Goal: Task Accomplishment & Management: Manage account settings

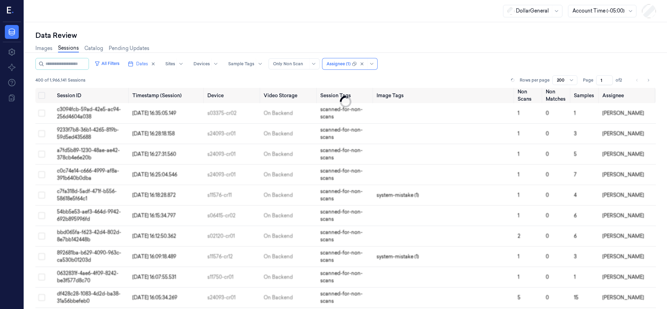
scroll to position [30, 0]
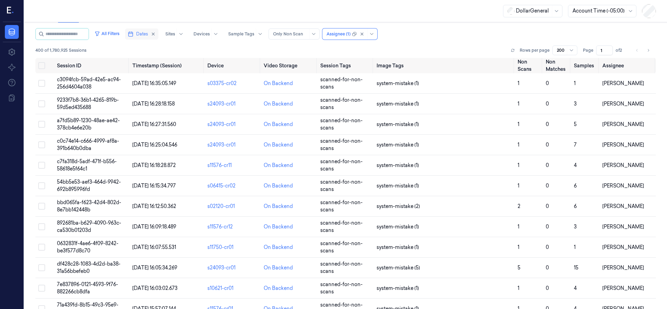
click at [148, 32] on span "Dates" at bounding box center [142, 34] width 12 height 6
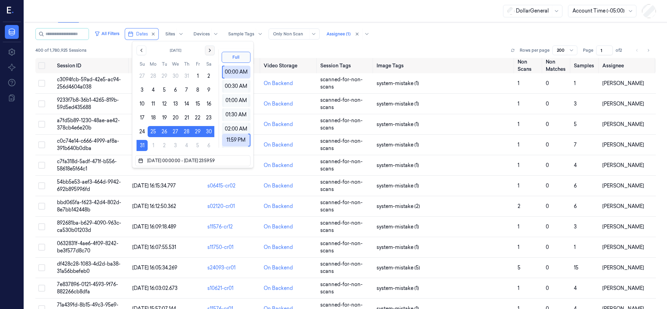
click at [208, 52] on icon "Go to the Next Month" at bounding box center [210, 51] width 6 height 6
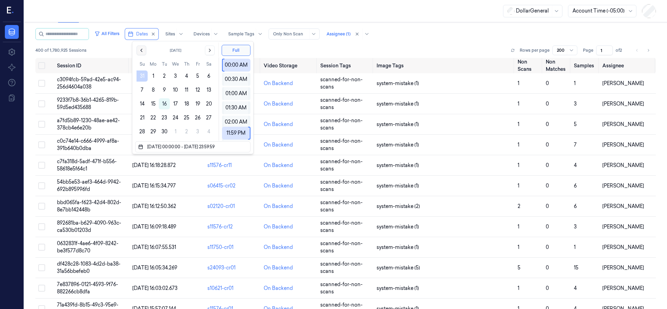
click at [142, 51] on icon "Go to the Previous Month" at bounding box center [142, 51] width 6 height 6
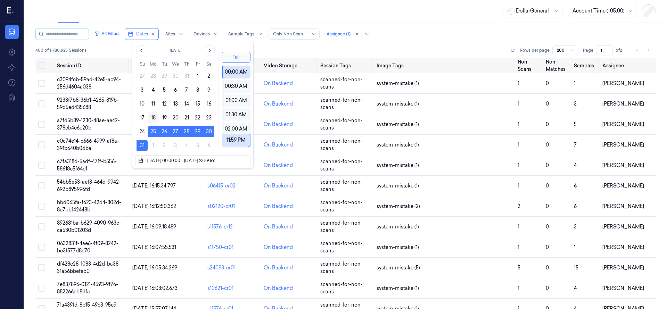
click at [154, 116] on button "18" at bounding box center [153, 117] width 11 height 11
click at [143, 131] on button "24" at bounding box center [142, 131] width 11 height 11
type input "18/08/2025 00:00:00 - 24/08/2025 23:59:59"
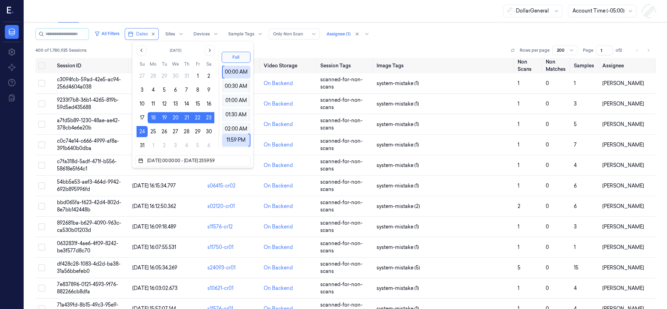
click at [219, 10] on div "DollarGeneral Account Time (-05:00)" at bounding box center [345, 11] width 643 height 22
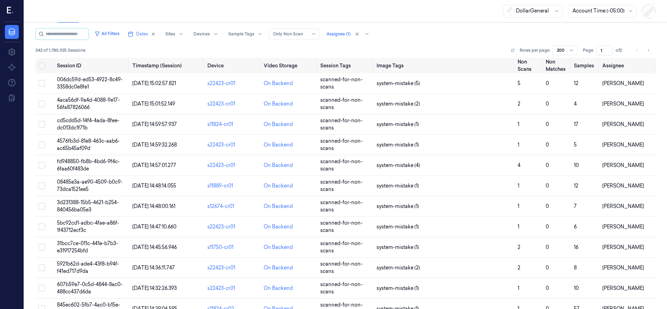
click at [606, 52] on input "1" at bounding box center [604, 51] width 17 height 10
click at [616, 48] on span "of 2" at bounding box center [621, 50] width 11 height 6
click at [646, 50] on icon "Go to next page" at bounding box center [648, 51] width 4 height 6
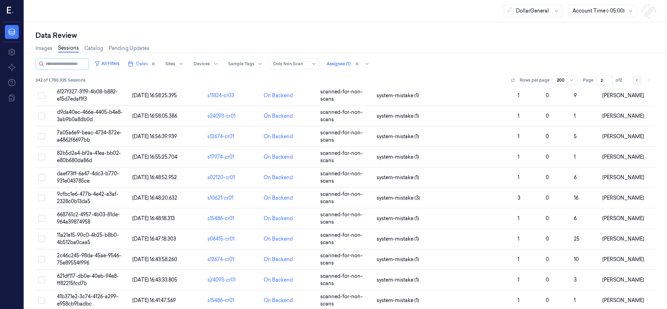
click at [635, 80] on icon "Go to previous page" at bounding box center [637, 80] width 4 height 6
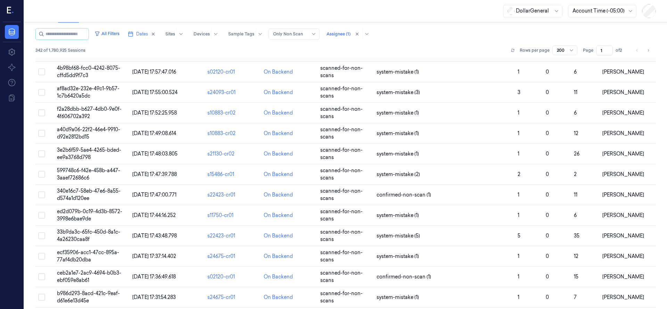
scroll to position [3696, 0]
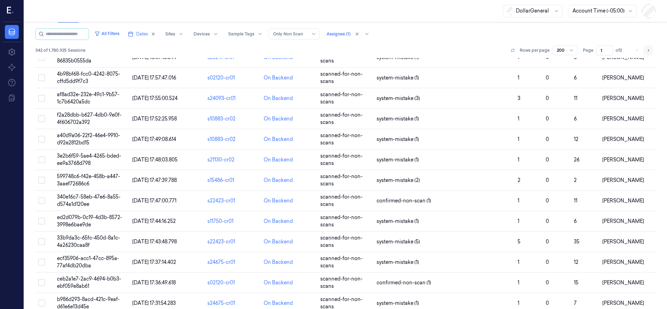
click at [648, 51] on icon "Go to next page" at bounding box center [648, 50] width 1 height 2
type input "2"
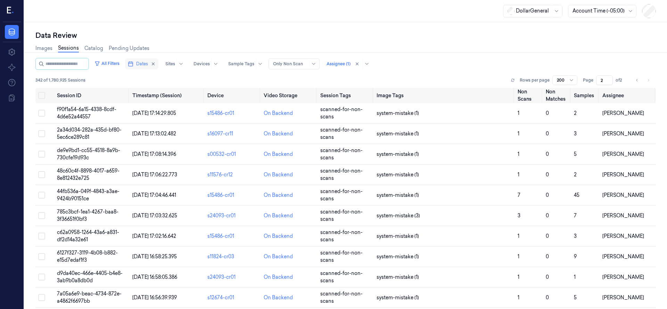
click at [148, 66] on span "Dates" at bounding box center [142, 64] width 12 height 6
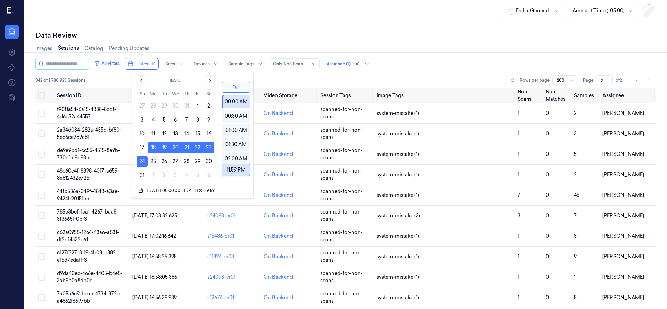
click at [152, 161] on button "25" at bounding box center [153, 161] width 11 height 11
click at [153, 161] on button "25" at bounding box center [153, 161] width 11 height 11
click at [144, 175] on button "31" at bounding box center [142, 175] width 11 height 11
type input "25/08/2025 00:00:00 - 31/08/2025 23:59:59"
click at [211, 19] on div "DollarGeneral Account Time (-05:00)" at bounding box center [345, 11] width 643 height 22
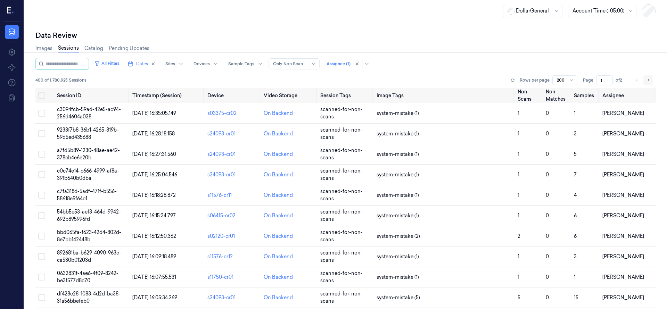
click at [646, 80] on icon "Go to next page" at bounding box center [648, 80] width 4 height 6
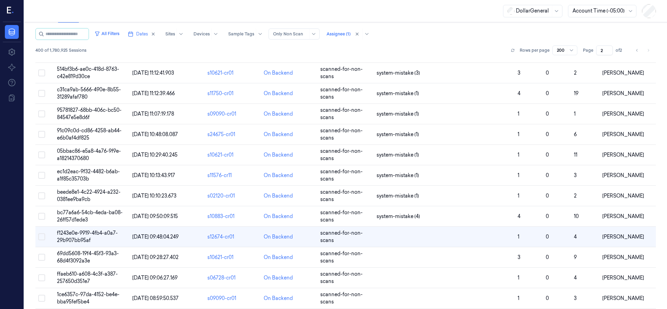
scroll to position [2172, 0]
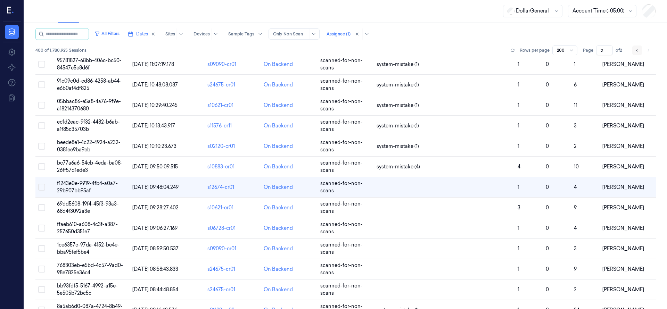
click at [635, 49] on icon "Go to previous page" at bounding box center [637, 51] width 4 height 6
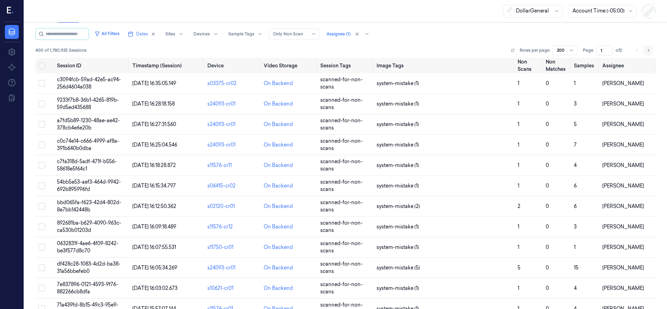
click at [646, 50] on icon "Go to next page" at bounding box center [648, 51] width 4 height 6
type input "2"
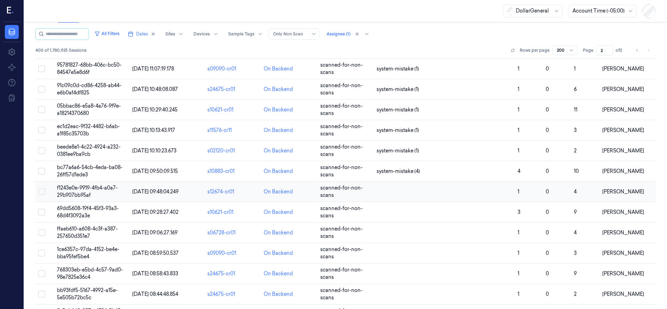
scroll to position [2175, 0]
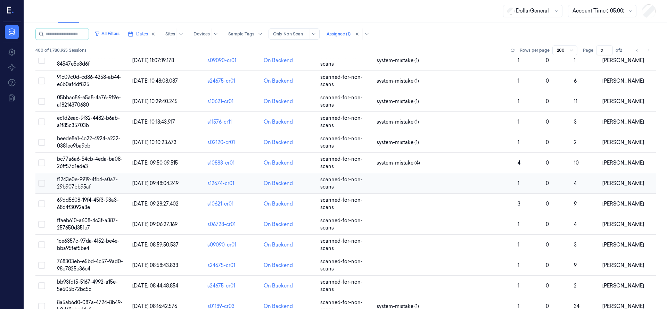
click at [76, 178] on span "f1243e0e-9919-4fb4-a0a7-29b907bb95af" at bounding box center [87, 184] width 61 height 14
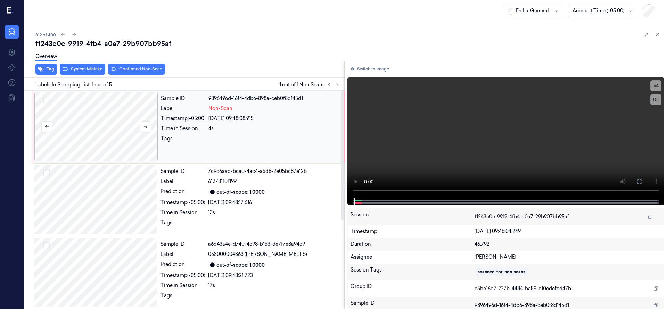
click at [99, 121] on div at bounding box center [96, 126] width 124 height 69
click at [113, 122] on div at bounding box center [96, 126] width 124 height 69
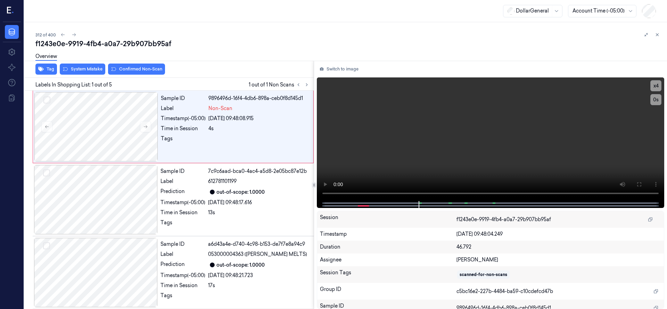
click at [314, 188] on div at bounding box center [314, 185] width 0 height 248
click at [100, 128] on div at bounding box center [96, 126] width 124 height 69
click at [653, 87] on button "x 4" at bounding box center [655, 85] width 11 height 11
click at [653, 87] on button "x 1" at bounding box center [655, 85] width 11 height 11
drag, startPoint x: 98, startPoint y: 125, endPoint x: 96, endPoint y: 123, distance: 3.9
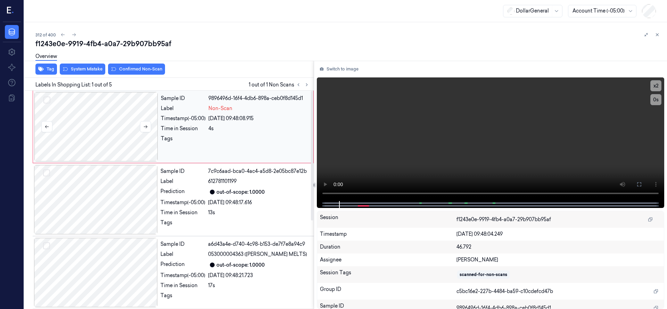
click at [98, 126] on div at bounding box center [96, 126] width 124 height 69
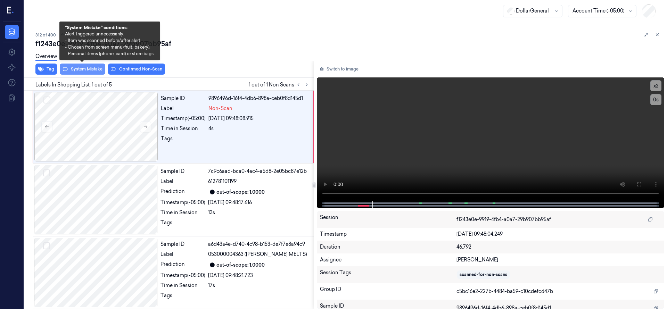
click at [83, 67] on button "System Mistake" at bounding box center [83, 69] width 46 height 11
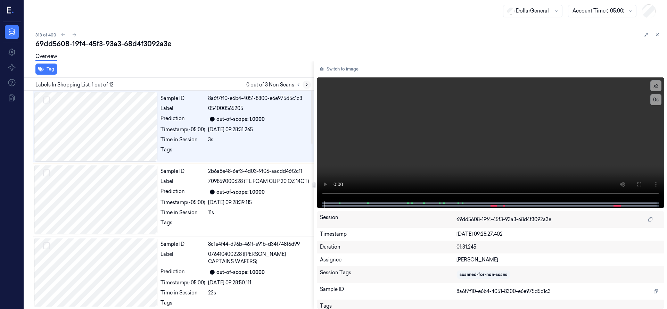
click at [306, 84] on icon at bounding box center [306, 84] width 5 height 5
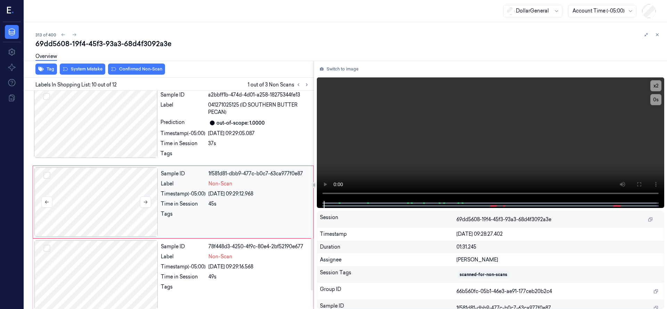
scroll to position [607, 0]
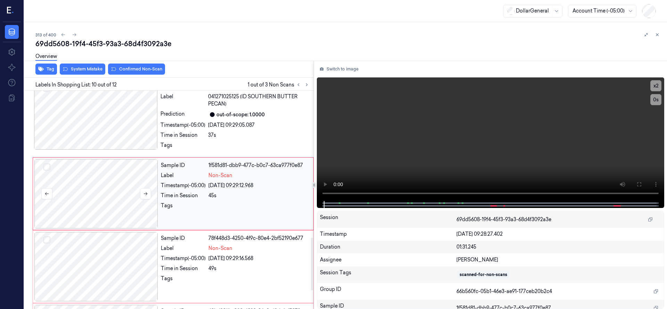
click at [118, 193] on div at bounding box center [96, 193] width 124 height 69
click at [98, 199] on div at bounding box center [96, 193] width 124 height 69
click at [110, 200] on div at bounding box center [96, 193] width 124 height 69
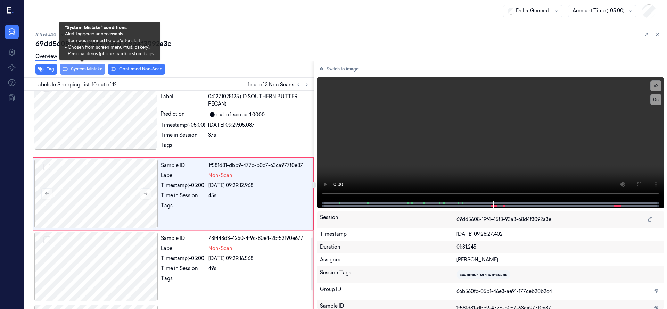
click at [95, 72] on button "System Mistake" at bounding box center [83, 69] width 46 height 11
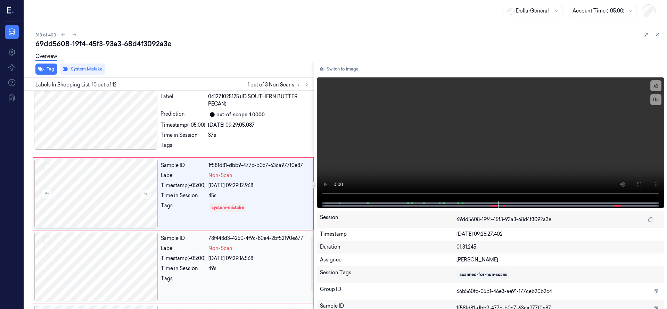
click at [105, 249] on div at bounding box center [96, 266] width 124 height 69
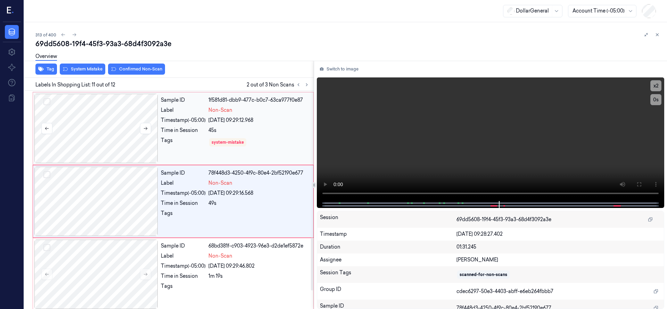
scroll to position [680, 0]
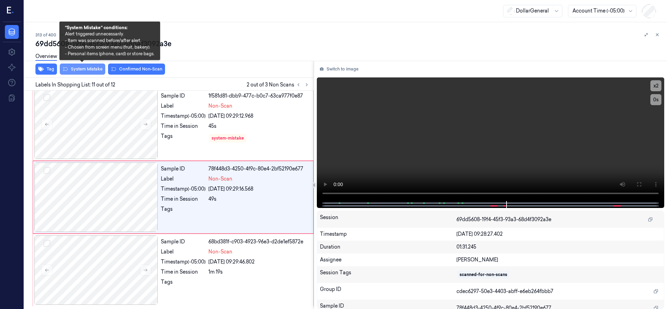
click at [87, 68] on button "System Mistake" at bounding box center [83, 69] width 46 height 11
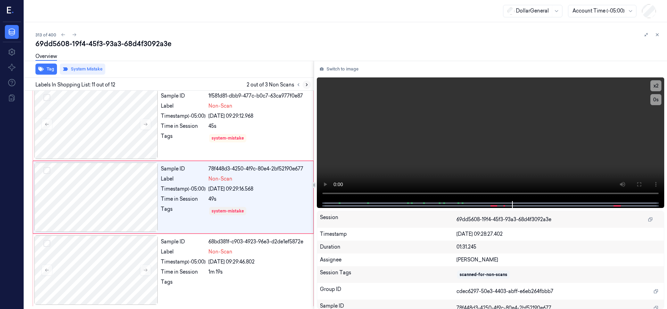
click at [309, 83] on icon at bounding box center [306, 84] width 5 height 5
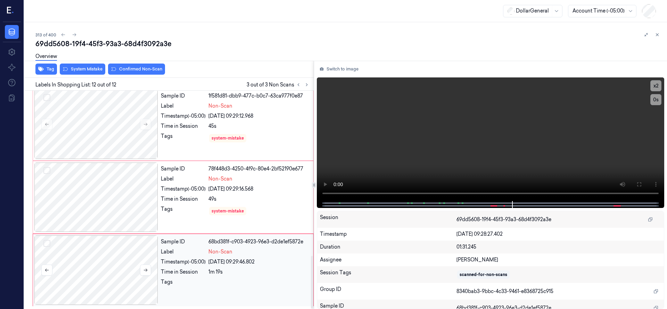
click at [119, 239] on div at bounding box center [96, 270] width 124 height 69
click at [118, 245] on div at bounding box center [96, 270] width 124 height 69
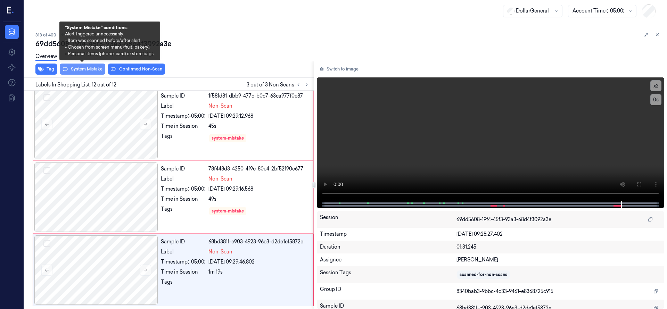
click at [90, 67] on button "System Mistake" at bounding box center [83, 69] width 46 height 11
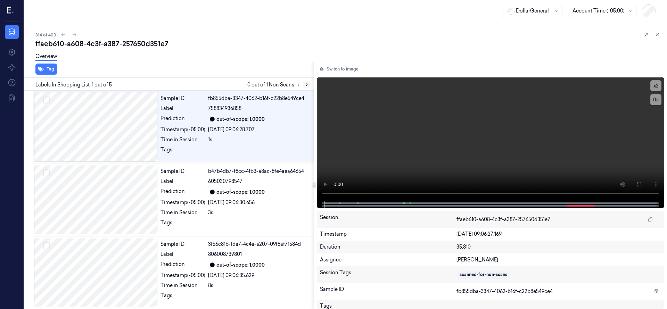
click at [306, 82] on icon at bounding box center [306, 84] width 5 height 5
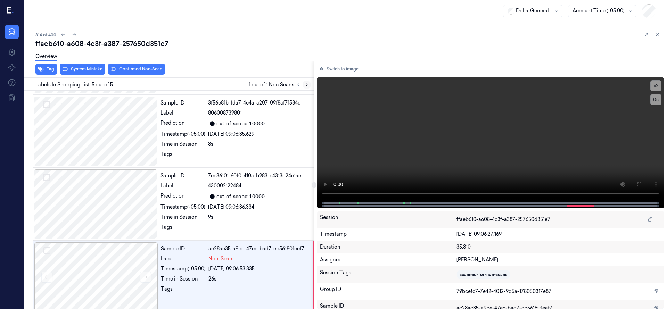
scroll to position [148, 0]
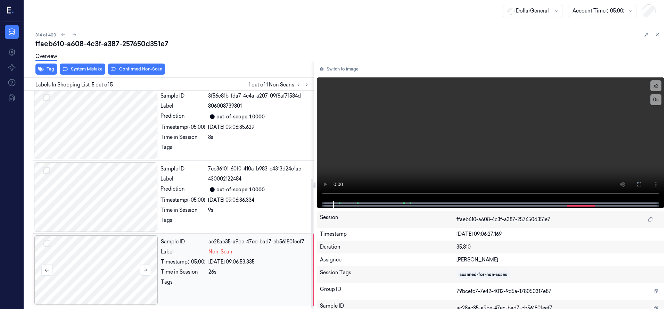
click at [96, 260] on div at bounding box center [96, 270] width 124 height 69
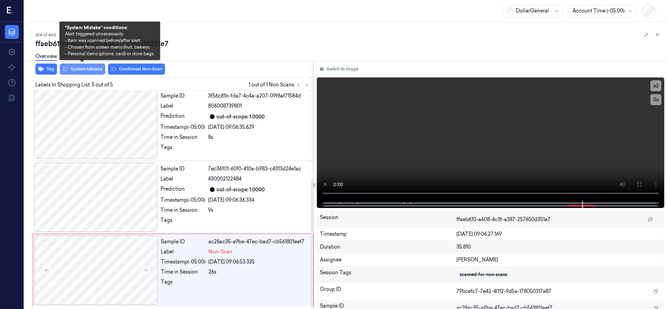
click at [90, 72] on button "System Mistake" at bounding box center [83, 69] width 46 height 11
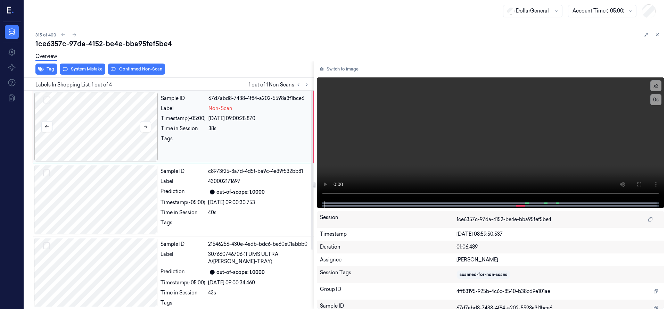
click at [102, 123] on div at bounding box center [96, 126] width 124 height 69
click at [112, 129] on div at bounding box center [96, 126] width 124 height 69
click at [101, 126] on div at bounding box center [96, 126] width 124 height 69
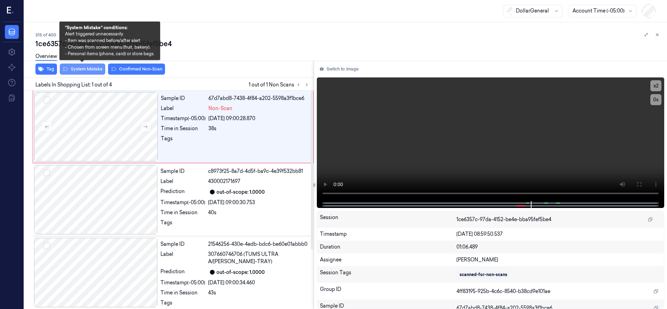
click at [100, 69] on button "System Mistake" at bounding box center [83, 69] width 46 height 11
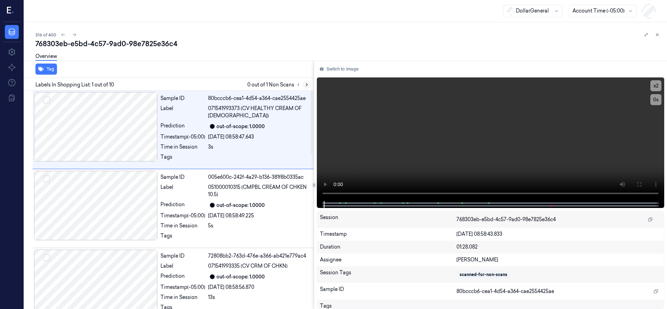
click at [309, 83] on icon at bounding box center [306, 84] width 5 height 5
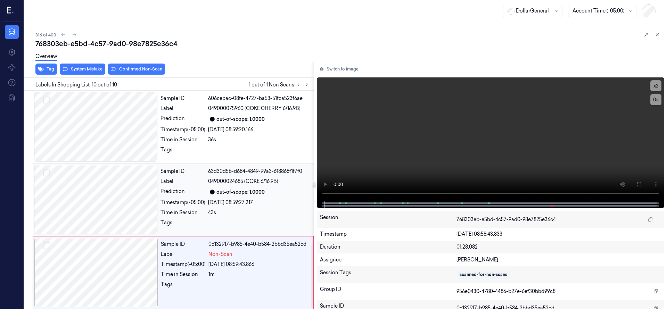
scroll to position [537, 0]
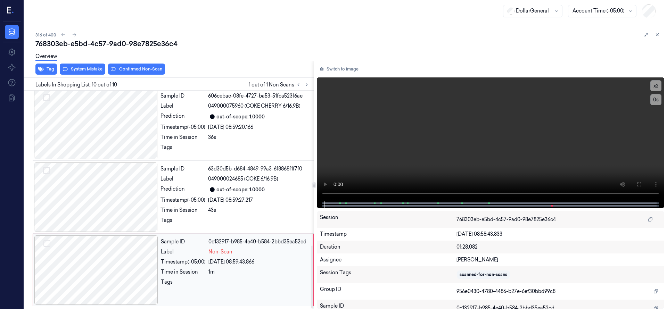
click at [111, 252] on div at bounding box center [96, 270] width 124 height 69
click at [111, 249] on div at bounding box center [96, 270] width 124 height 69
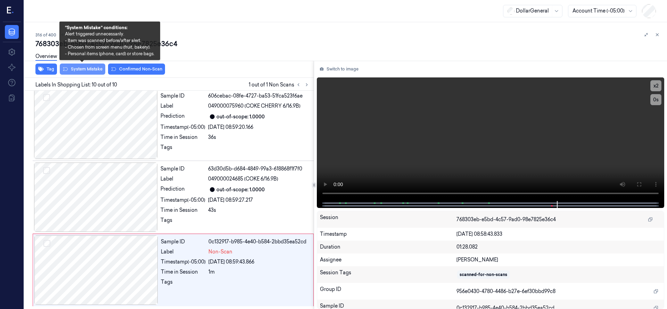
click at [87, 72] on button "System Mistake" at bounding box center [83, 69] width 46 height 11
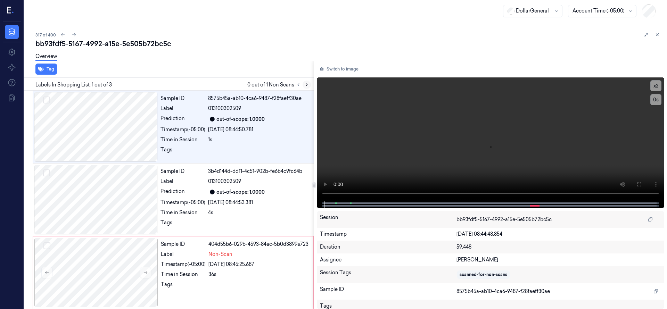
click at [305, 83] on icon at bounding box center [306, 84] width 5 height 5
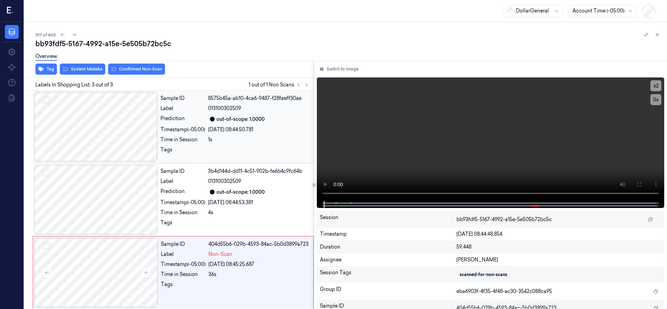
scroll to position [2, 0]
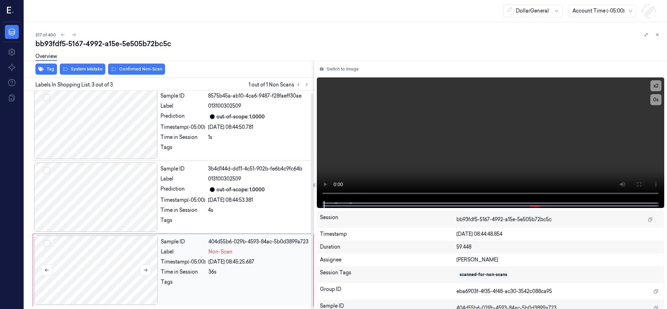
click at [104, 254] on div at bounding box center [96, 270] width 124 height 69
click at [137, 257] on div at bounding box center [96, 270] width 124 height 69
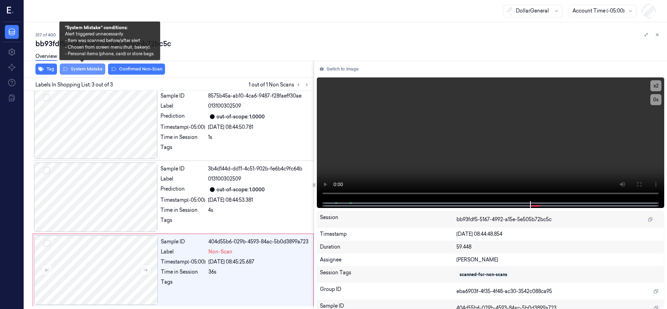
click at [96, 74] on button "System Mistake" at bounding box center [83, 69] width 46 height 11
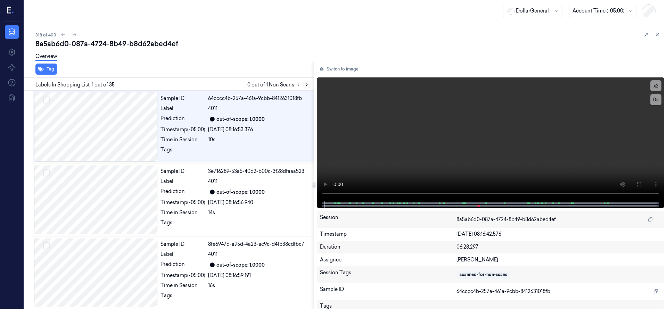
click at [306, 84] on icon at bounding box center [306, 84] width 5 height 5
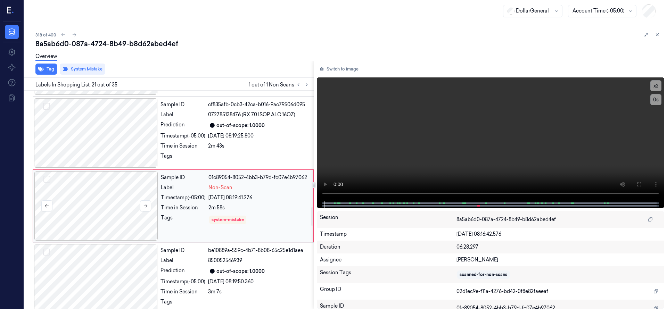
scroll to position [1392, 0]
click at [108, 190] on div at bounding box center [96, 205] width 124 height 69
click at [135, 183] on div at bounding box center [96, 205] width 124 height 69
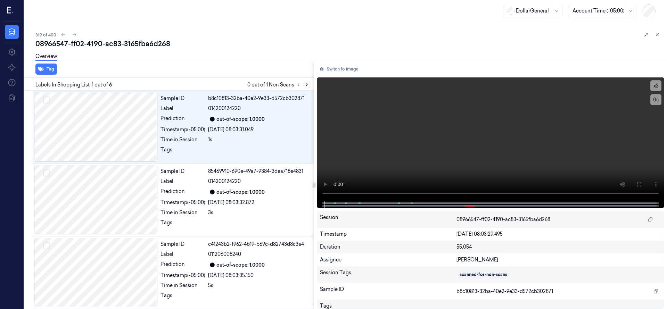
click at [305, 85] on icon at bounding box center [306, 84] width 5 height 5
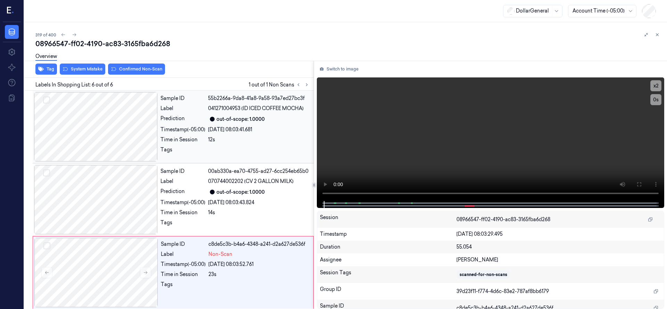
scroll to position [221, 0]
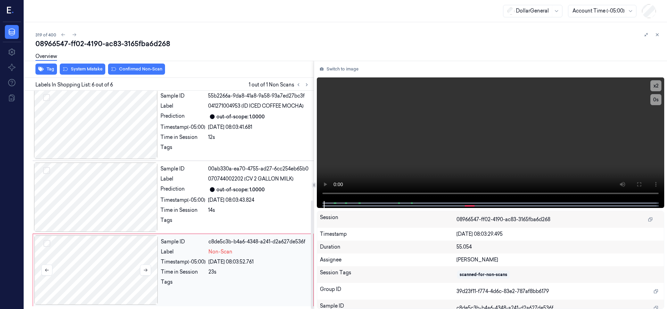
click at [102, 263] on div at bounding box center [96, 270] width 124 height 69
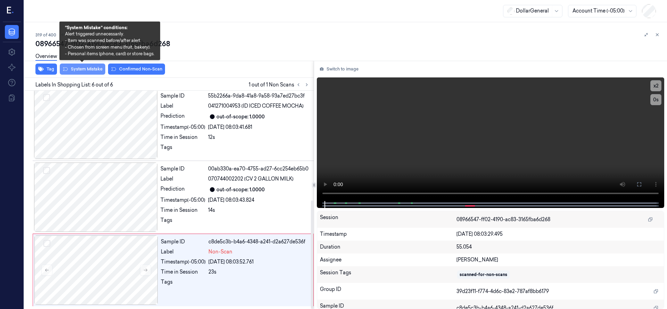
click at [94, 67] on button "System Mistake" at bounding box center [83, 69] width 46 height 11
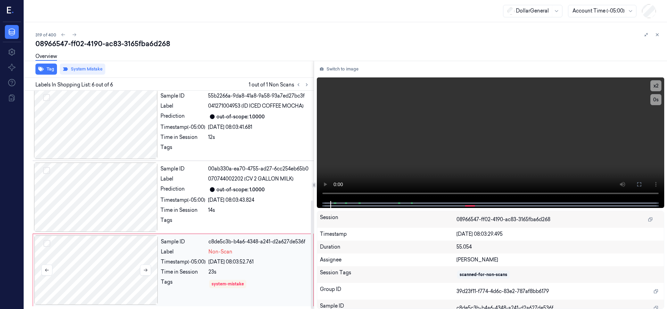
click at [97, 275] on div at bounding box center [96, 270] width 124 height 69
click at [72, 122] on div at bounding box center [96, 124] width 124 height 69
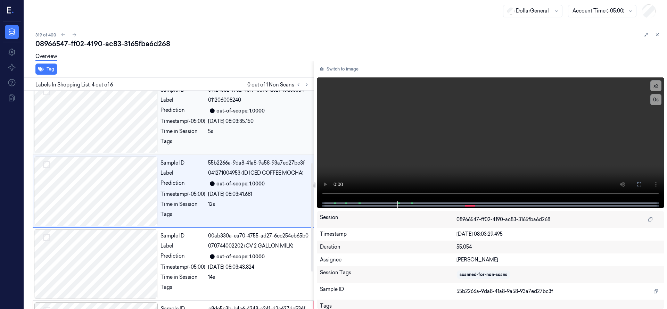
scroll to position [146, 0]
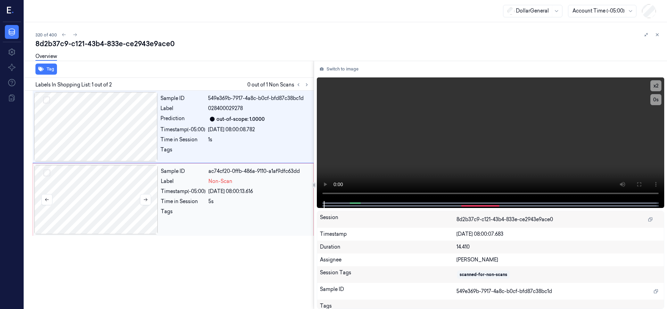
click at [113, 192] on div at bounding box center [96, 199] width 124 height 69
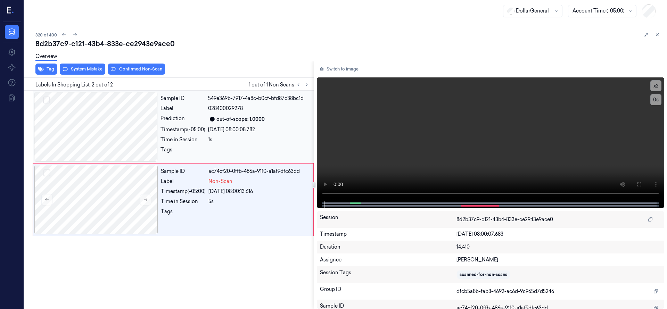
click at [107, 124] on div at bounding box center [96, 126] width 124 height 69
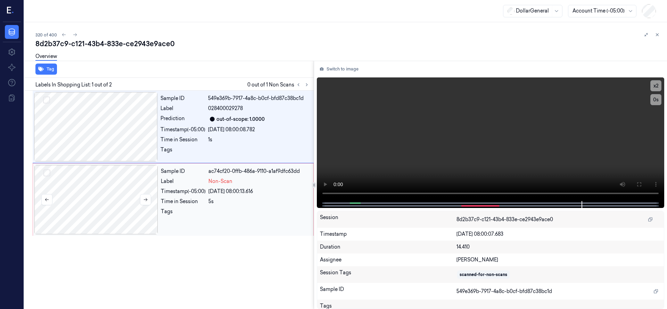
click at [125, 178] on div at bounding box center [96, 199] width 124 height 69
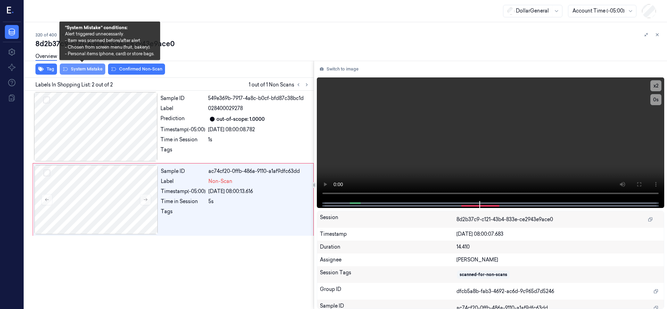
click at [82, 70] on button "System Mistake" at bounding box center [83, 69] width 46 height 11
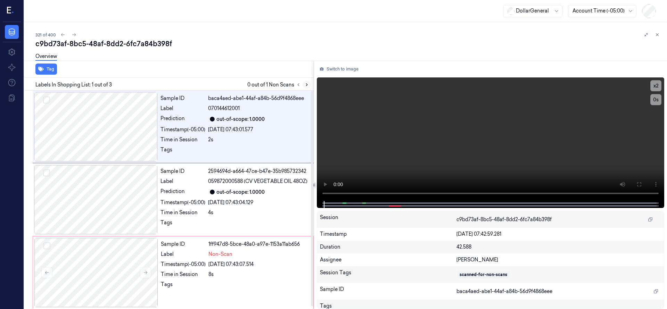
click at [306, 85] on icon at bounding box center [306, 84] width 5 height 5
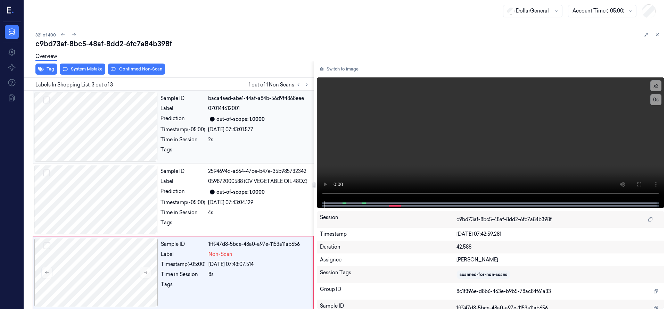
scroll to position [2, 0]
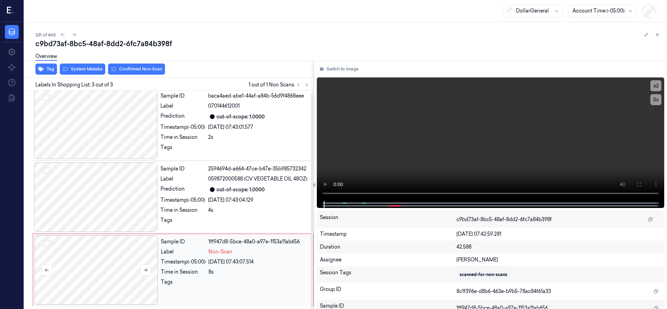
click at [108, 268] on div at bounding box center [96, 270] width 124 height 69
click at [108, 254] on div at bounding box center [96, 270] width 124 height 69
click at [109, 251] on div at bounding box center [96, 270] width 124 height 69
click at [113, 128] on div at bounding box center [96, 124] width 124 height 69
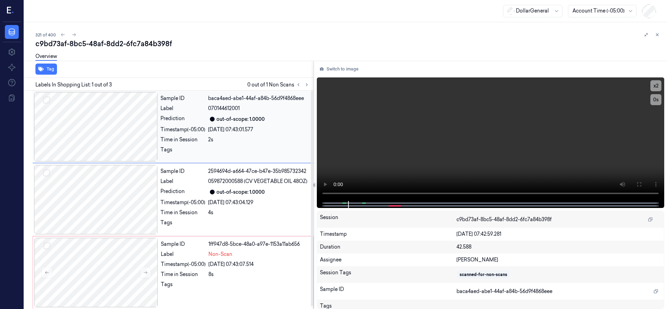
click at [113, 128] on div at bounding box center [96, 126] width 124 height 69
click at [92, 251] on div at bounding box center [96, 272] width 124 height 69
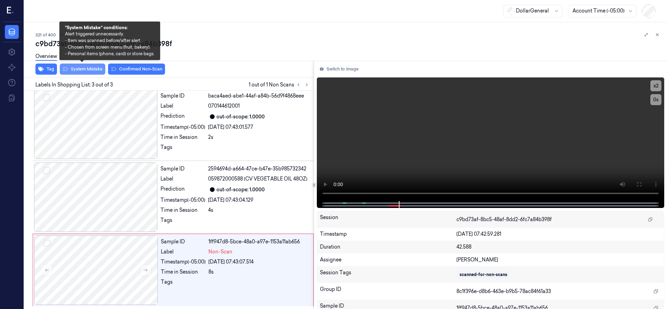
click at [98, 67] on button "System Mistake" at bounding box center [83, 69] width 46 height 11
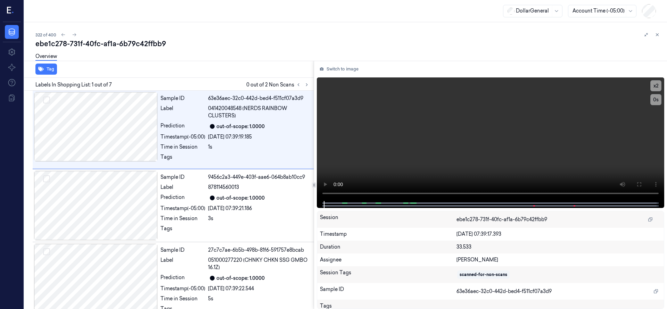
click at [97, 71] on div "Tag" at bounding box center [168, 69] width 292 height 17
click at [305, 87] on icon at bounding box center [306, 84] width 5 height 5
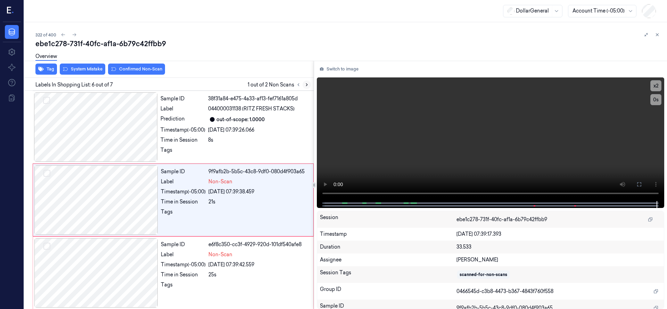
scroll to position [304, 0]
click at [112, 182] on div at bounding box center [96, 199] width 124 height 69
click at [114, 139] on div at bounding box center [96, 126] width 124 height 69
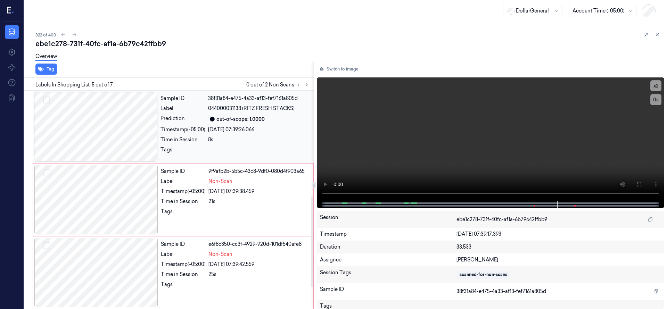
scroll to position [231, 0]
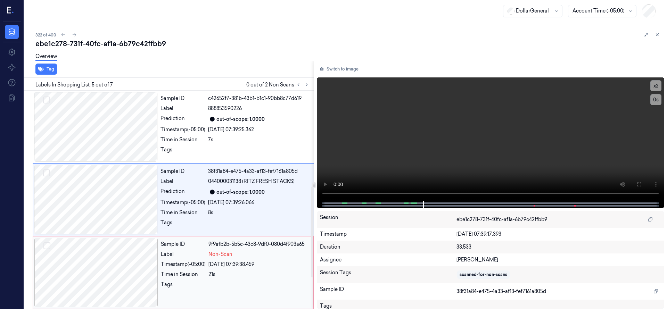
click at [107, 264] on div at bounding box center [96, 272] width 124 height 69
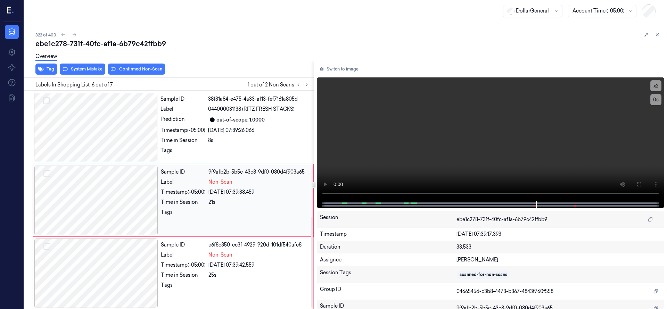
scroll to position [304, 0]
click at [102, 191] on div at bounding box center [96, 199] width 124 height 69
click at [107, 122] on div at bounding box center [96, 126] width 124 height 69
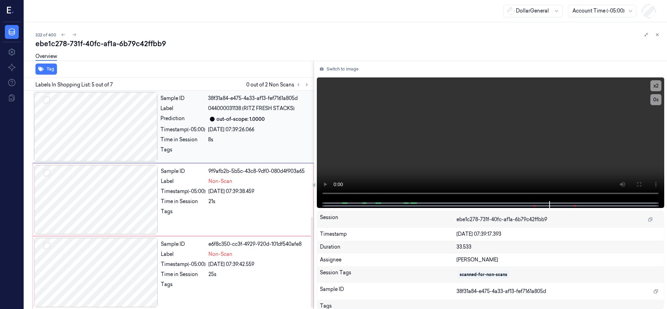
scroll to position [231, 0]
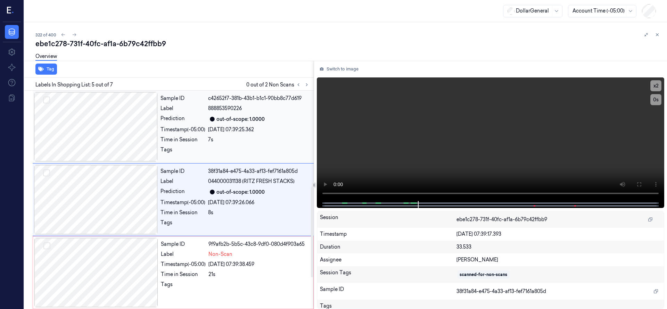
click at [112, 155] on div at bounding box center [96, 126] width 124 height 69
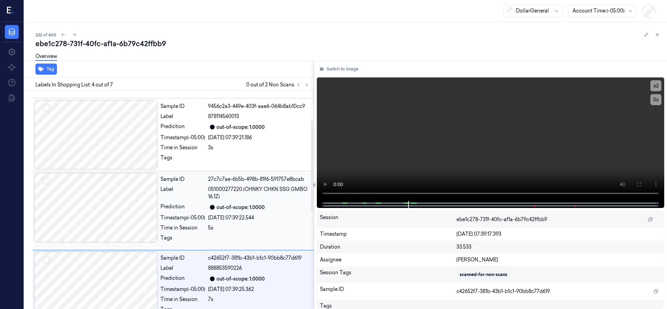
scroll to position [0, 0]
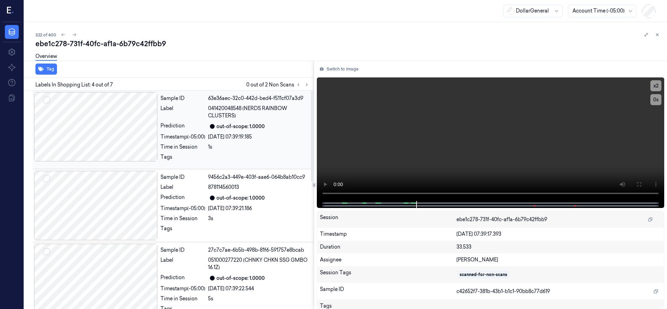
click at [113, 128] on div at bounding box center [96, 126] width 124 height 69
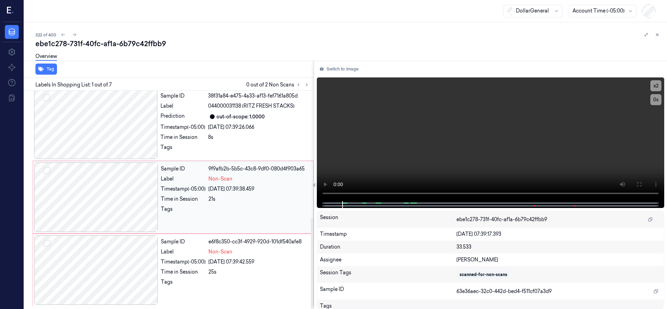
click at [117, 203] on div at bounding box center [96, 197] width 124 height 69
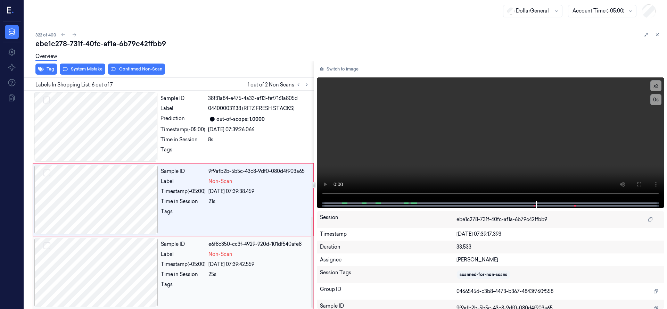
click at [110, 280] on div at bounding box center [96, 272] width 124 height 69
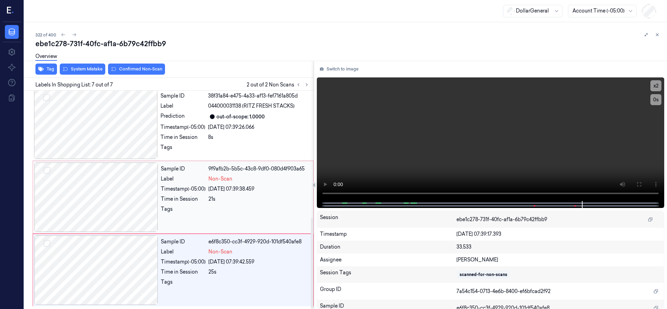
click at [48, 170] on button "Select row" at bounding box center [46, 170] width 7 height 7
click at [47, 246] on button "Select row" at bounding box center [46, 243] width 7 height 7
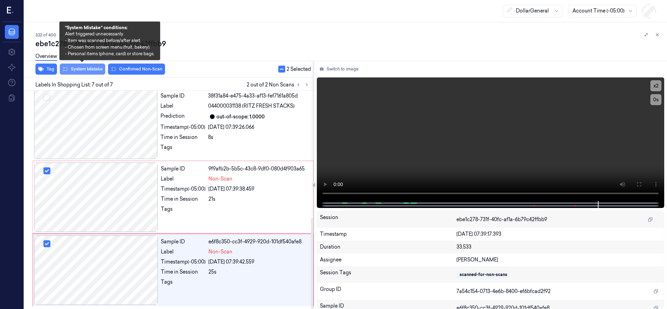
click at [96, 71] on button "System Mistake" at bounding box center [83, 69] width 46 height 11
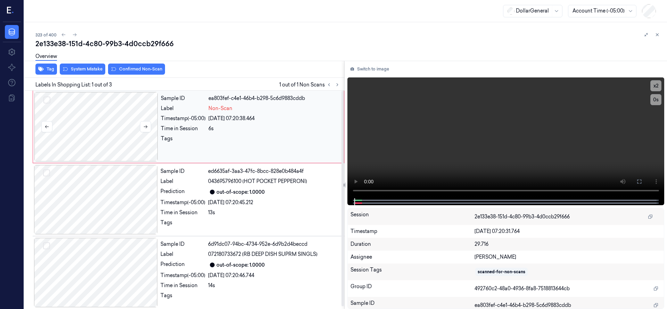
click at [110, 117] on div at bounding box center [96, 126] width 124 height 69
click at [318, 193] on div "Tag System Mistake Confirmed Non-Scan Labels In Shopping List: 1 out of 3 1 out…" at bounding box center [345, 185] width 646 height 248
click at [114, 117] on div at bounding box center [96, 126] width 124 height 69
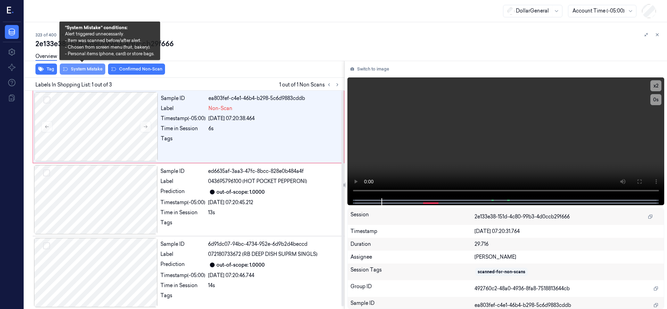
click at [74, 70] on button "System Mistake" at bounding box center [83, 69] width 46 height 11
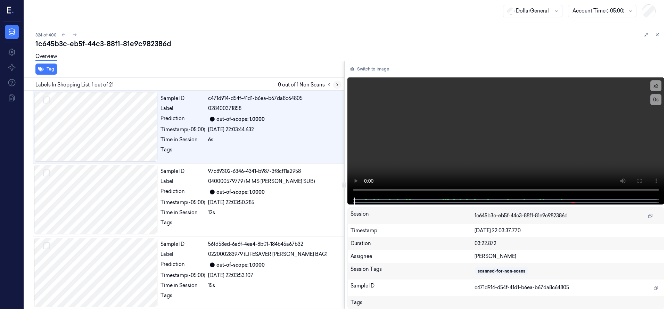
click at [336, 85] on icon at bounding box center [337, 84] width 5 height 5
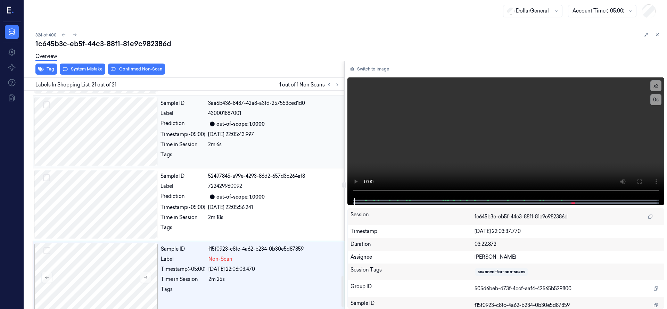
scroll to position [1316, 0]
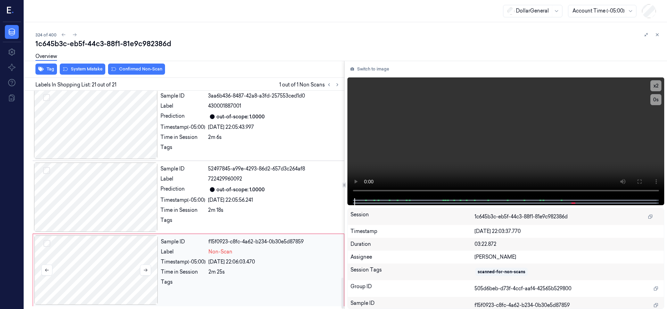
click at [112, 262] on div at bounding box center [96, 270] width 124 height 69
click at [136, 259] on div at bounding box center [96, 270] width 124 height 69
click at [104, 139] on div at bounding box center [96, 124] width 124 height 69
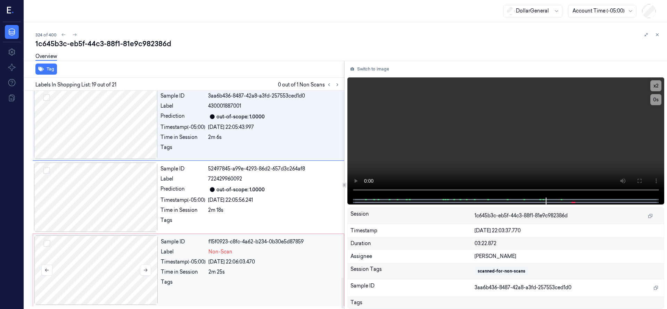
click at [91, 253] on div at bounding box center [96, 270] width 124 height 69
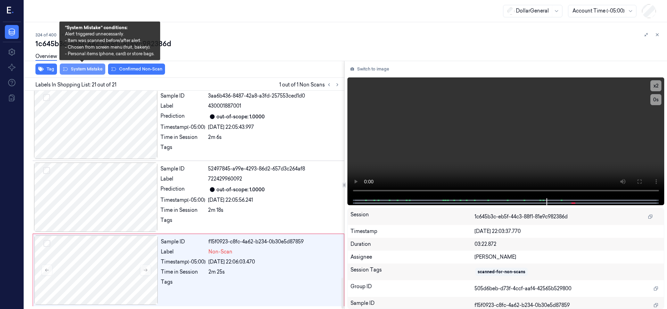
click at [94, 71] on button "System Mistake" at bounding box center [83, 69] width 46 height 11
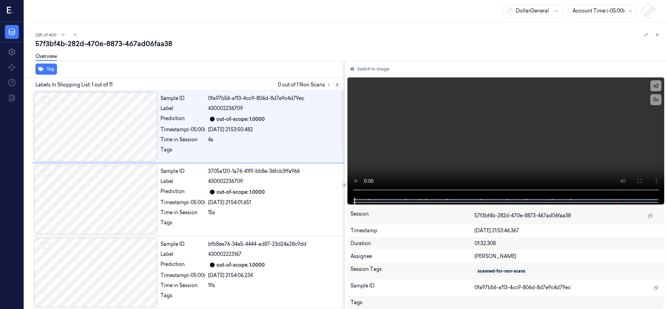
click at [338, 84] on icon at bounding box center [337, 84] width 5 height 5
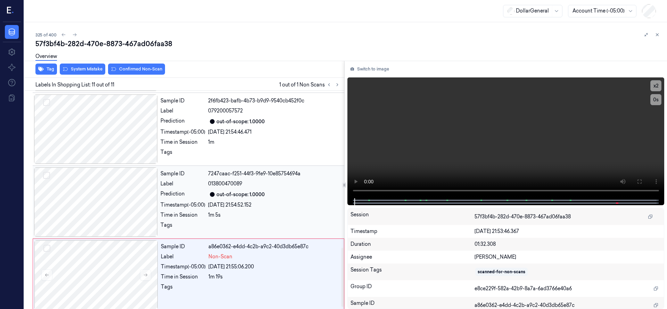
scroll to position [586, 0]
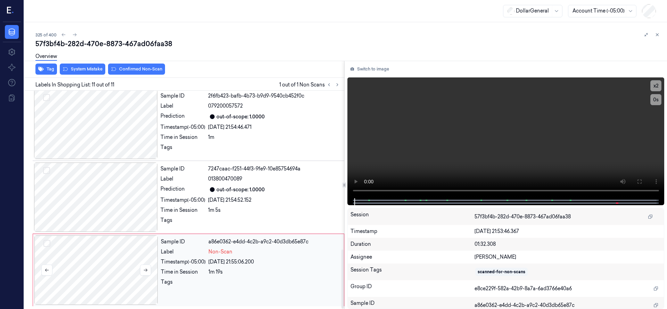
click at [113, 251] on div at bounding box center [96, 270] width 124 height 69
click at [114, 252] on div at bounding box center [96, 270] width 124 height 69
click at [120, 272] on div at bounding box center [96, 270] width 124 height 69
click at [110, 266] on div at bounding box center [96, 270] width 124 height 69
click at [94, 258] on div at bounding box center [96, 270] width 124 height 69
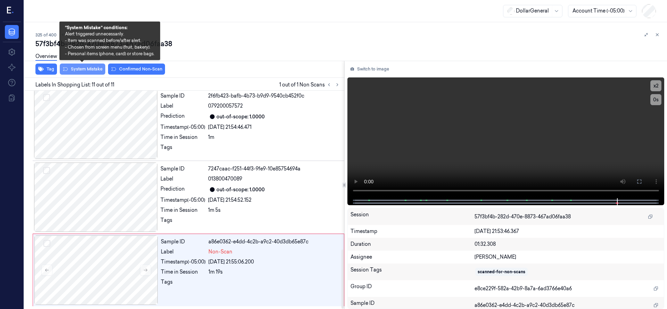
click at [85, 71] on button "System Mistake" at bounding box center [83, 69] width 46 height 11
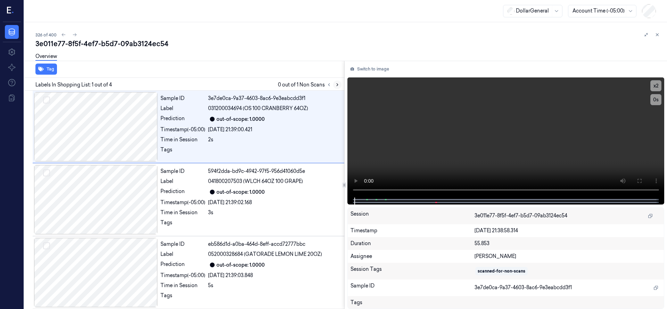
click at [337, 83] on icon at bounding box center [337, 84] width 5 height 5
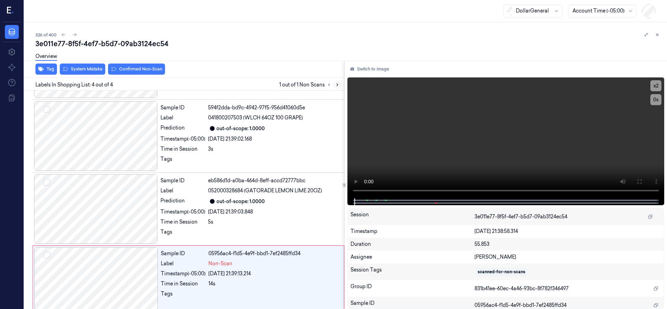
scroll to position [75, 0]
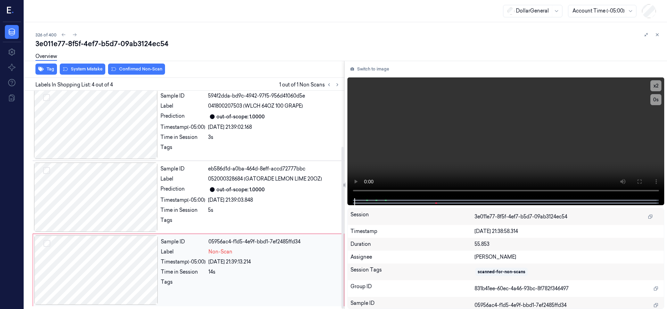
drag, startPoint x: 99, startPoint y: 257, endPoint x: 99, endPoint y: 240, distance: 17.4
click at [99, 257] on div at bounding box center [96, 270] width 124 height 69
click at [106, 204] on div at bounding box center [96, 197] width 124 height 69
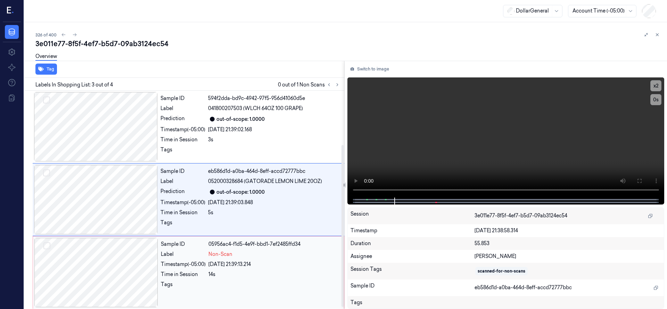
click at [117, 251] on div at bounding box center [96, 272] width 124 height 69
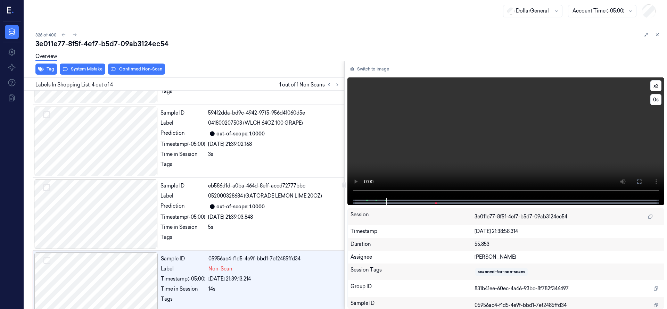
scroll to position [75, 0]
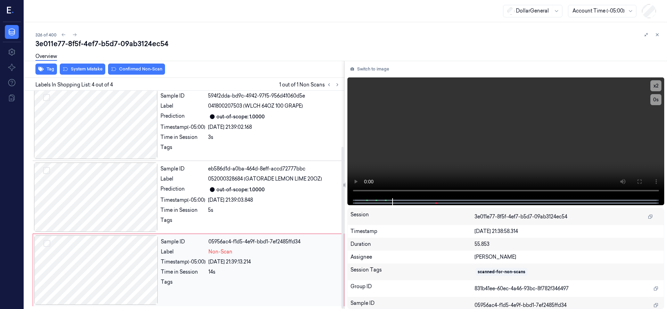
click at [108, 258] on div at bounding box center [96, 270] width 124 height 69
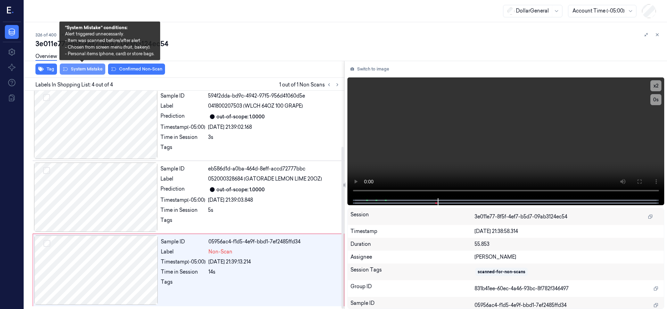
click at [97, 69] on button "System Mistake" at bounding box center [83, 69] width 46 height 11
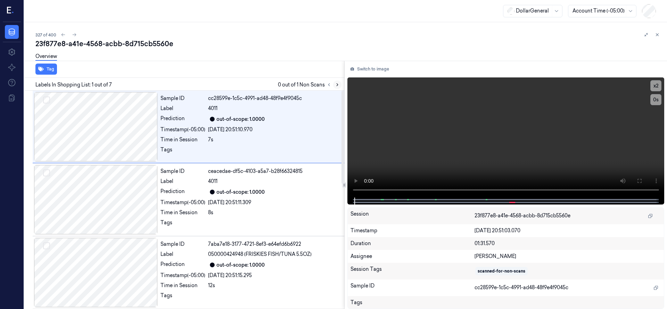
click at [336, 82] on button at bounding box center [337, 85] width 8 height 8
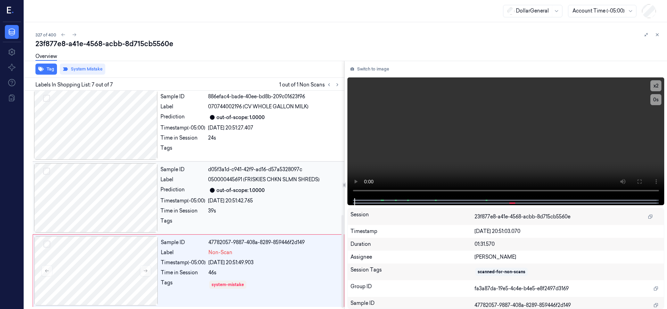
scroll to position [294, 0]
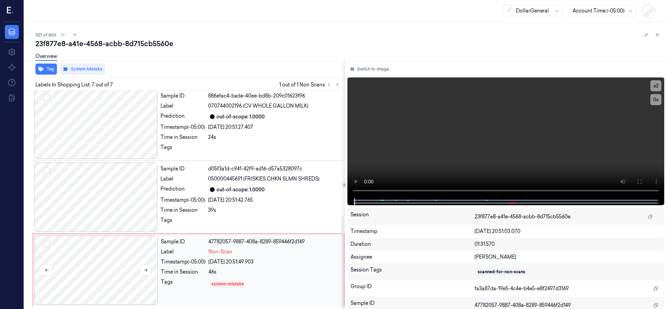
click at [123, 261] on div at bounding box center [96, 270] width 124 height 69
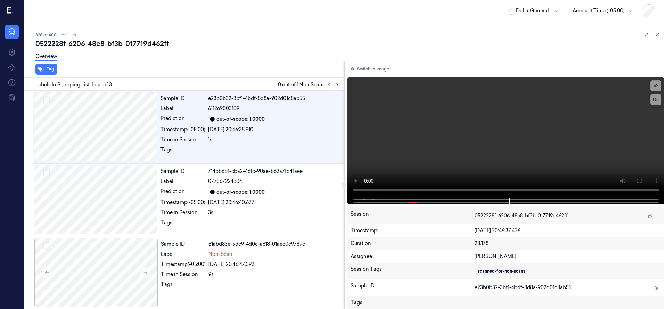
click at [335, 87] on icon at bounding box center [337, 84] width 5 height 5
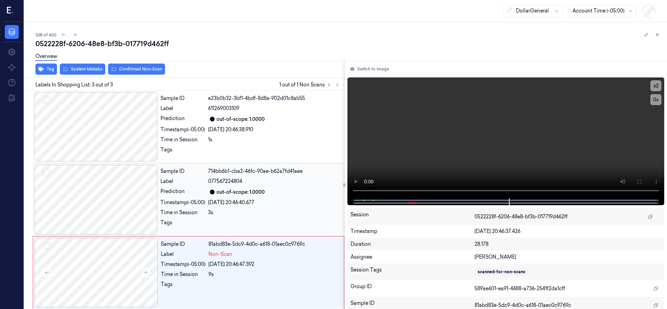
scroll to position [2, 0]
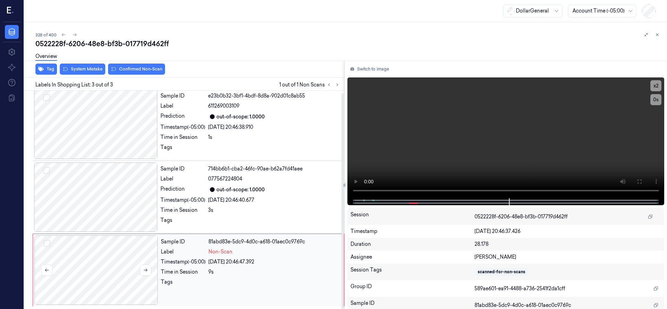
click at [107, 262] on div at bounding box center [96, 270] width 124 height 69
click at [62, 252] on div at bounding box center [96, 270] width 124 height 69
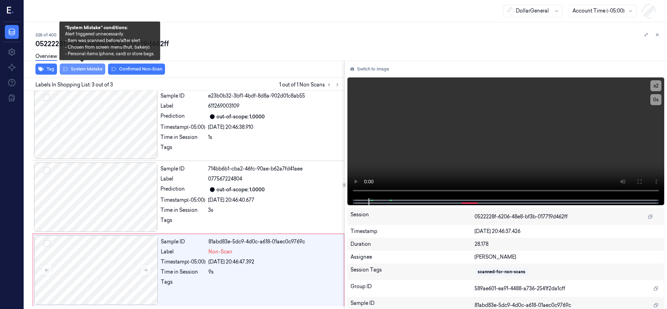
click at [90, 72] on button "System Mistake" at bounding box center [83, 69] width 46 height 11
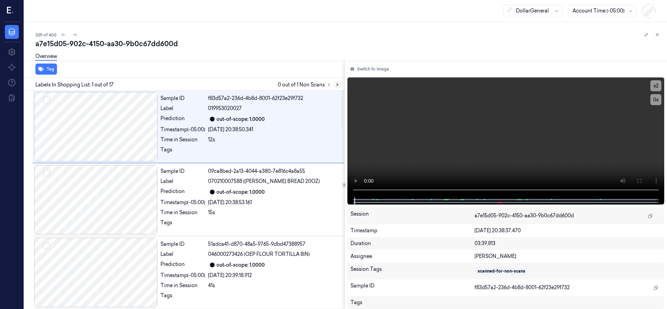
click at [339, 85] on icon at bounding box center [337, 84] width 5 height 5
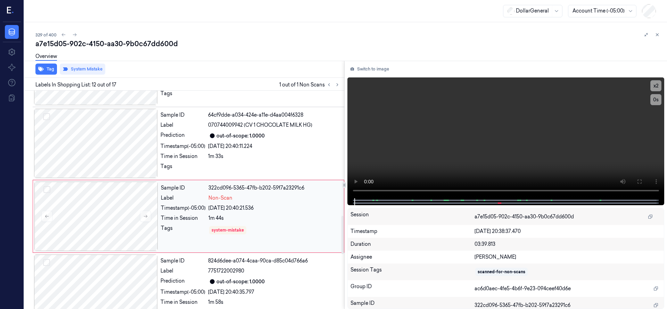
scroll to position [730, 0]
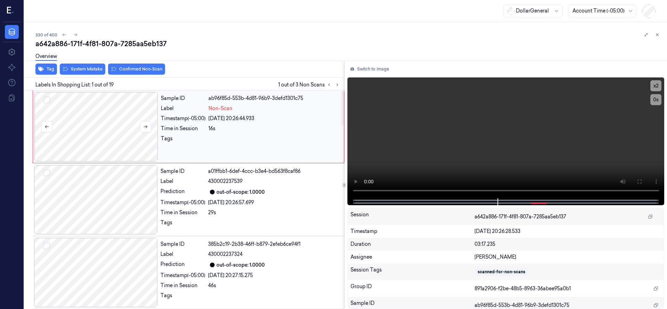
click at [76, 130] on div at bounding box center [96, 126] width 124 height 69
click at [97, 141] on div at bounding box center [96, 126] width 124 height 69
click at [90, 67] on button "System Mistake" at bounding box center [83, 69] width 46 height 11
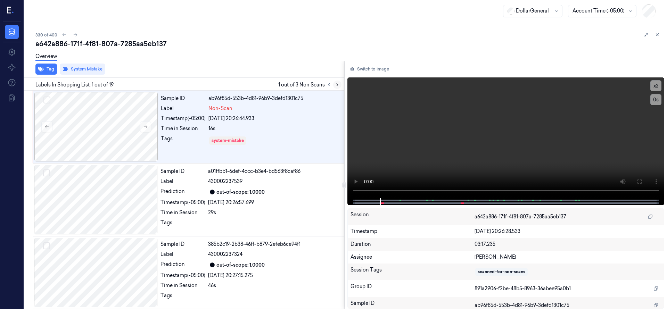
click at [339, 83] on icon at bounding box center [337, 84] width 5 height 5
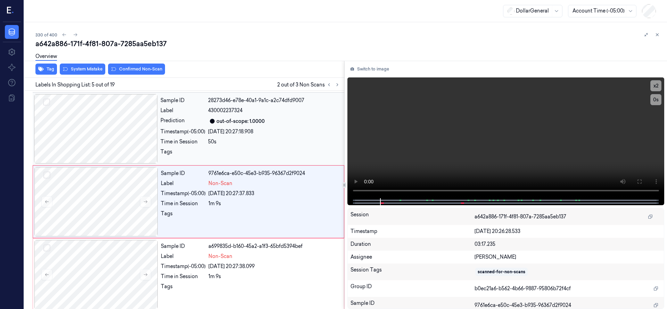
scroll to position [219, 0]
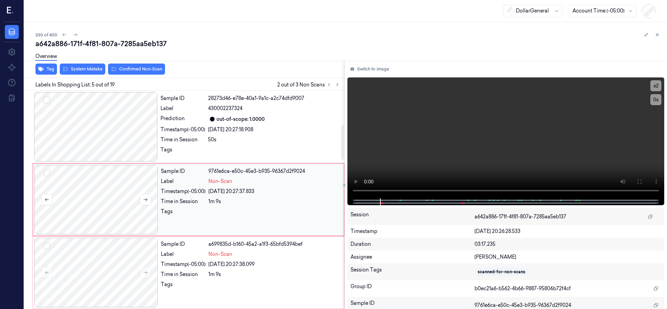
click at [102, 191] on div at bounding box center [96, 199] width 124 height 69
click at [49, 173] on button "Select row" at bounding box center [46, 173] width 7 height 7
click at [49, 244] on button "Select row" at bounding box center [46, 246] width 7 height 7
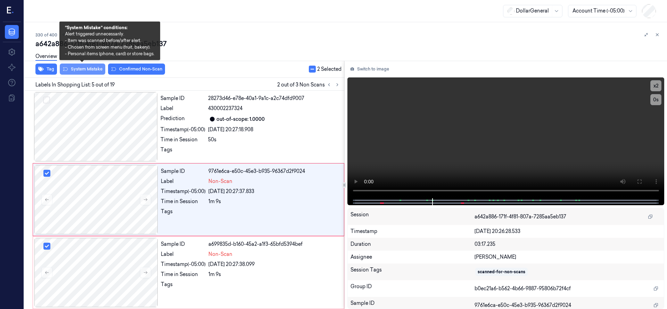
click at [96, 70] on button "System Mistake" at bounding box center [83, 69] width 46 height 11
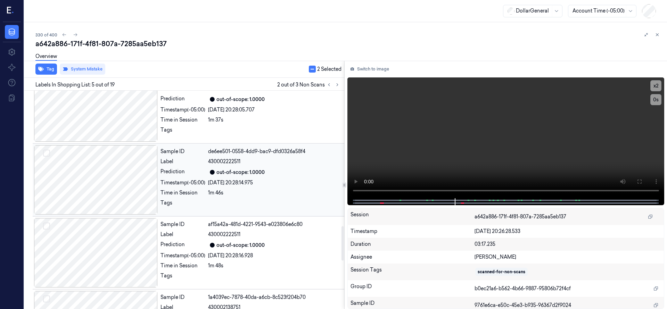
scroll to position [1170, 0]
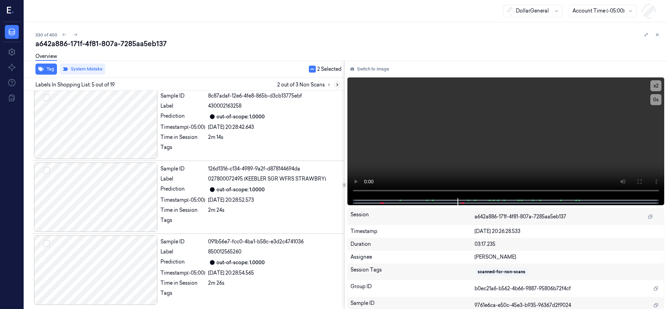
click at [337, 85] on icon at bounding box center [337, 85] width 1 height 2
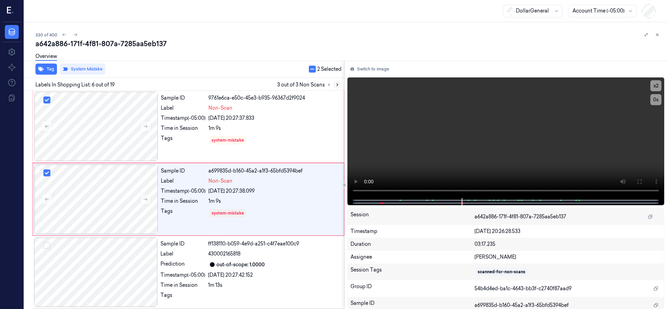
scroll to position [292, 0]
click at [337, 85] on icon at bounding box center [337, 85] width 1 height 2
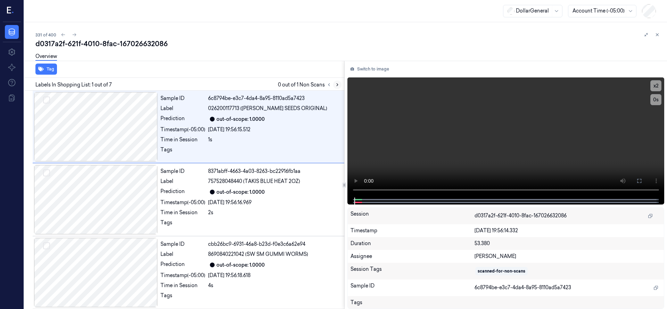
click at [338, 87] on icon at bounding box center [337, 84] width 5 height 5
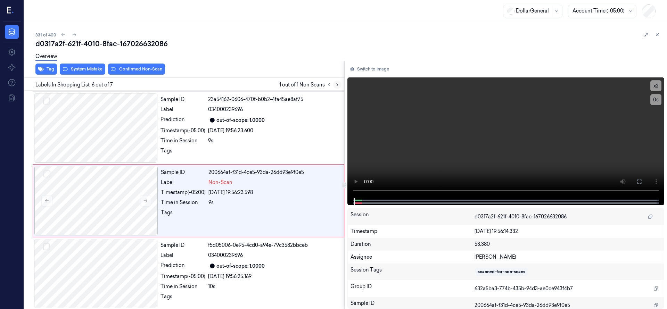
scroll to position [292, 0]
click at [130, 189] on div at bounding box center [96, 199] width 124 height 69
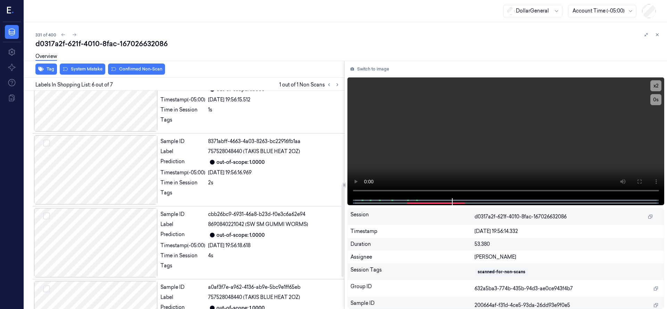
scroll to position [0, 0]
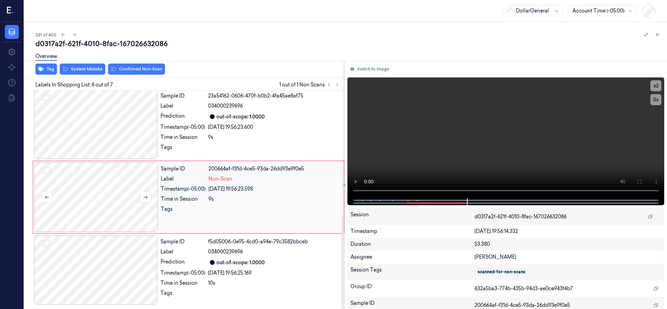
click at [97, 173] on div at bounding box center [96, 197] width 124 height 69
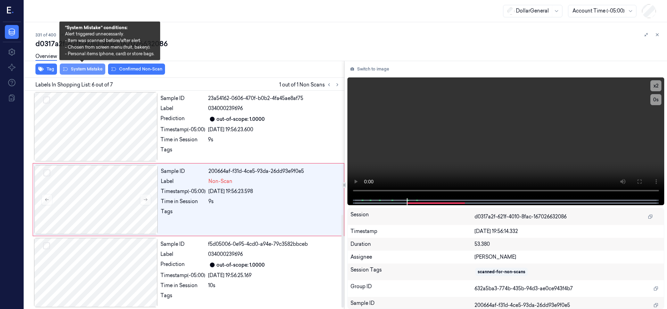
click at [92, 69] on button "System Mistake" at bounding box center [83, 69] width 46 height 11
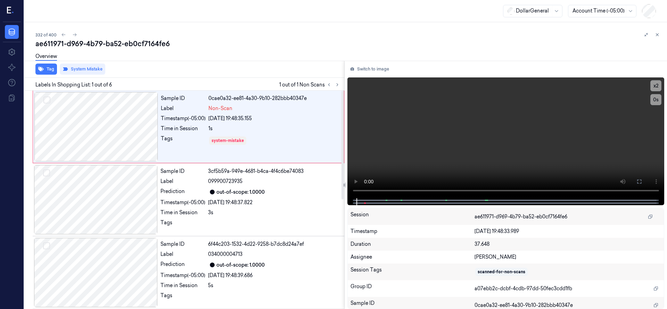
click at [277, 36] on div "332 of 400" at bounding box center [348, 35] width 626 height 8
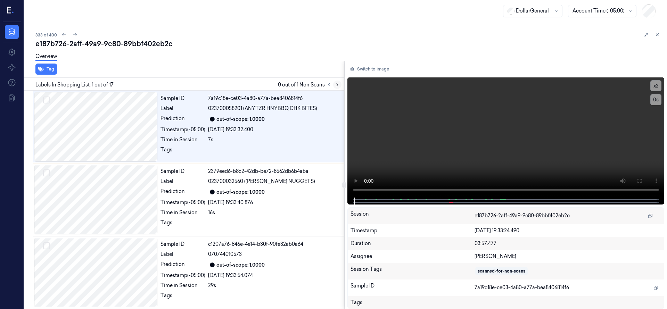
click at [338, 84] on icon at bounding box center [337, 84] width 5 height 5
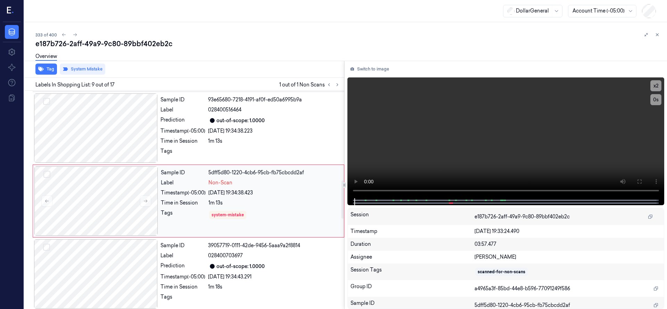
scroll to position [511, 0]
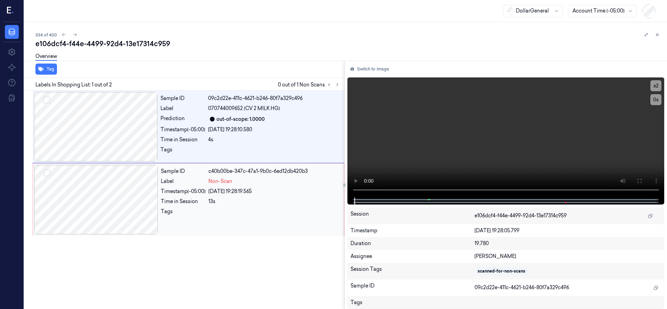
click at [97, 183] on div at bounding box center [96, 199] width 124 height 69
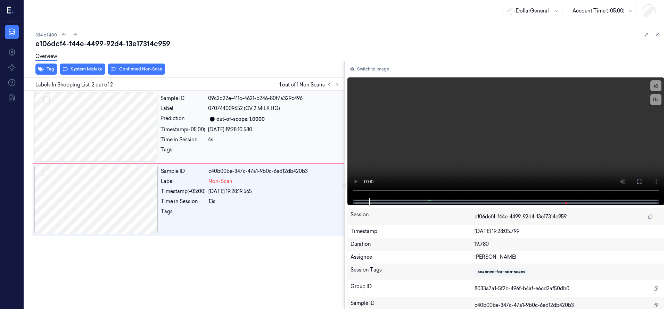
click at [100, 136] on div at bounding box center [96, 126] width 124 height 69
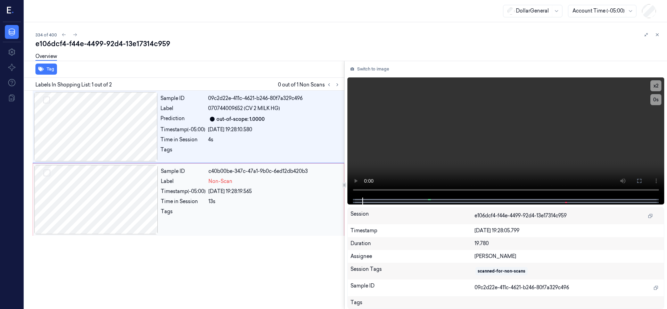
click at [117, 191] on div at bounding box center [96, 199] width 124 height 69
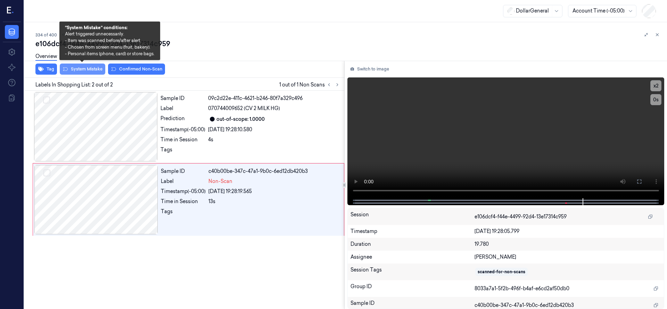
click at [101, 68] on button "System Mistake" at bounding box center [83, 69] width 46 height 11
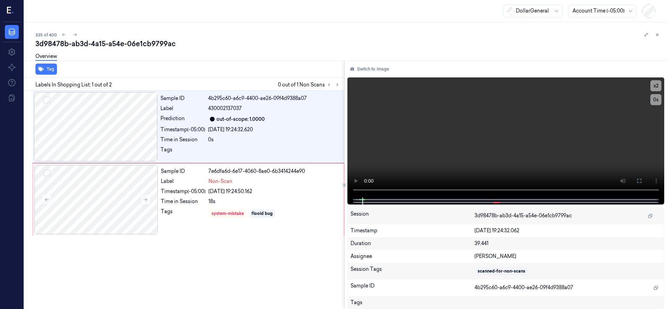
click at [316, 70] on div "Tag" at bounding box center [183, 69] width 323 height 17
click at [339, 85] on icon at bounding box center [337, 84] width 5 height 5
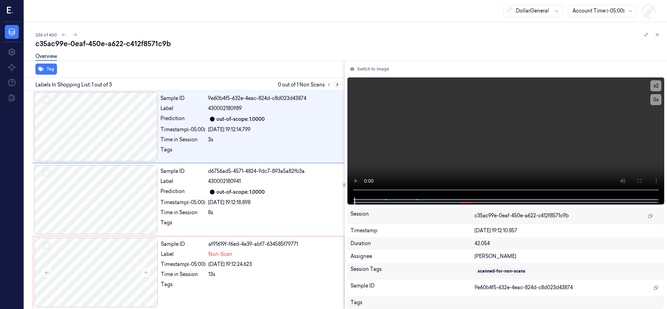
click at [338, 85] on icon at bounding box center [337, 84] width 5 height 5
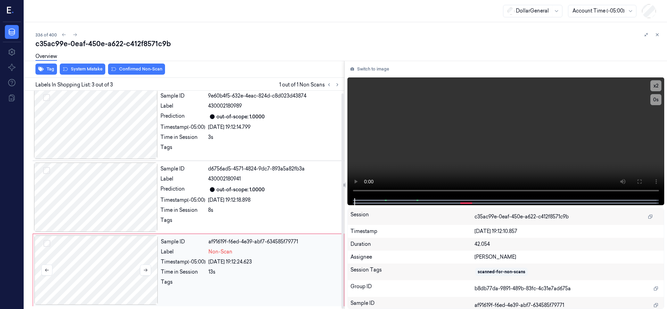
click at [98, 265] on div at bounding box center [96, 270] width 124 height 69
click at [129, 198] on div at bounding box center [96, 197] width 124 height 69
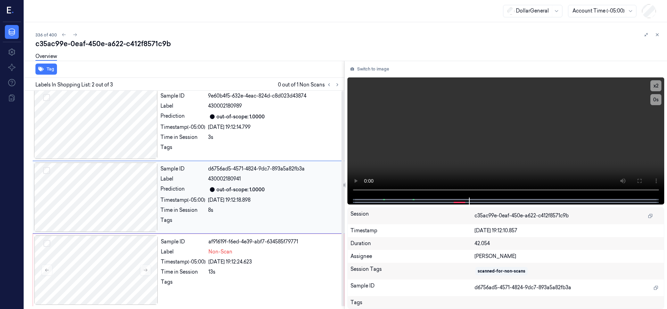
scroll to position [0, 0]
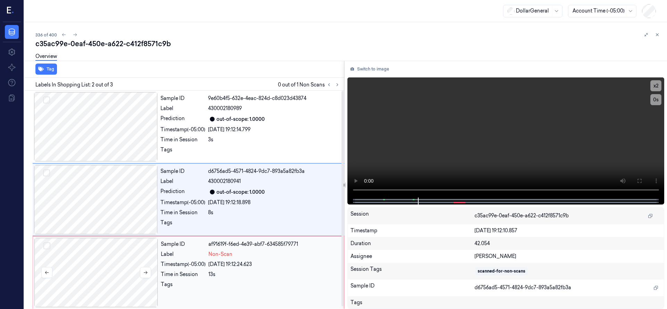
click at [107, 256] on div at bounding box center [96, 272] width 124 height 69
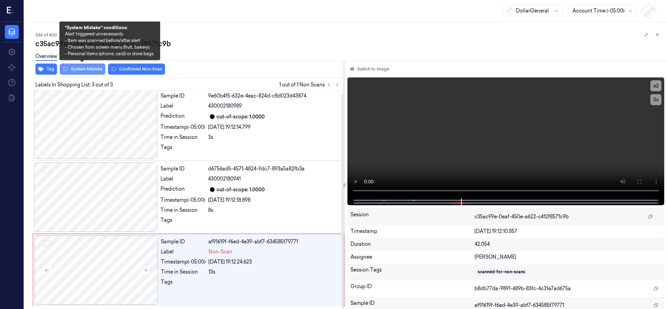
click at [93, 72] on button "System Mistake" at bounding box center [83, 69] width 46 height 11
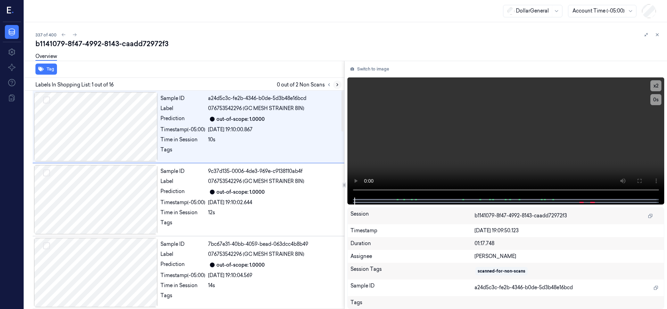
click at [339, 85] on icon at bounding box center [337, 84] width 5 height 5
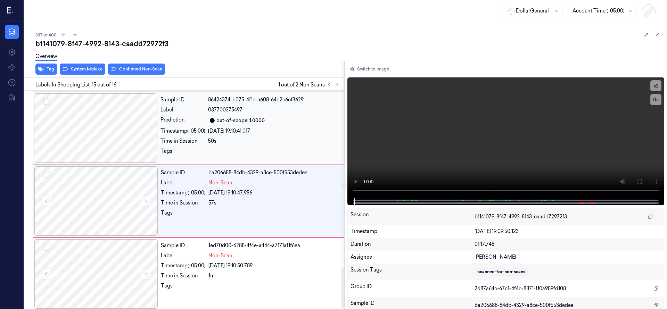
scroll to position [949, 0]
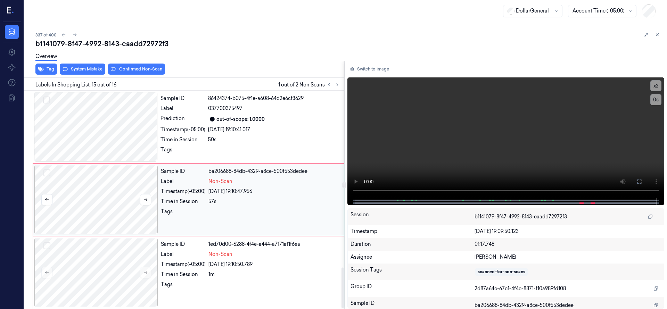
click at [108, 195] on div at bounding box center [96, 199] width 124 height 69
click at [98, 195] on div at bounding box center [96, 199] width 124 height 69
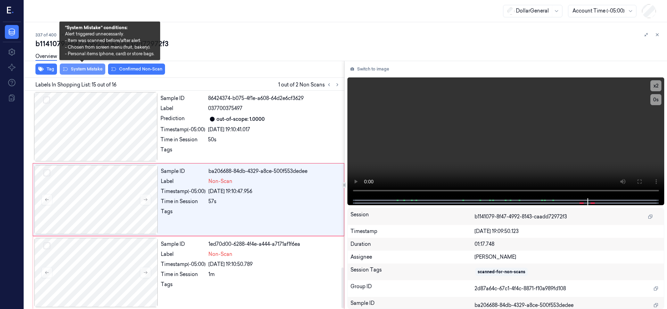
click at [89, 69] on button "System Mistake" at bounding box center [83, 69] width 46 height 11
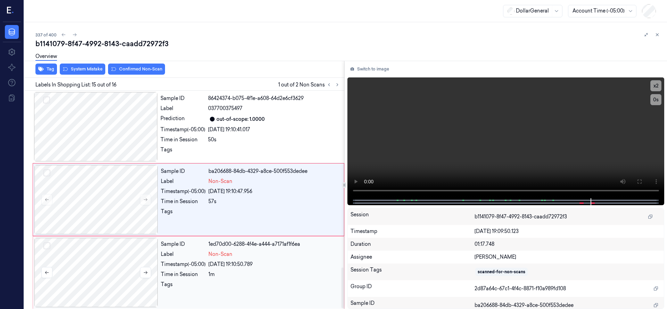
click at [103, 257] on div at bounding box center [96, 272] width 124 height 69
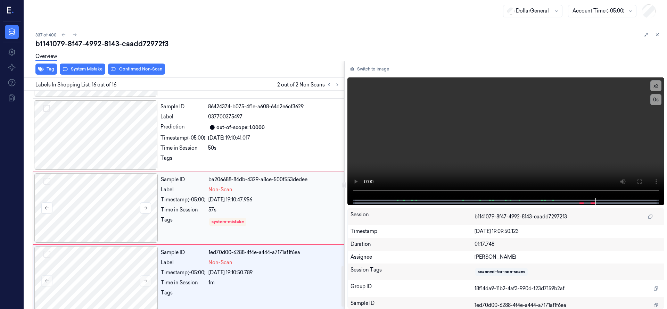
scroll to position [951, 0]
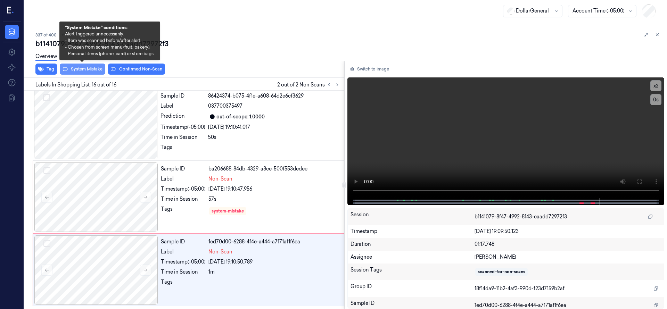
click at [94, 68] on button "System Mistake" at bounding box center [83, 69] width 46 height 11
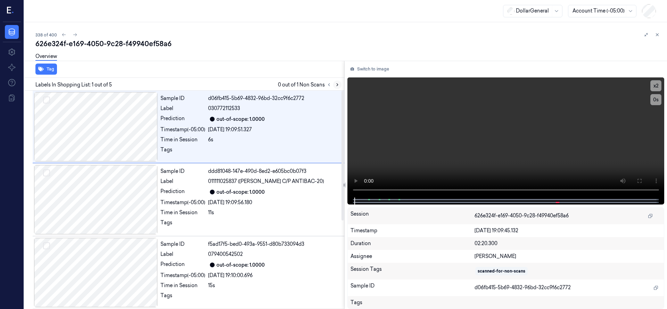
click at [337, 85] on icon at bounding box center [337, 84] width 5 height 5
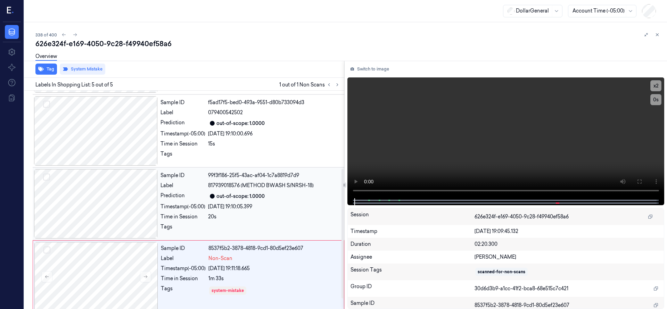
scroll to position [148, 0]
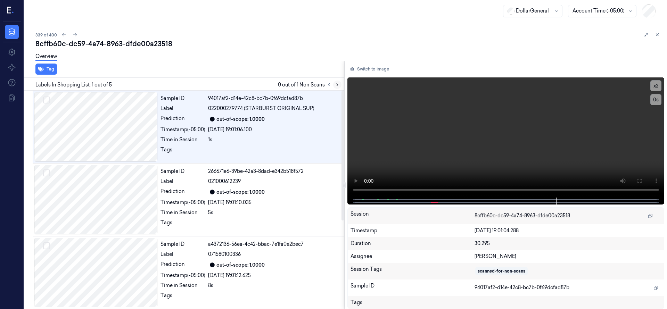
click at [339, 84] on icon at bounding box center [337, 84] width 5 height 5
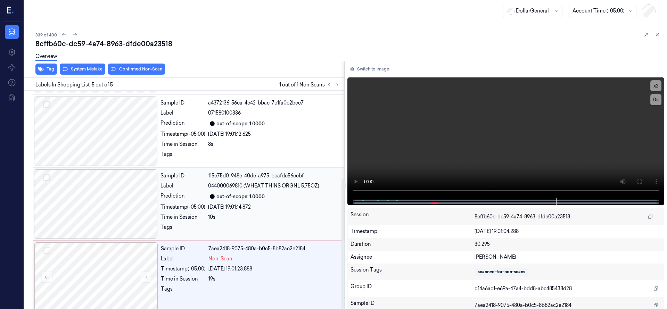
scroll to position [148, 0]
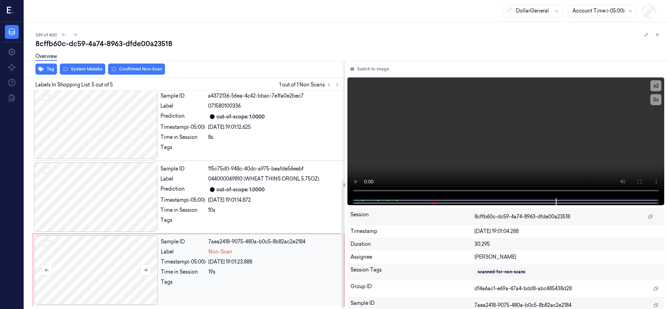
click at [88, 258] on div at bounding box center [96, 270] width 124 height 69
click at [101, 266] on div at bounding box center [96, 270] width 124 height 69
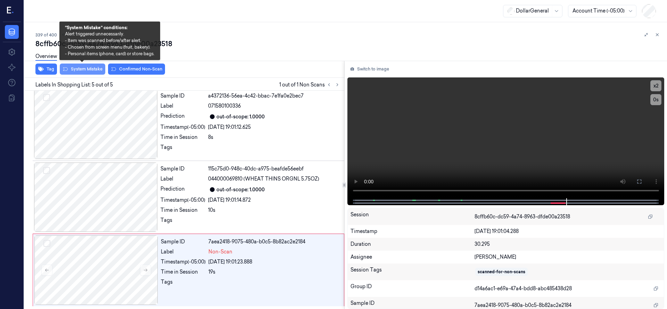
click at [85, 71] on button "System Mistake" at bounding box center [83, 69] width 46 height 11
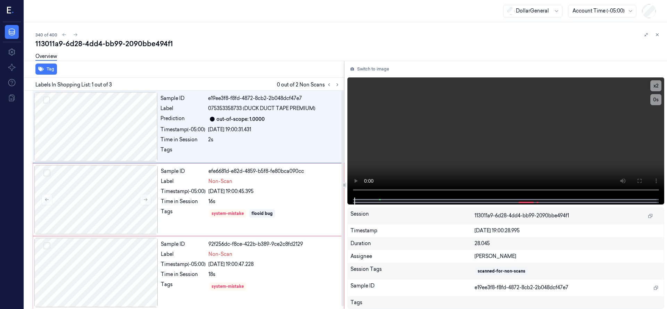
click at [264, 30] on div "340 of 400 113011a9-6d28-4dd4-bb99-2090bbe494f1 Overview Tag Labels In Shopping…" at bounding box center [345, 165] width 643 height 287
click at [73, 36] on icon at bounding box center [75, 34] width 5 height 5
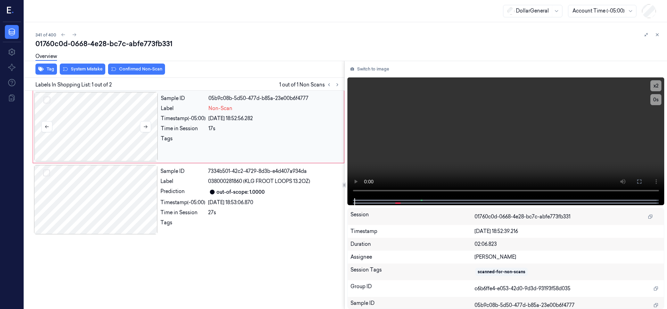
click at [93, 129] on div at bounding box center [96, 126] width 124 height 69
click at [106, 131] on div at bounding box center [96, 126] width 124 height 69
click at [95, 138] on div at bounding box center [96, 126] width 124 height 69
click at [377, 191] on video at bounding box center [505, 137] width 317 height 121
click at [99, 138] on div at bounding box center [96, 126] width 124 height 69
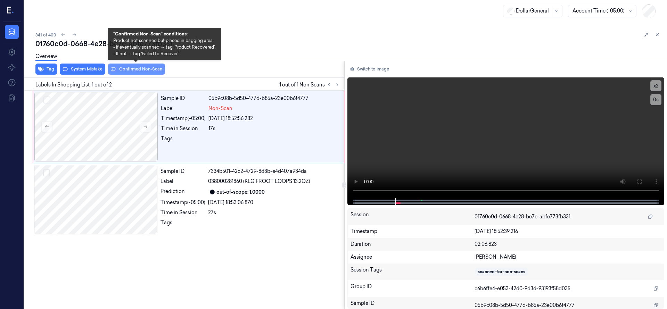
click at [143, 72] on button "Confirmed Non-Scan" at bounding box center [136, 69] width 57 height 11
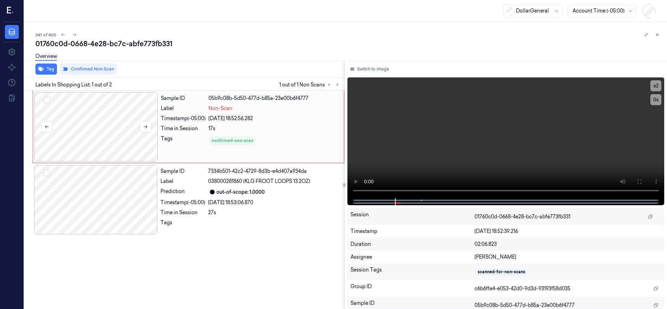
click at [115, 118] on div at bounding box center [96, 126] width 124 height 69
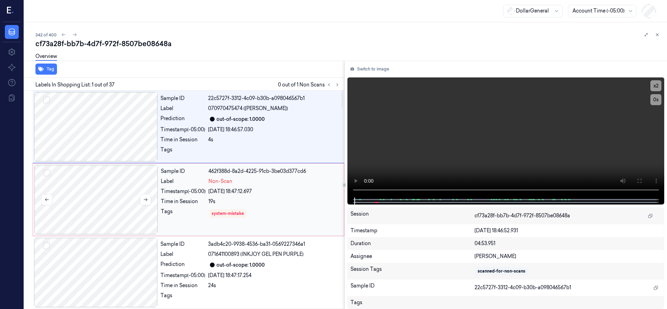
click at [103, 198] on div at bounding box center [96, 199] width 124 height 69
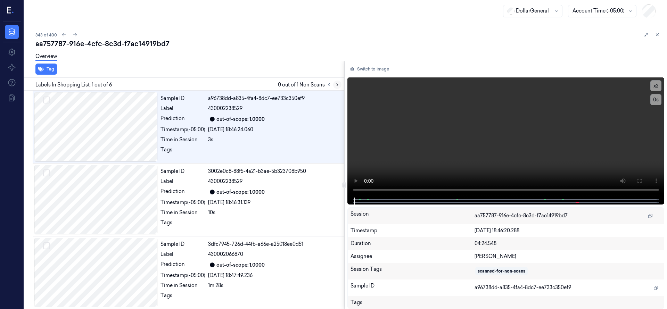
click at [339, 83] on icon at bounding box center [337, 84] width 5 height 5
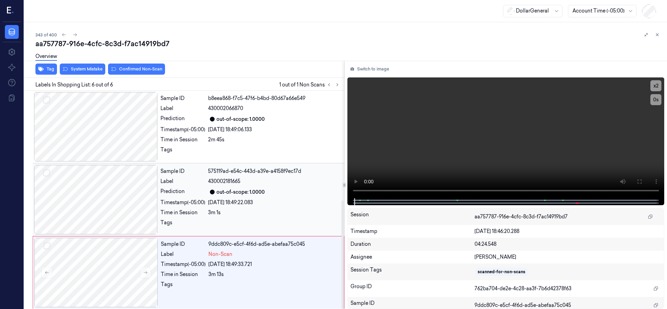
scroll to position [221, 0]
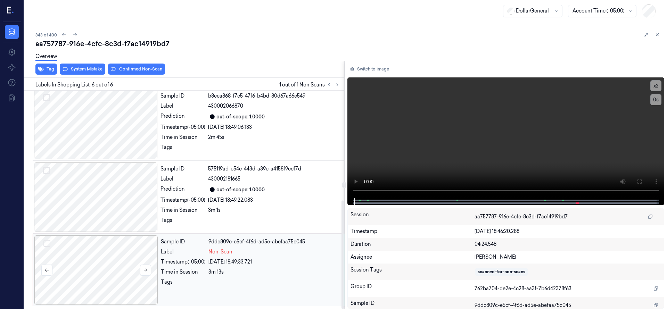
click at [113, 267] on div at bounding box center [96, 270] width 124 height 69
click at [133, 260] on div at bounding box center [96, 270] width 124 height 69
click at [114, 193] on div at bounding box center [96, 197] width 124 height 69
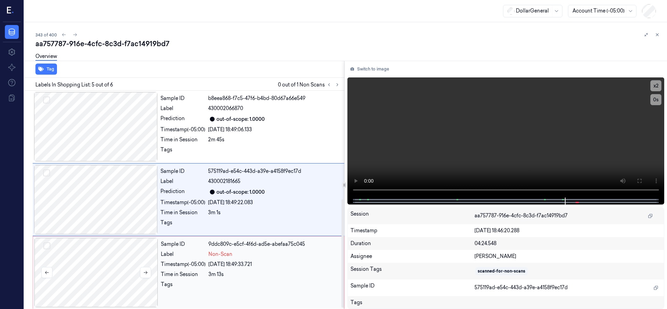
click at [96, 260] on div at bounding box center [96, 272] width 124 height 69
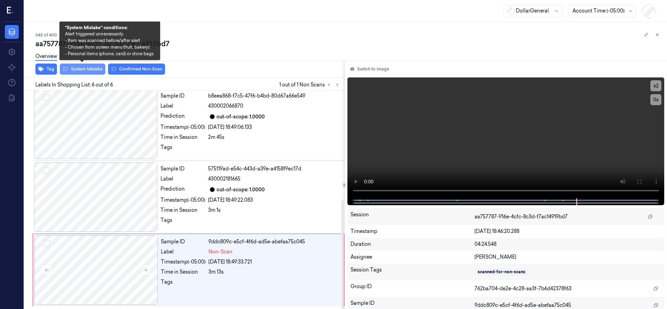
click at [95, 67] on button "System Mistake" at bounding box center [83, 69] width 46 height 11
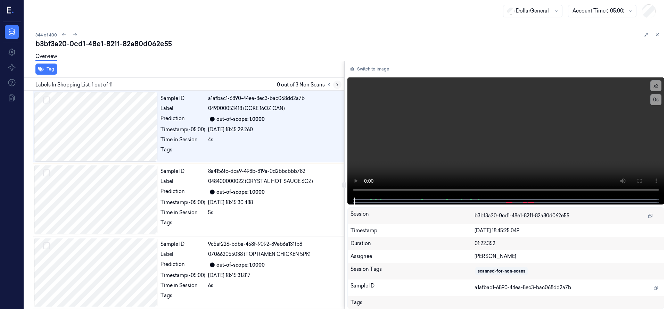
click at [338, 81] on button at bounding box center [337, 85] width 8 height 8
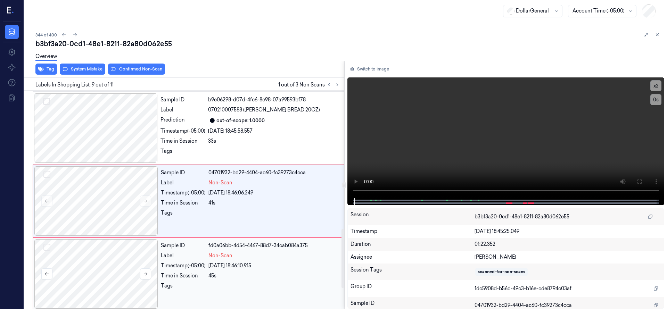
scroll to position [511, 0]
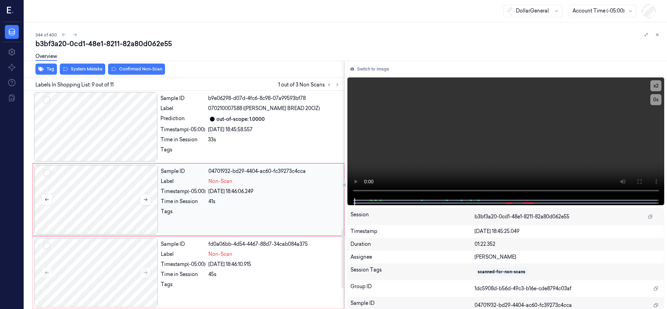
click at [96, 190] on div at bounding box center [96, 199] width 124 height 69
click at [117, 190] on div at bounding box center [96, 199] width 124 height 69
click at [111, 277] on div at bounding box center [96, 272] width 124 height 69
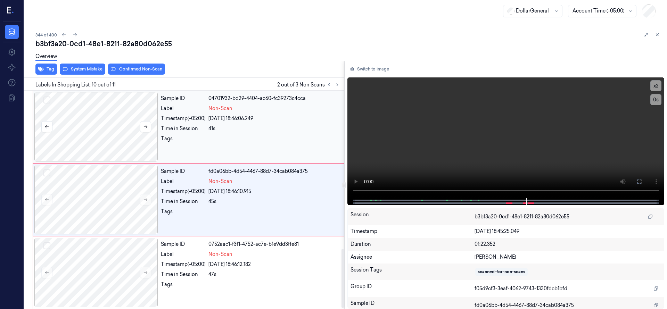
scroll to position [584, 0]
click at [48, 99] on button "Select row" at bounding box center [46, 100] width 7 height 7
drag, startPoint x: 48, startPoint y: 174, endPoint x: 44, endPoint y: 208, distance: 34.2
click at [48, 174] on button "Select row" at bounding box center [46, 173] width 7 height 7
drag, startPoint x: 45, startPoint y: 246, endPoint x: 48, endPoint y: 236, distance: 10.4
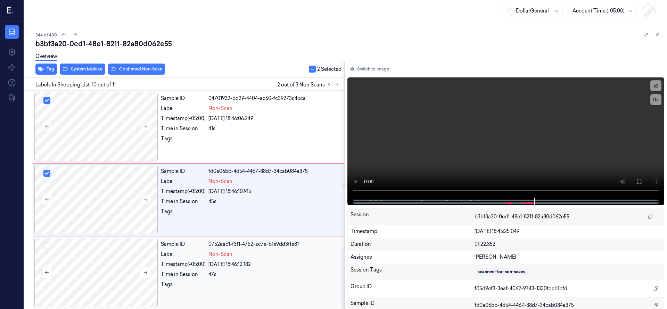
click at [45, 246] on button "Select row" at bounding box center [46, 246] width 7 height 7
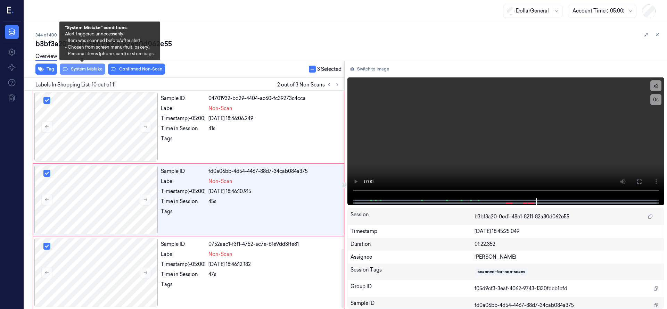
click at [83, 70] on button "System Mistake" at bounding box center [83, 69] width 46 height 11
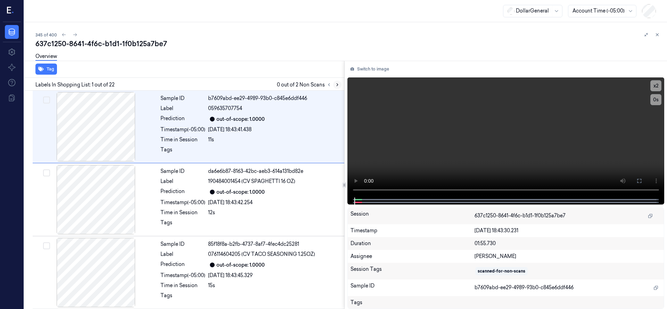
click at [337, 83] on icon at bounding box center [337, 84] width 5 height 5
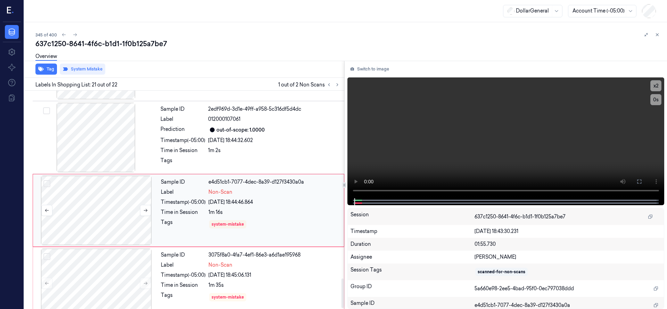
scroll to position [1386, 0]
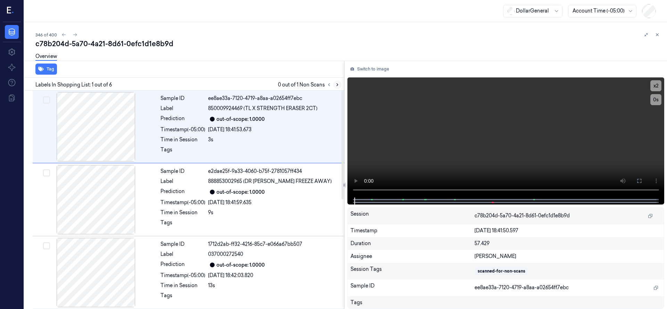
click at [338, 85] on icon at bounding box center [337, 84] width 5 height 5
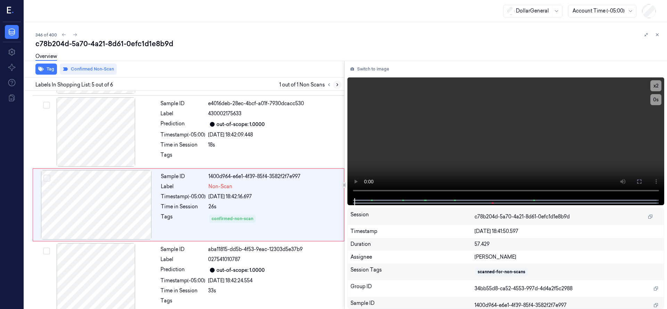
scroll to position [219, 0]
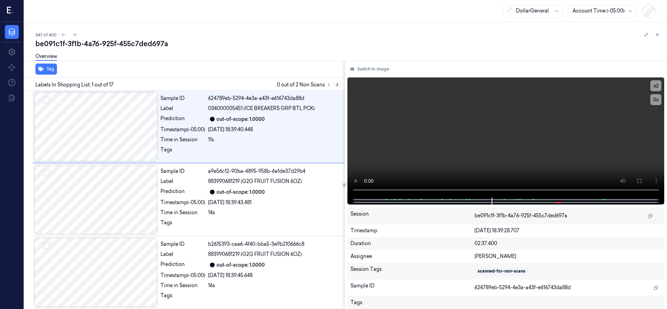
click at [338, 85] on icon at bounding box center [337, 84] width 5 height 5
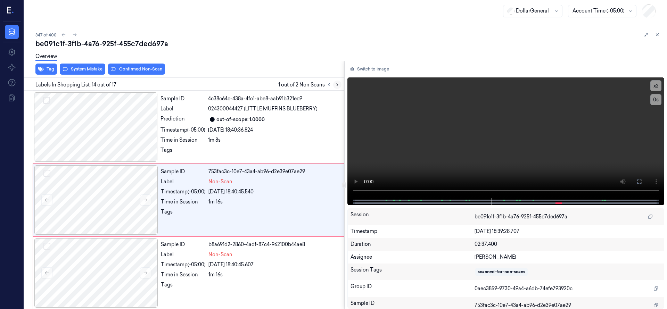
scroll to position [876, 0]
click at [80, 200] on div at bounding box center [96, 199] width 124 height 69
click at [106, 188] on div at bounding box center [96, 199] width 124 height 69
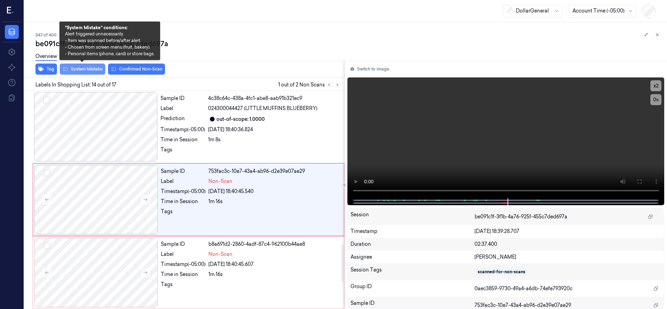
click at [85, 70] on button "System Mistake" at bounding box center [83, 69] width 46 height 11
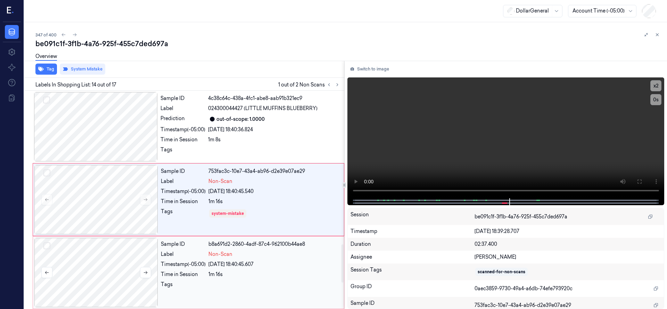
click at [116, 276] on div at bounding box center [96, 272] width 124 height 69
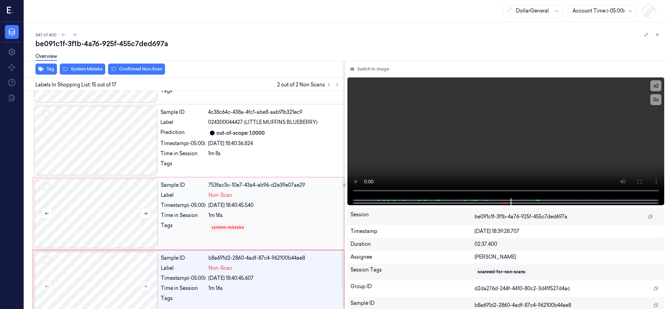
scroll to position [949, 0]
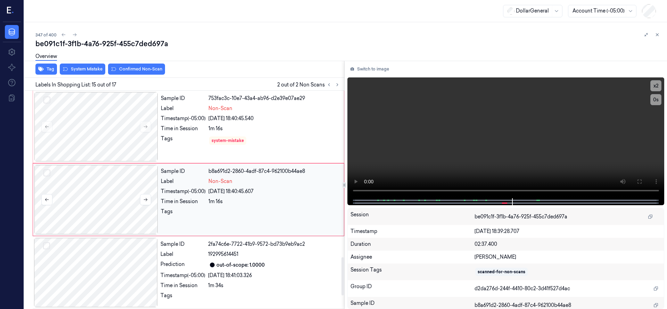
click at [115, 203] on div at bounding box center [96, 199] width 124 height 69
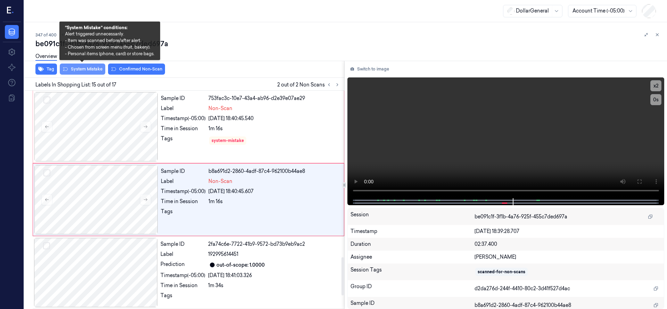
click at [97, 72] on button "System Mistake" at bounding box center [83, 69] width 46 height 11
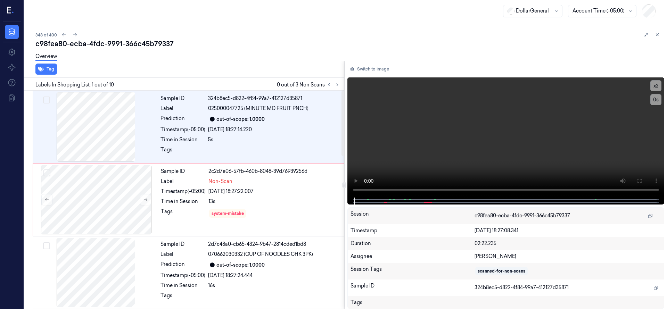
click at [275, 61] on div at bounding box center [345, 61] width 646 height 0
click at [336, 84] on icon at bounding box center [337, 84] width 5 height 5
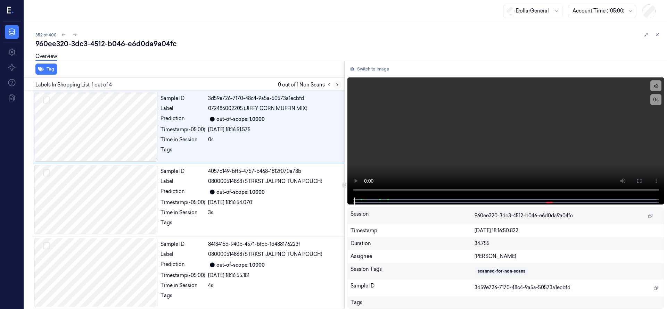
click at [338, 85] on icon at bounding box center [337, 84] width 5 height 5
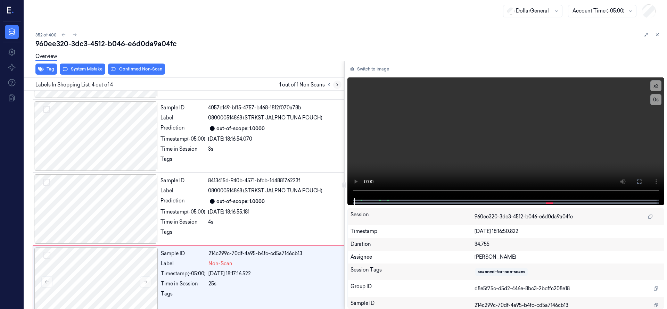
scroll to position [75, 0]
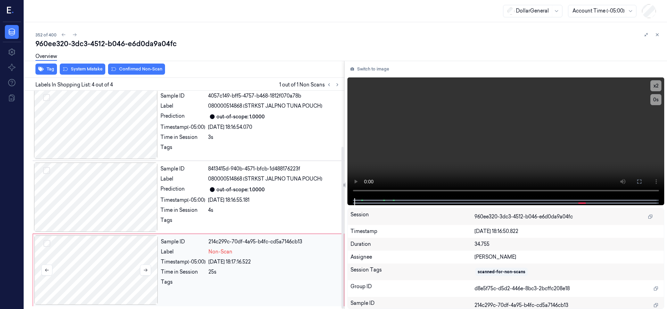
click at [118, 270] on div at bounding box center [96, 270] width 124 height 69
click at [86, 199] on div at bounding box center [96, 197] width 124 height 69
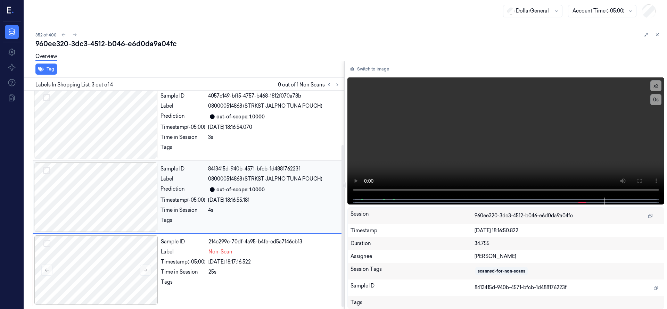
scroll to position [73, 0]
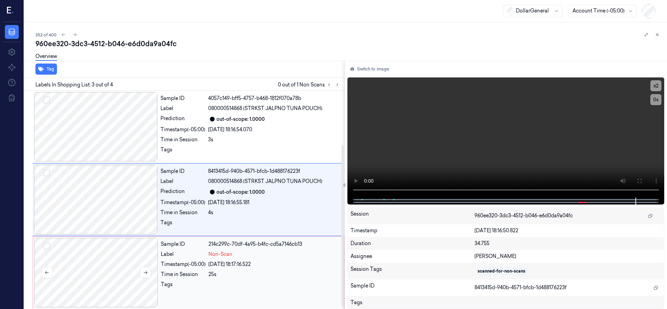
click at [124, 255] on div at bounding box center [96, 272] width 124 height 69
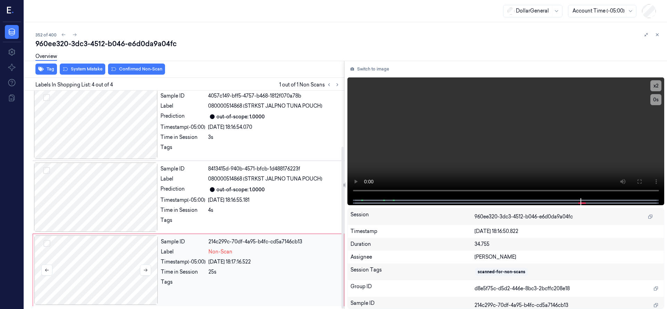
click at [123, 254] on div at bounding box center [96, 270] width 124 height 69
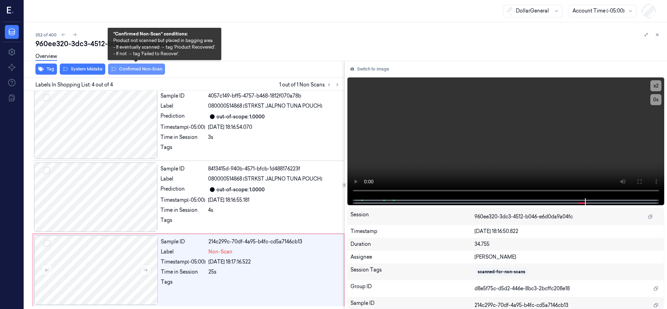
click at [150, 72] on button "Confirmed Non-Scan" at bounding box center [136, 69] width 57 height 11
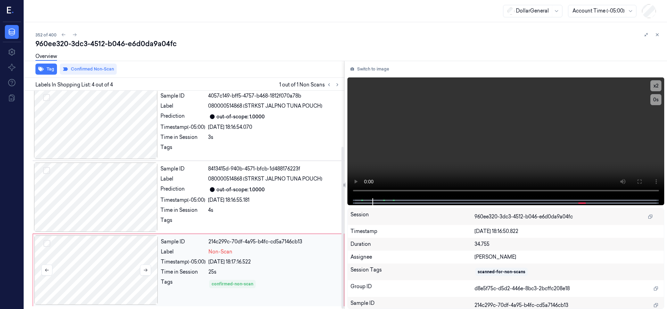
click at [71, 262] on div at bounding box center [96, 270] width 124 height 69
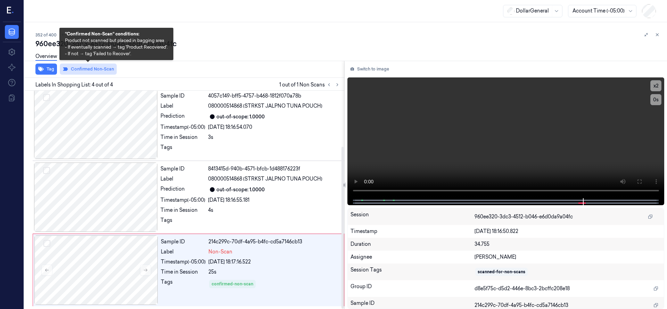
click at [104, 70] on button "Confirmed Non-Scan" at bounding box center [88, 69] width 57 height 11
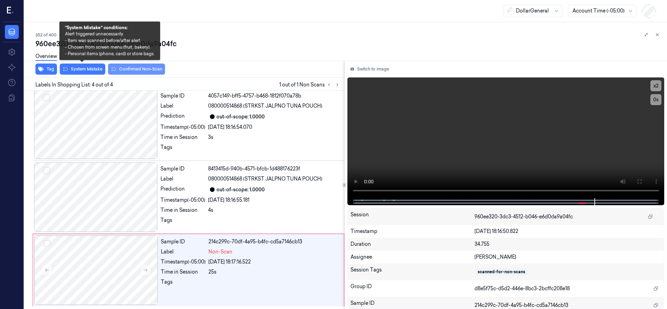
click at [87, 68] on button "System Mistake" at bounding box center [83, 69] width 46 height 11
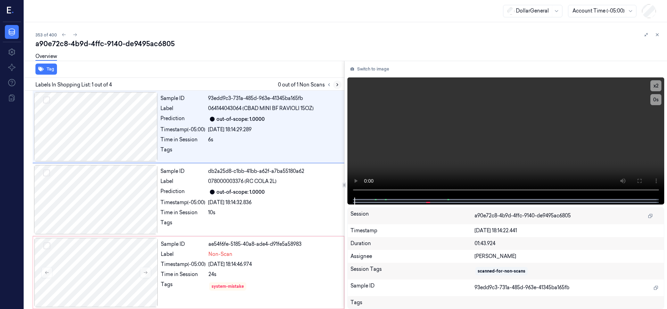
click at [338, 86] on icon at bounding box center [337, 84] width 5 height 5
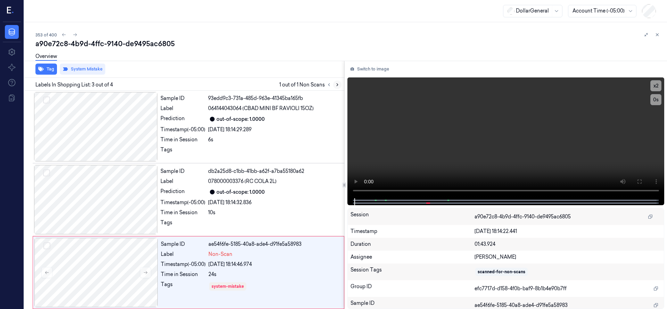
scroll to position [73, 0]
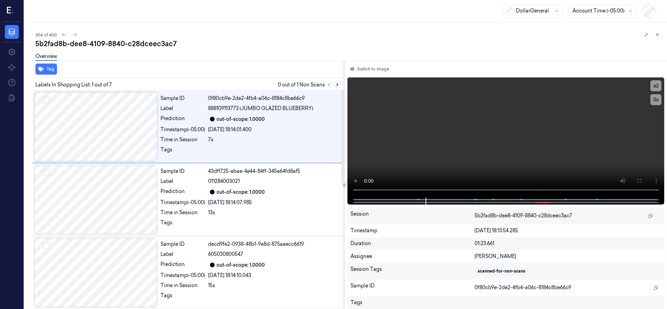
click at [337, 82] on icon at bounding box center [337, 84] width 5 height 5
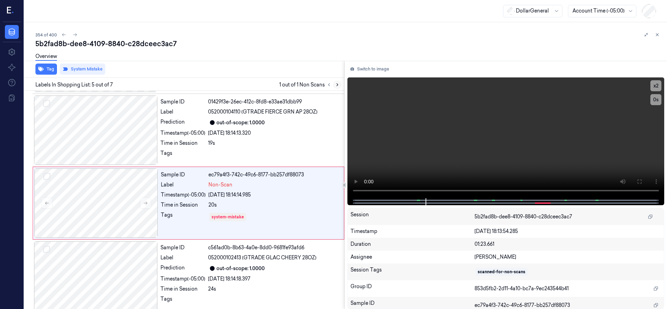
scroll to position [219, 0]
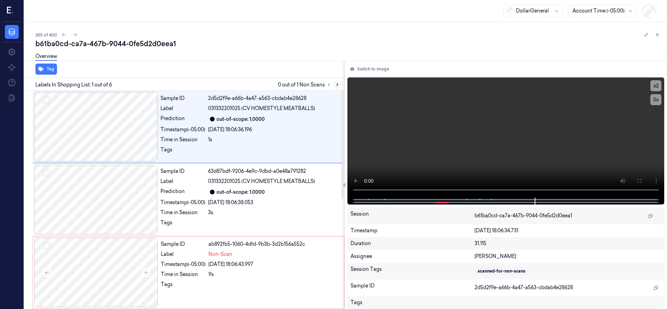
click at [337, 84] on icon at bounding box center [337, 85] width 1 height 2
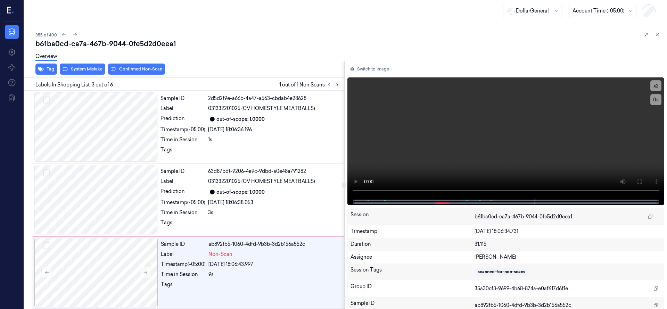
scroll to position [73, 0]
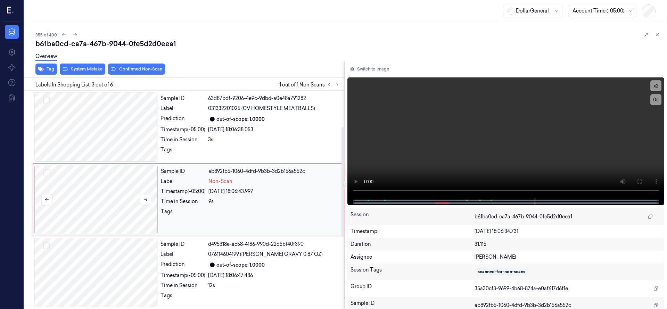
click at [109, 185] on div at bounding box center [96, 199] width 124 height 69
click at [122, 189] on div at bounding box center [96, 199] width 124 height 69
click at [117, 195] on div at bounding box center [96, 199] width 124 height 69
click at [124, 185] on div at bounding box center [96, 199] width 124 height 69
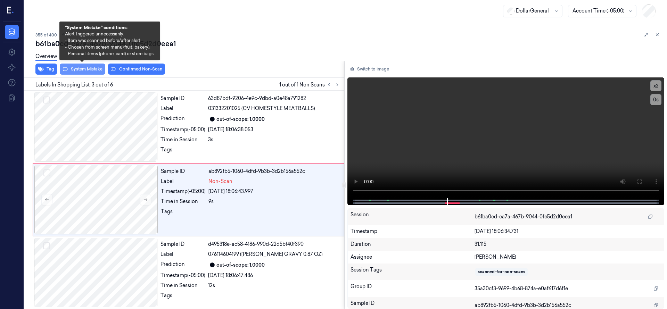
click at [99, 68] on button "System Mistake" at bounding box center [83, 69] width 46 height 11
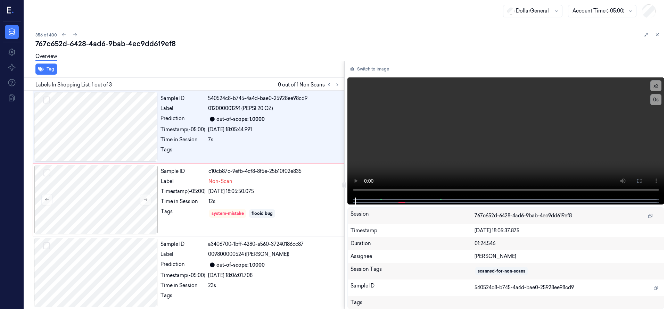
click at [224, 61] on div at bounding box center [345, 61] width 646 height 0
click at [73, 36] on icon at bounding box center [75, 34] width 5 height 5
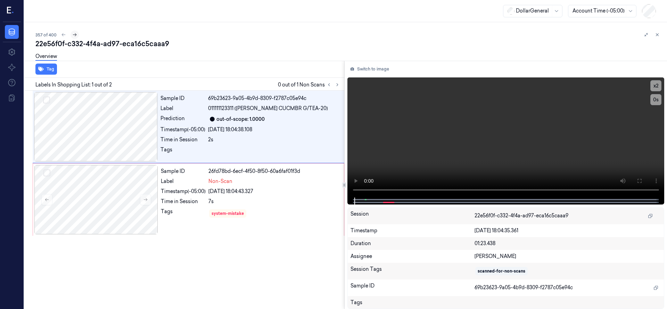
click at [77, 32] on button at bounding box center [75, 35] width 8 height 8
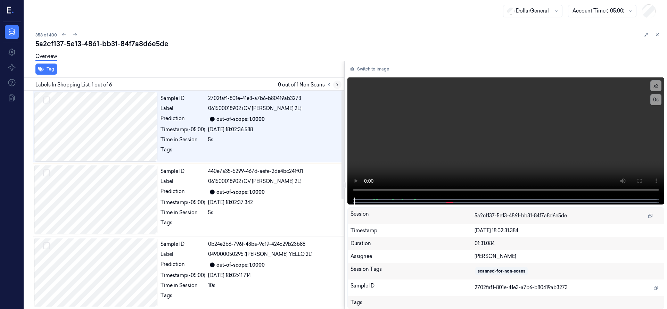
click at [335, 87] on icon at bounding box center [337, 84] width 5 height 5
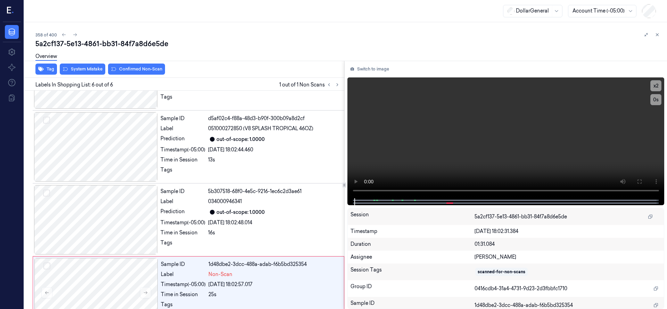
scroll to position [221, 0]
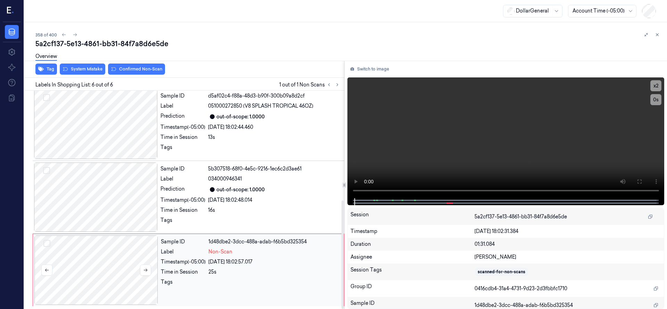
click at [102, 267] on div at bounding box center [96, 270] width 124 height 69
click at [97, 264] on div at bounding box center [96, 270] width 124 height 69
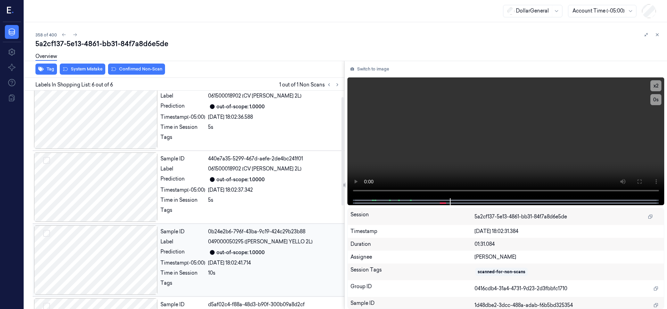
scroll to position [0, 0]
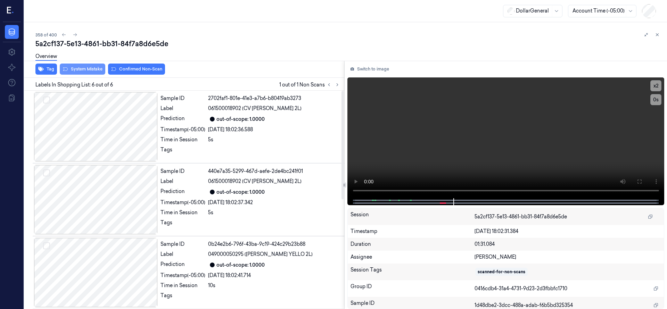
click at [91, 66] on div "Overview" at bounding box center [348, 58] width 626 height 18
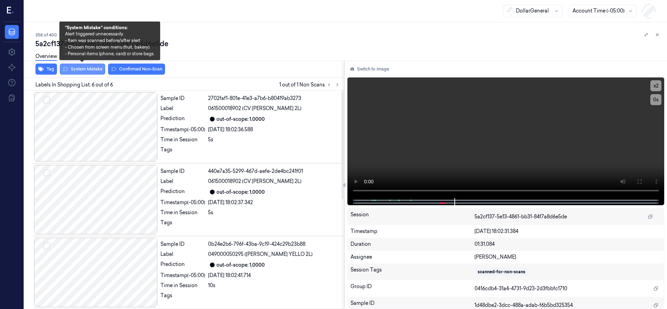
click at [91, 68] on button "System Mistake" at bounding box center [83, 69] width 46 height 11
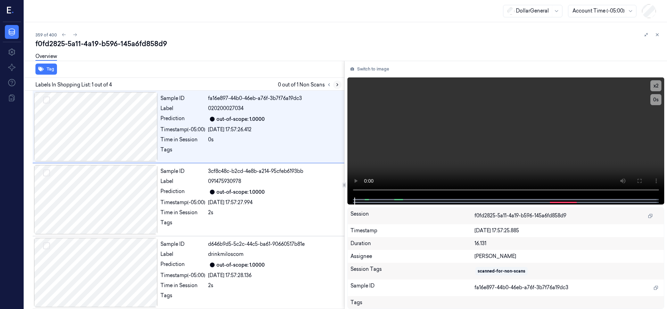
click at [336, 85] on icon at bounding box center [337, 84] width 5 height 5
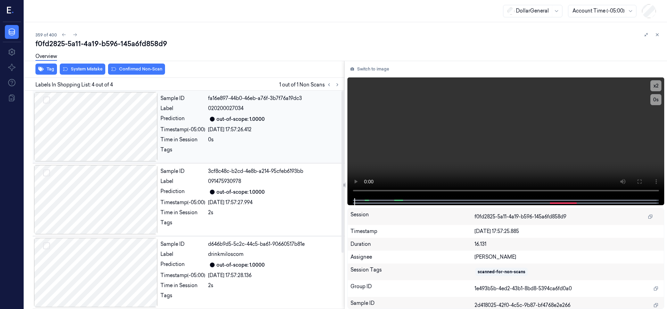
click at [93, 117] on div at bounding box center [96, 126] width 124 height 69
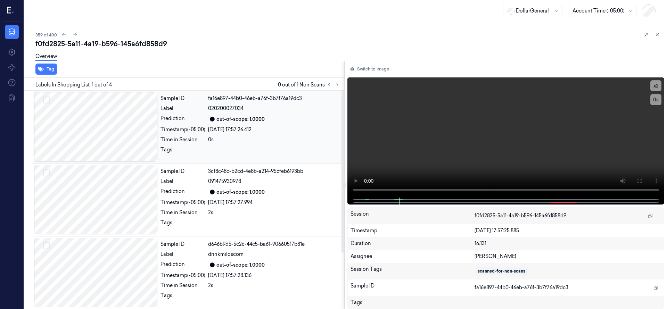
click at [106, 107] on div at bounding box center [96, 126] width 124 height 69
click at [115, 153] on div at bounding box center [96, 126] width 124 height 69
click at [117, 143] on div at bounding box center [96, 126] width 124 height 69
click at [118, 165] on div at bounding box center [96, 199] width 124 height 69
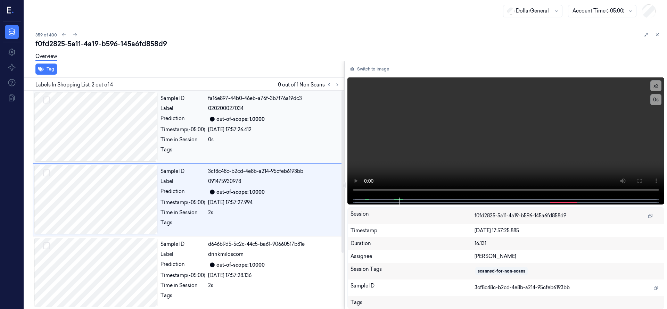
click at [121, 120] on div at bounding box center [96, 126] width 124 height 69
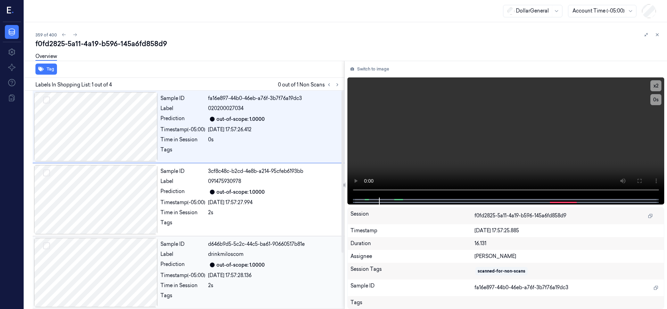
click at [114, 253] on div at bounding box center [96, 272] width 124 height 69
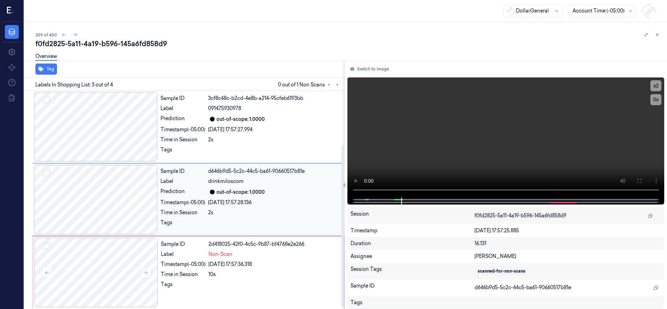
scroll to position [75, 0]
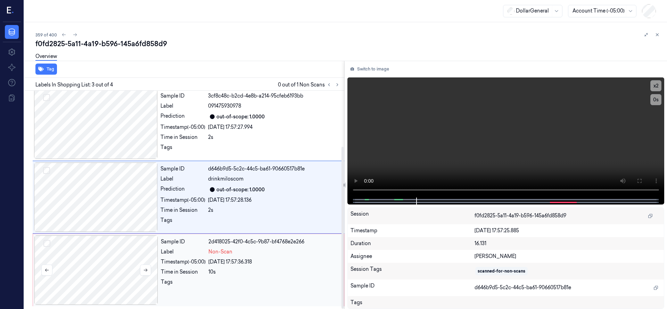
click at [119, 253] on div at bounding box center [96, 270] width 124 height 69
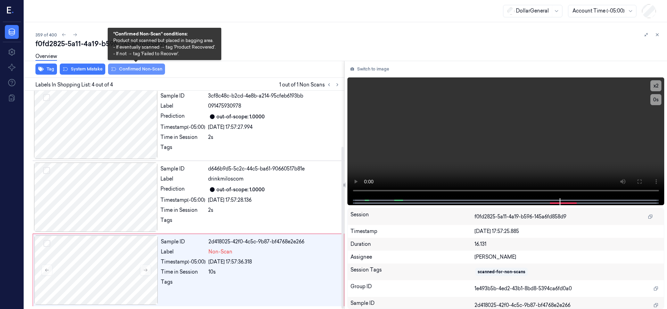
click at [136, 70] on button "Confirmed Non-Scan" at bounding box center [136, 69] width 57 height 11
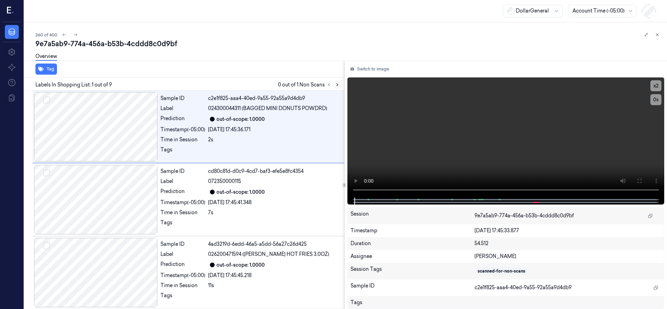
click at [337, 84] on icon at bounding box center [337, 85] width 1 height 2
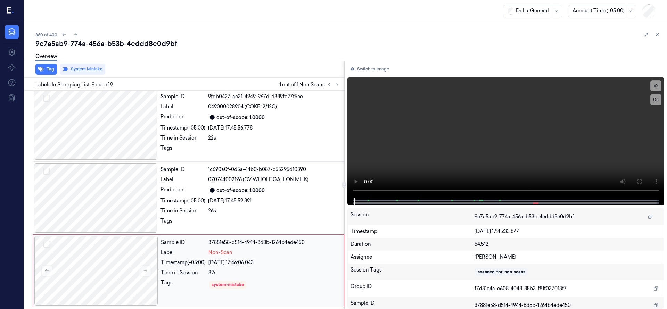
scroll to position [440, 0]
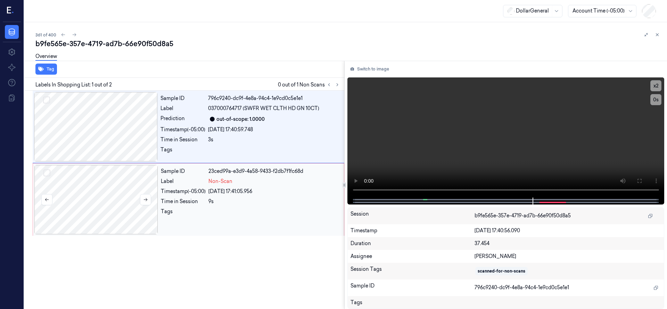
click at [91, 178] on div at bounding box center [96, 199] width 124 height 69
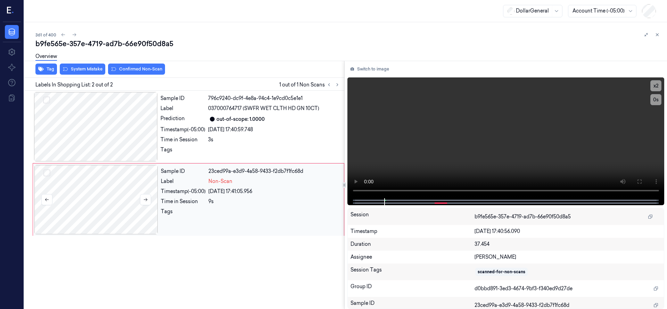
click at [108, 196] on div at bounding box center [96, 199] width 124 height 69
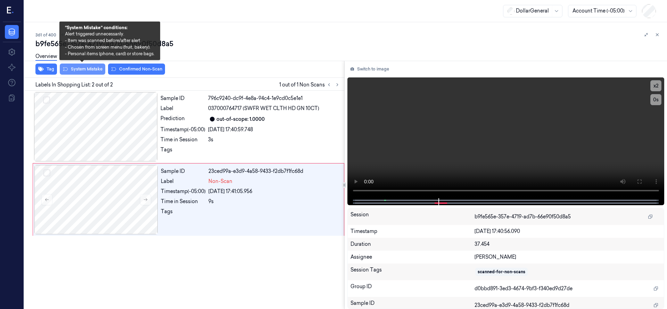
click at [91, 73] on button "System Mistake" at bounding box center [83, 69] width 46 height 11
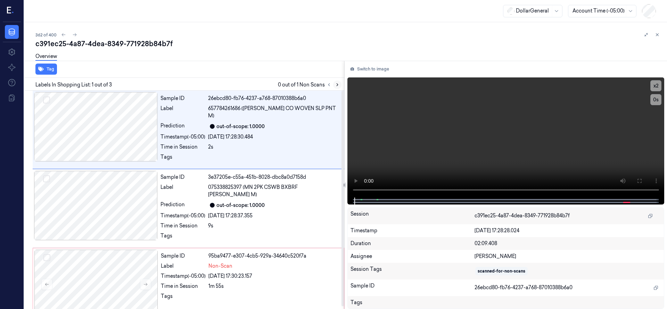
click at [337, 86] on icon at bounding box center [337, 84] width 5 height 5
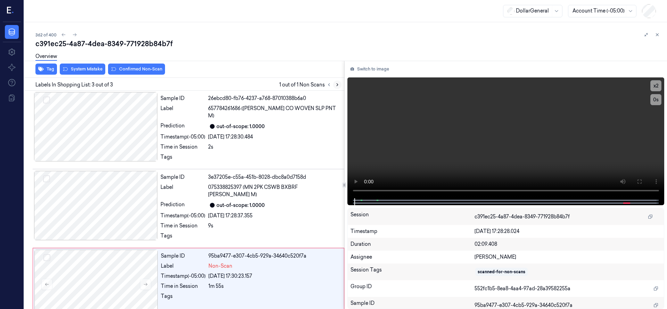
scroll to position [2, 0]
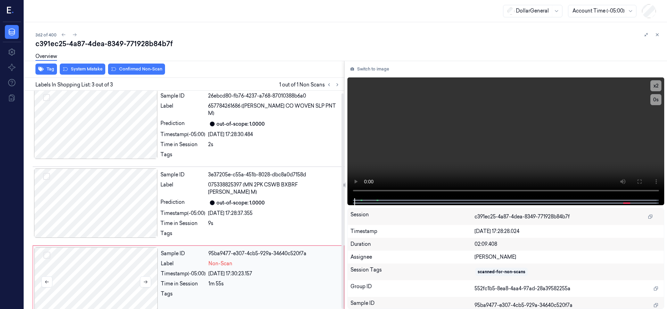
click at [123, 257] on div at bounding box center [96, 281] width 124 height 69
click at [106, 261] on div at bounding box center [96, 281] width 124 height 69
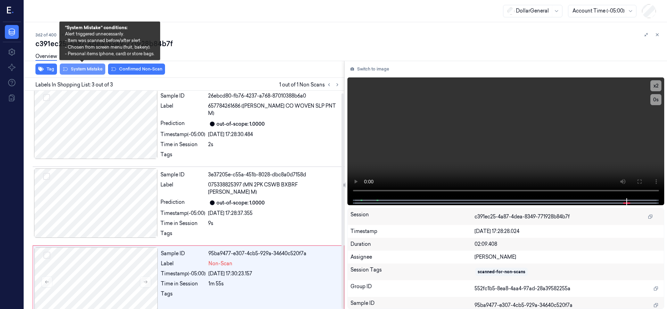
click at [94, 67] on button "System Mistake" at bounding box center [83, 69] width 46 height 11
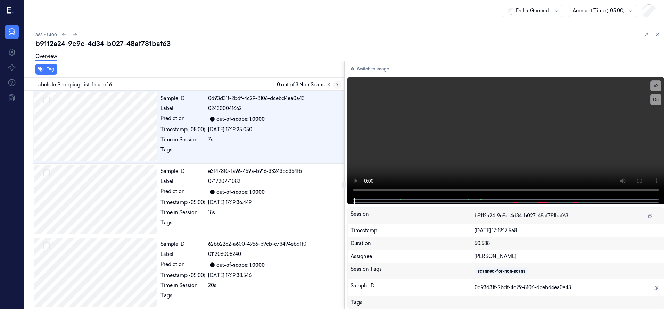
click at [336, 83] on icon at bounding box center [337, 84] width 5 height 5
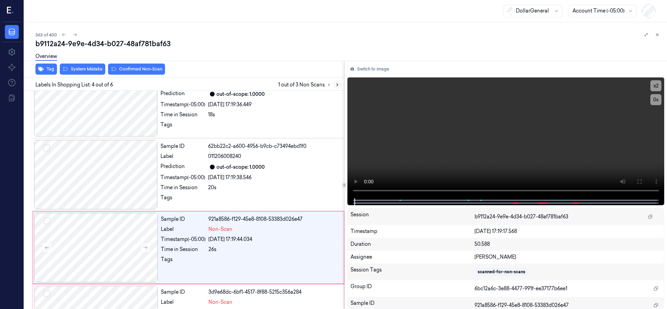
scroll to position [146, 0]
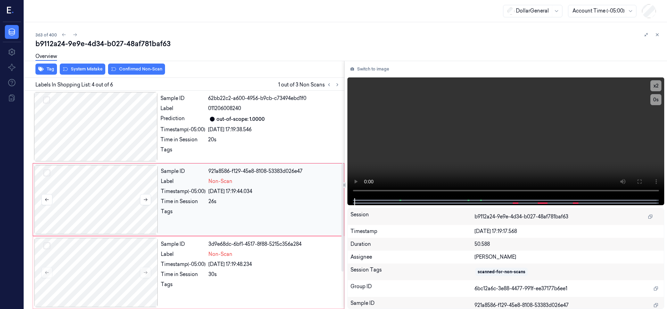
click at [98, 193] on div at bounding box center [96, 199] width 124 height 69
click at [48, 175] on button "Select row" at bounding box center [46, 173] width 7 height 7
click at [48, 247] on button "Select row" at bounding box center [46, 246] width 7 height 7
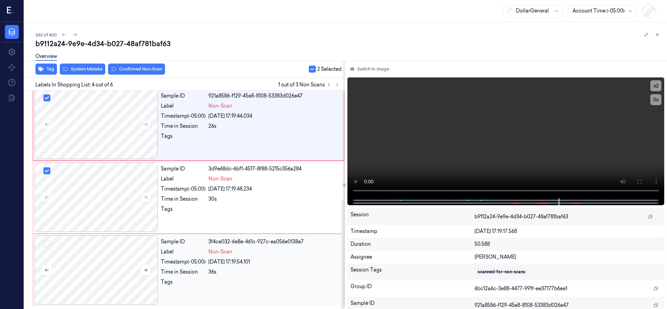
click at [49, 243] on button "Select row" at bounding box center [46, 243] width 7 height 7
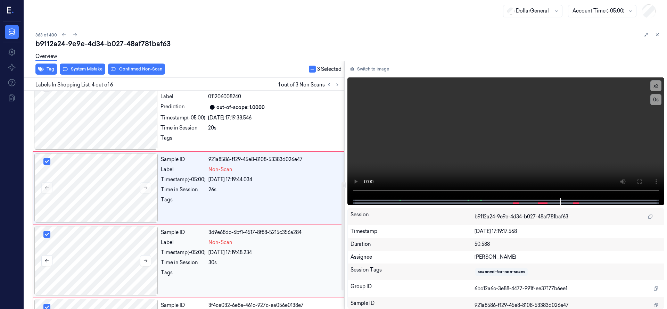
scroll to position [146, 0]
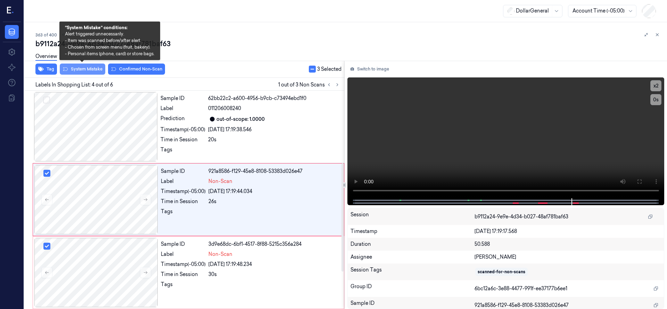
click at [93, 69] on button "System Mistake" at bounding box center [83, 69] width 46 height 11
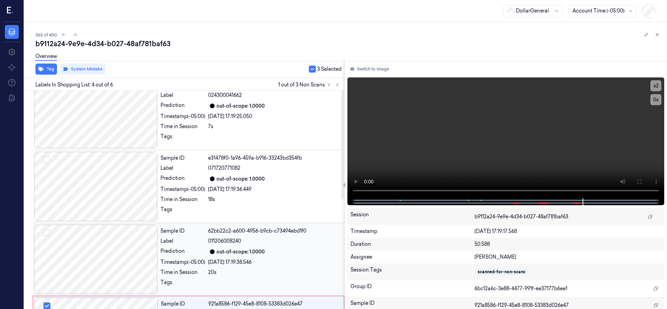
scroll to position [0, 0]
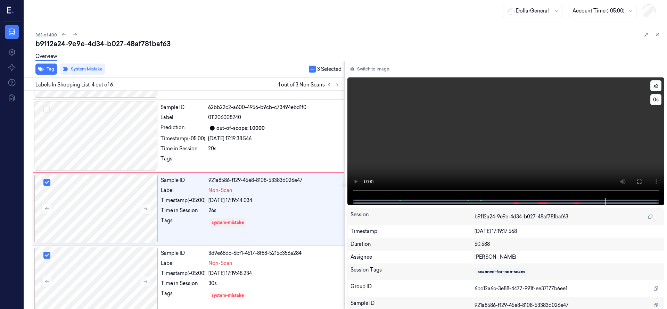
scroll to position [146, 0]
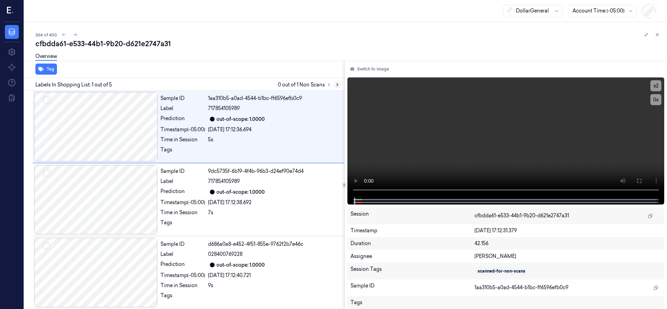
click at [336, 83] on icon at bounding box center [337, 84] width 5 height 5
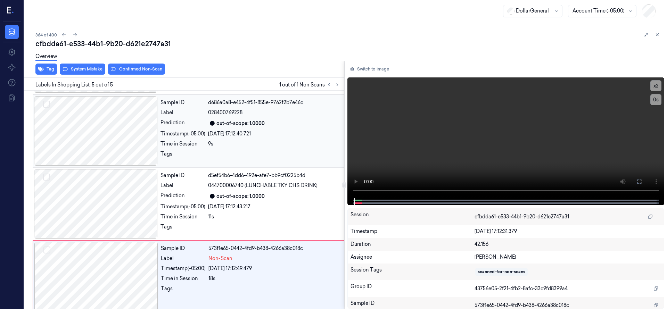
scroll to position [148, 0]
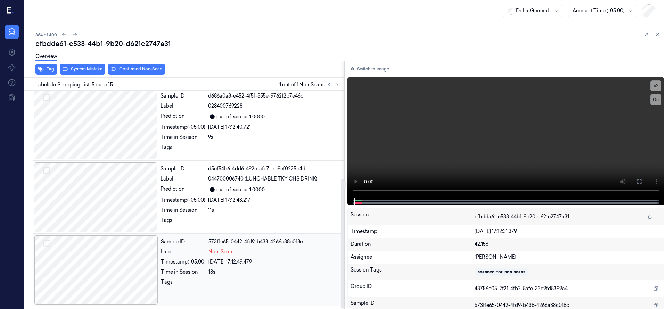
click at [84, 268] on div at bounding box center [96, 270] width 124 height 69
click at [93, 263] on div at bounding box center [96, 270] width 124 height 69
click at [106, 255] on div at bounding box center [96, 270] width 124 height 69
click at [94, 257] on div at bounding box center [96, 270] width 124 height 69
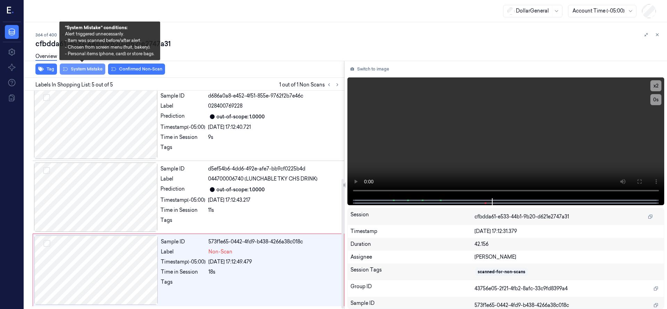
click at [84, 70] on button "System Mistake" at bounding box center [83, 69] width 46 height 11
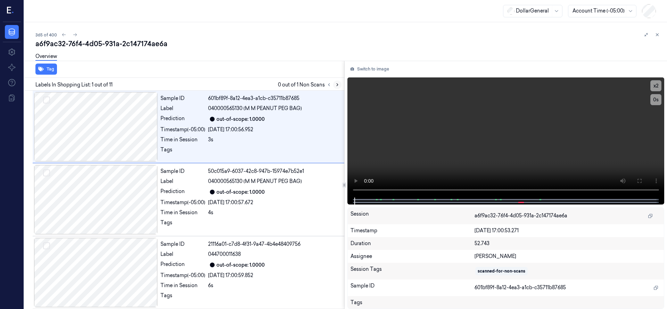
click at [338, 85] on icon at bounding box center [337, 85] width 1 height 2
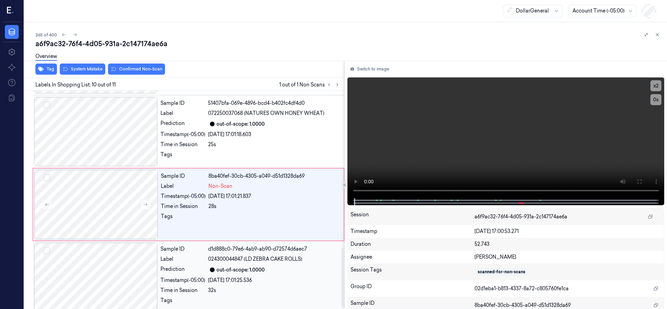
scroll to position [584, 0]
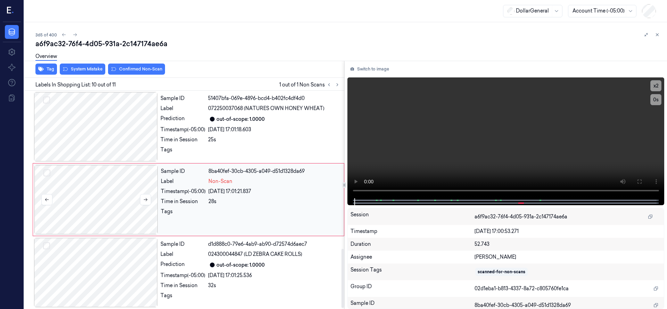
click at [119, 212] on div at bounding box center [96, 199] width 124 height 69
click at [101, 201] on div at bounding box center [96, 199] width 124 height 69
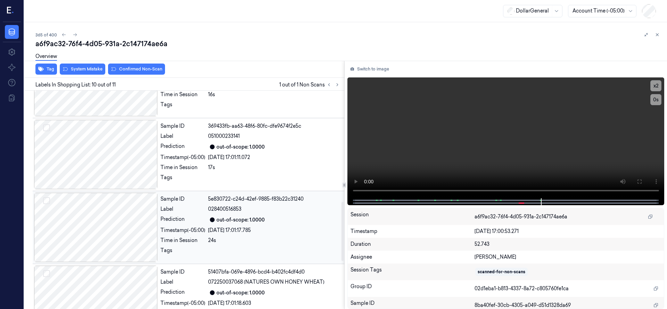
click at [105, 220] on div at bounding box center [96, 227] width 124 height 69
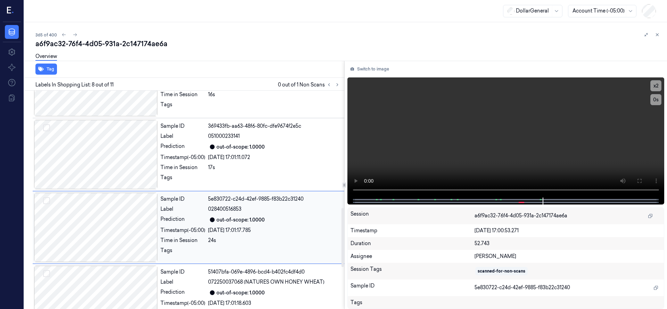
scroll to position [438, 0]
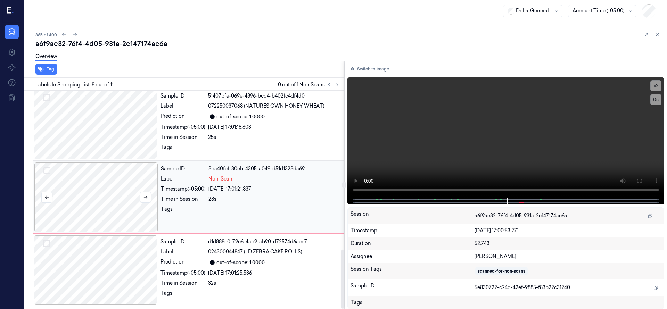
click at [115, 202] on div at bounding box center [96, 197] width 124 height 69
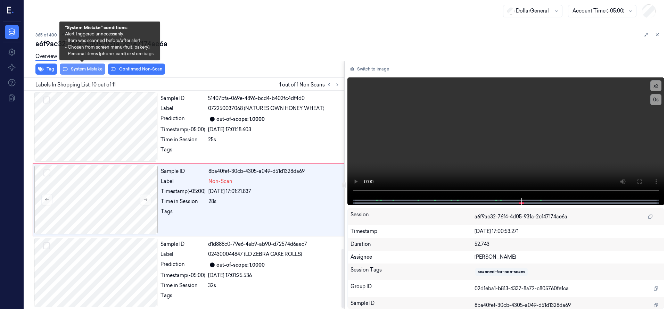
click at [96, 69] on button "System Mistake" at bounding box center [83, 69] width 46 height 11
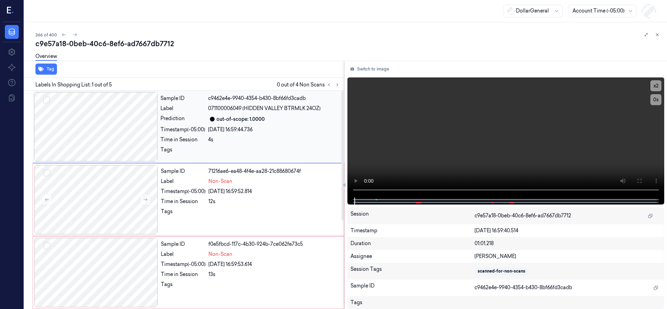
click at [106, 133] on div at bounding box center [96, 126] width 124 height 69
click at [121, 220] on div at bounding box center [96, 199] width 124 height 69
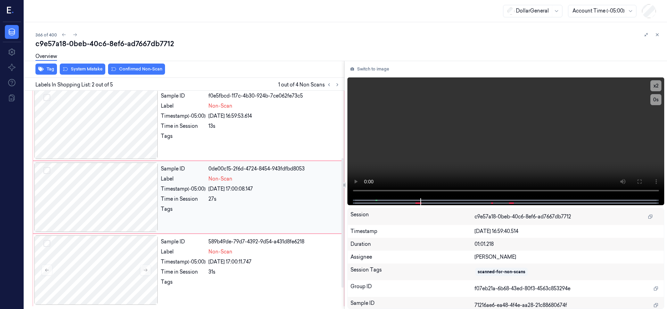
scroll to position [61, 0]
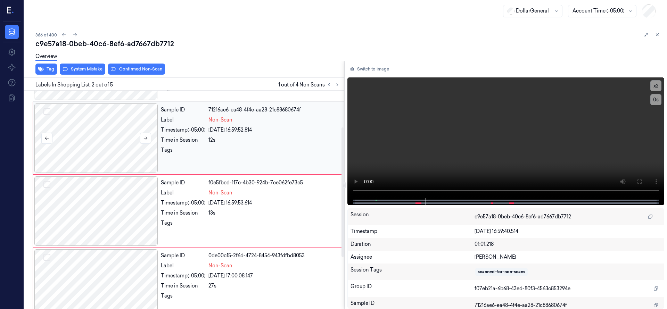
click at [48, 113] on button "Select row" at bounding box center [46, 111] width 7 height 7
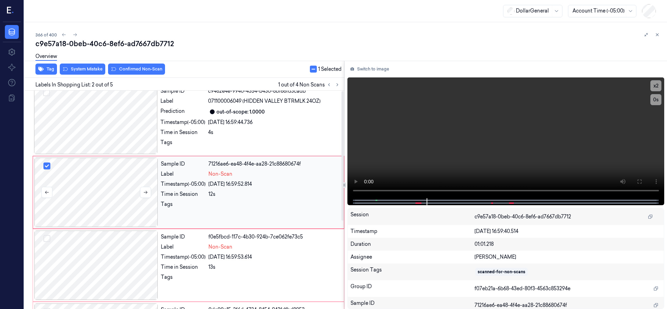
scroll to position [0, 0]
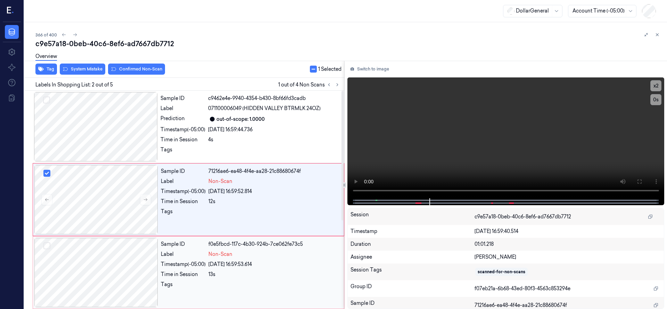
click at [46, 249] on button "Select row" at bounding box center [46, 246] width 7 height 7
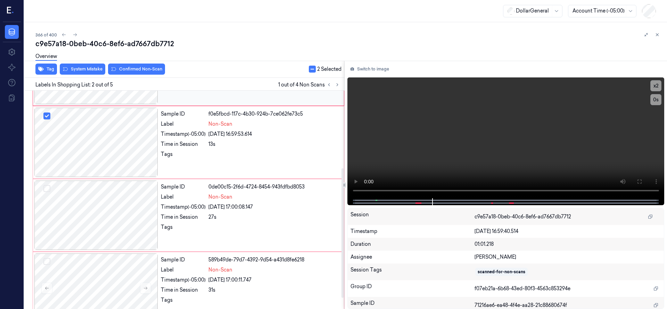
scroll to position [148, 0]
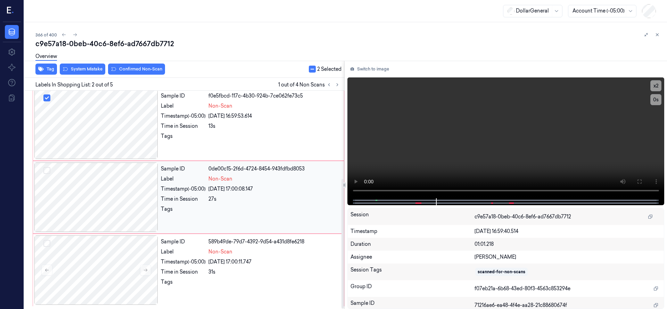
click at [50, 175] on div at bounding box center [46, 171] width 7 height 8
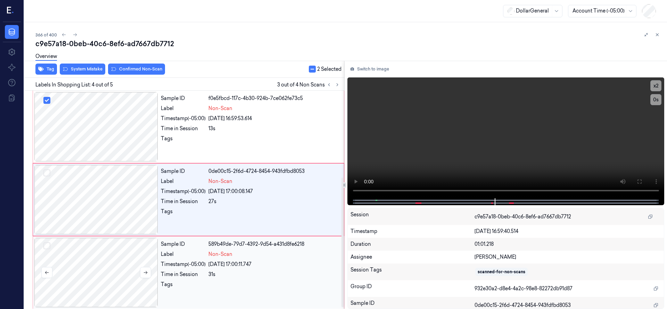
click at [51, 245] on div at bounding box center [96, 272] width 124 height 69
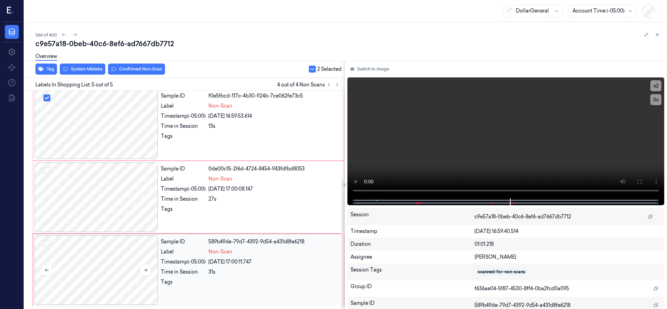
click at [50, 243] on div at bounding box center [96, 270] width 124 height 69
click at [48, 248] on div at bounding box center [96, 270] width 124 height 69
click at [48, 242] on button "Select row" at bounding box center [46, 243] width 7 height 7
click at [46, 173] on button "Select row" at bounding box center [46, 170] width 7 height 7
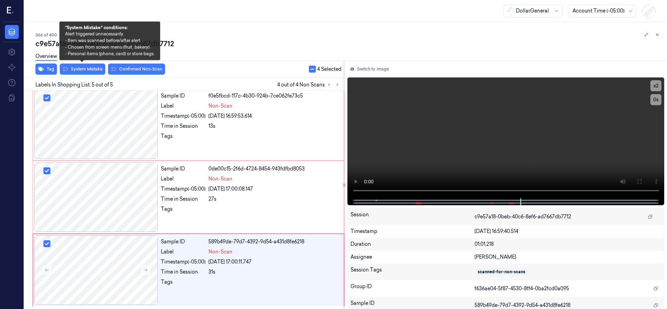
click at [96, 66] on div "c9e57a18-0beb-40c6-8ef6-ad7667db7712 Overview Tag System Mistake Confirmed Non-…" at bounding box center [348, 174] width 626 height 270
click at [85, 68] on button "System Mistake" at bounding box center [83, 69] width 46 height 11
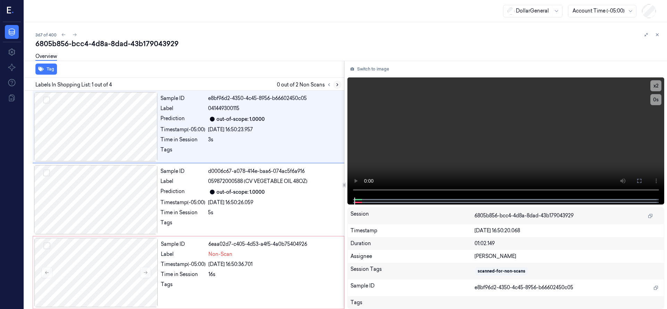
click at [336, 85] on icon at bounding box center [337, 84] width 5 height 5
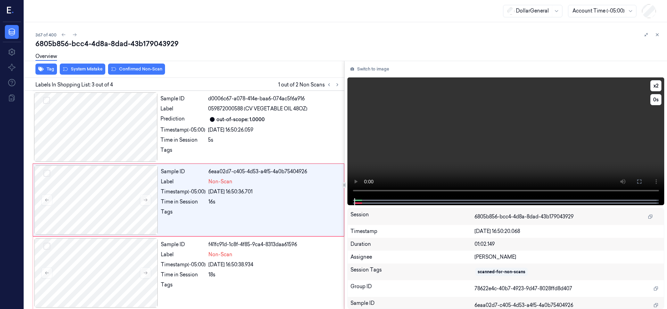
scroll to position [73, 0]
click at [120, 190] on div at bounding box center [96, 199] width 124 height 69
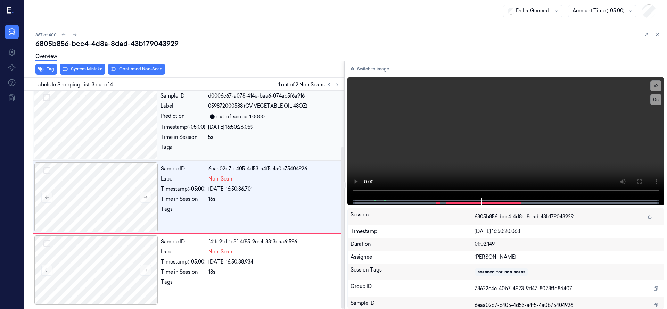
click at [113, 124] on div at bounding box center [96, 124] width 124 height 69
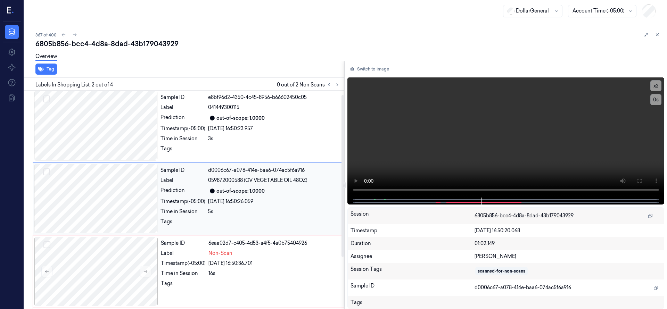
scroll to position [0, 0]
click at [109, 204] on div at bounding box center [96, 199] width 124 height 69
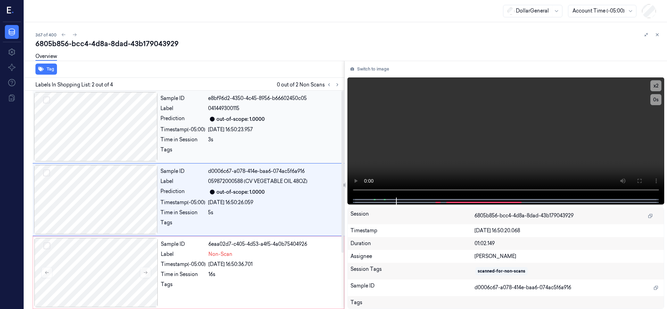
click at [104, 122] on div at bounding box center [96, 126] width 124 height 69
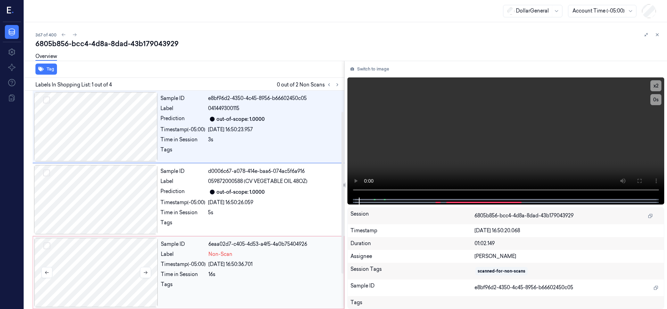
scroll to position [75, 0]
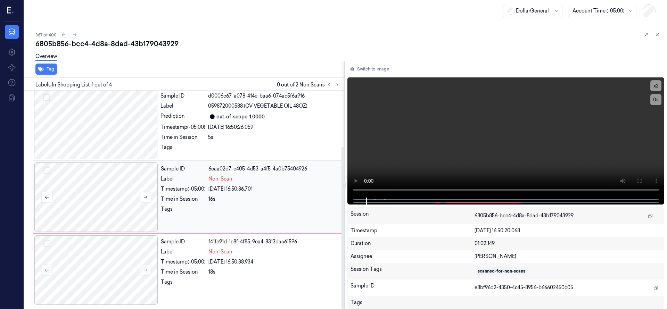
click at [114, 198] on div at bounding box center [96, 197] width 124 height 69
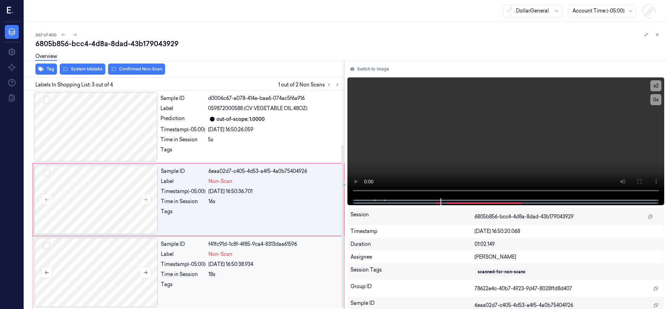
click at [118, 264] on div at bounding box center [96, 272] width 124 height 69
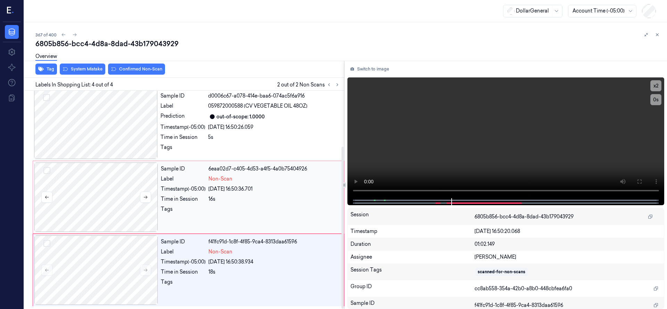
click at [118, 207] on div at bounding box center [96, 197] width 124 height 69
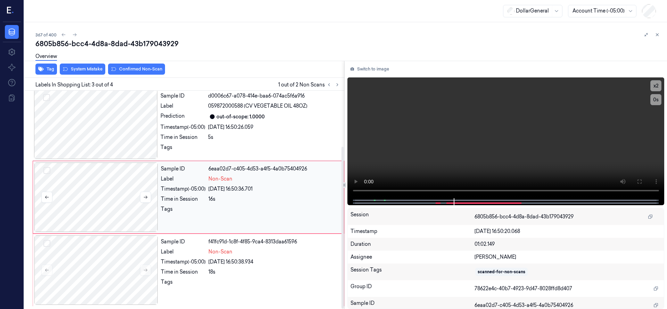
scroll to position [73, 0]
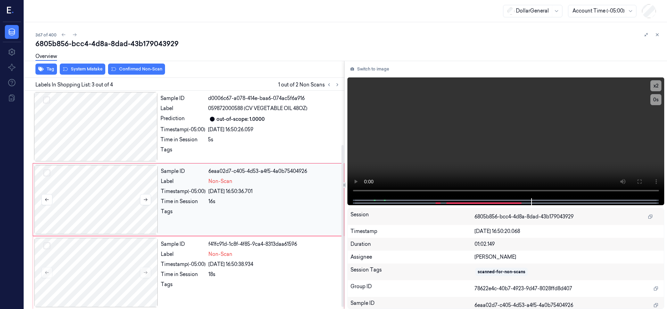
drag, startPoint x: 83, startPoint y: 191, endPoint x: 78, endPoint y: 185, distance: 7.9
click at [83, 192] on div at bounding box center [96, 199] width 124 height 69
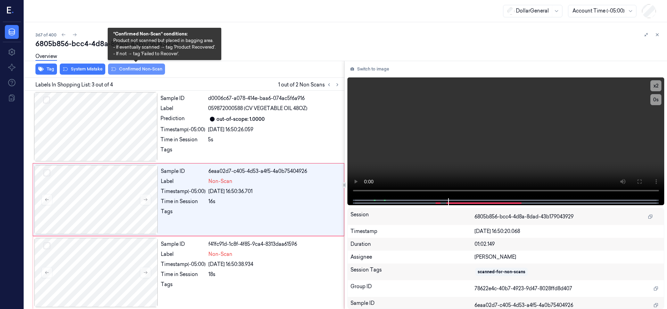
click at [147, 70] on button "Confirmed Non-Scan" at bounding box center [136, 69] width 57 height 11
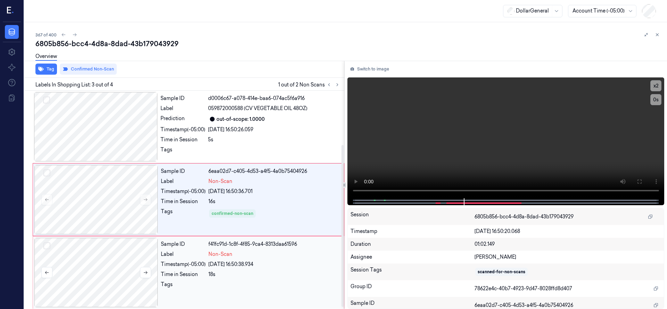
click at [107, 260] on div at bounding box center [96, 272] width 124 height 69
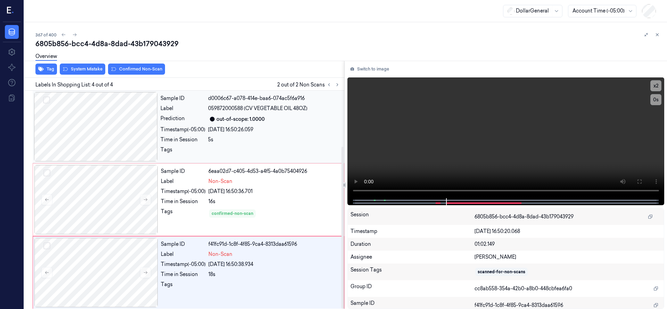
scroll to position [75, 0]
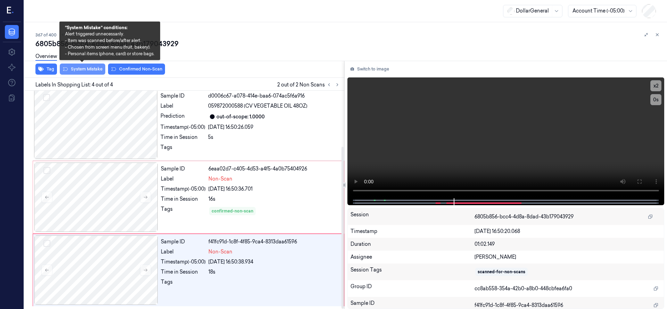
click at [90, 71] on button "System Mistake" at bounding box center [83, 69] width 46 height 11
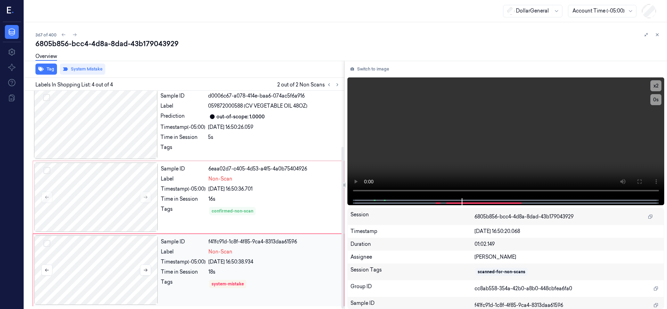
click at [96, 271] on div at bounding box center [96, 270] width 124 height 69
click at [120, 200] on div at bounding box center [96, 197] width 124 height 69
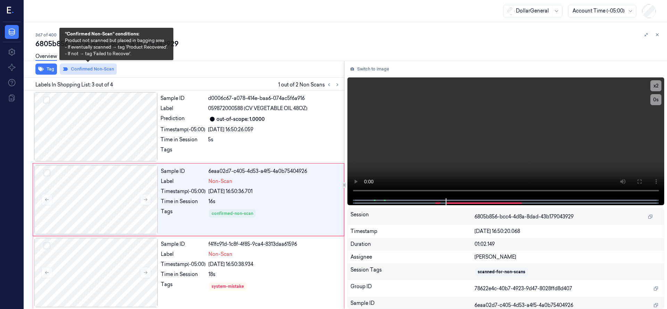
click at [91, 69] on button "Confirmed Non-Scan" at bounding box center [88, 69] width 57 height 11
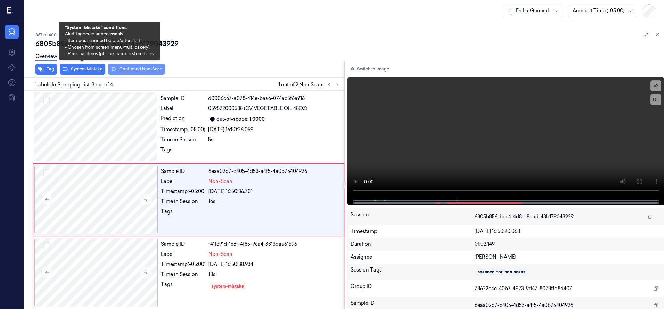
click at [72, 70] on button "System Mistake" at bounding box center [83, 69] width 46 height 11
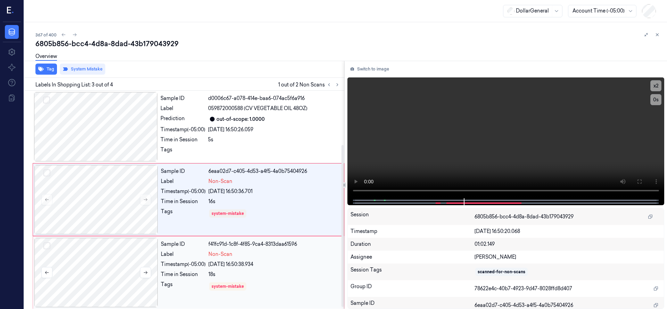
click at [108, 266] on div at bounding box center [96, 272] width 124 height 69
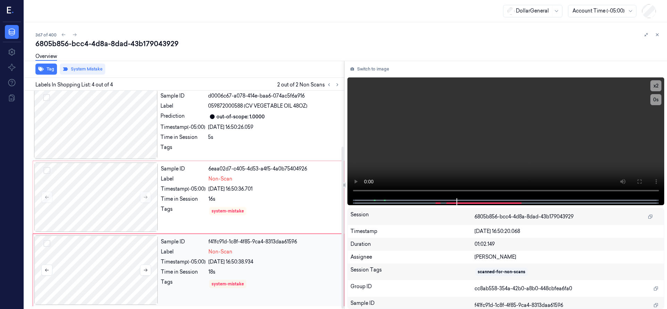
click at [105, 259] on div at bounding box center [96, 270] width 124 height 69
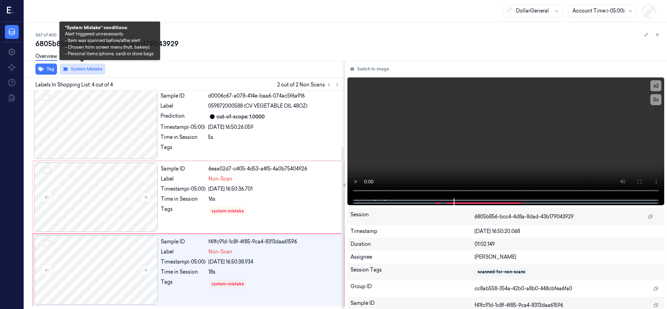
click at [92, 71] on button "System Mistake" at bounding box center [83, 69] width 46 height 11
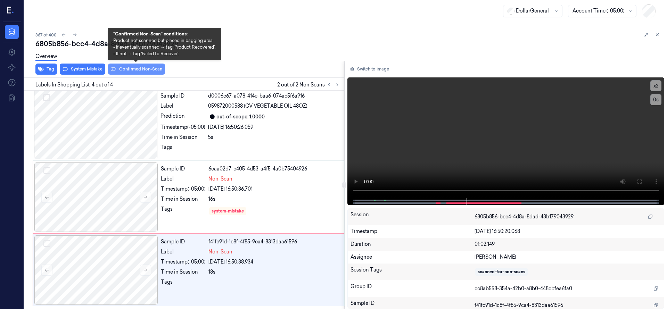
click at [152, 70] on button "Confirmed Non-Scan" at bounding box center [136, 69] width 57 height 11
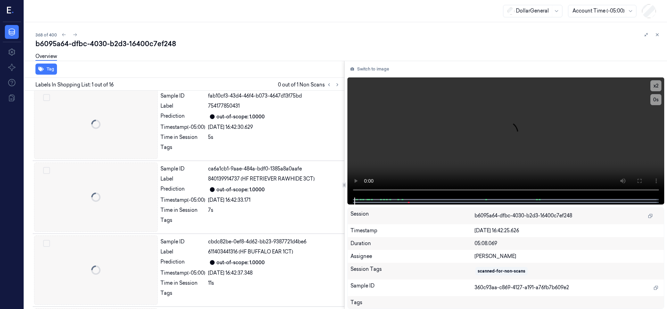
scroll to position [0, 11]
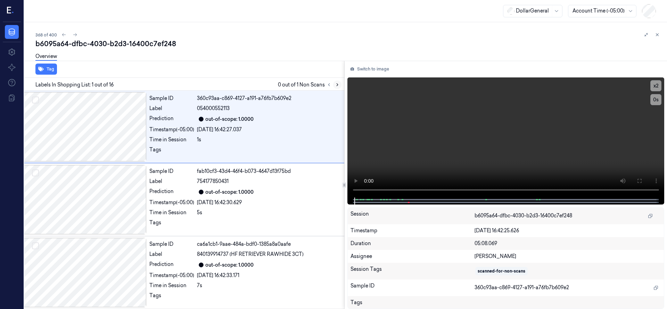
click at [337, 82] on button at bounding box center [337, 85] width 8 height 8
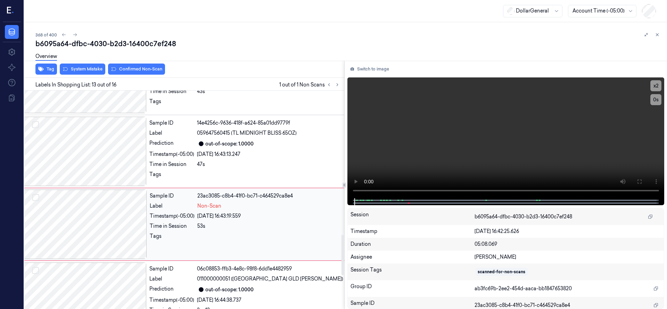
scroll to position [803, 11]
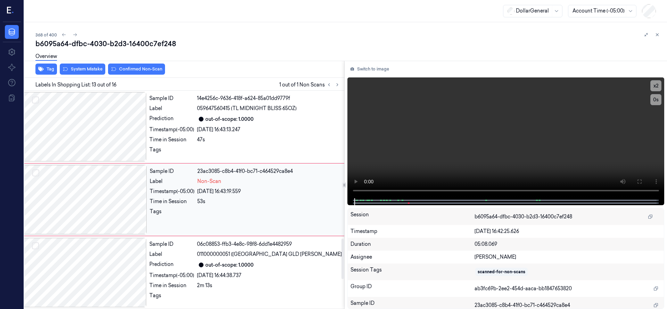
click at [100, 197] on div at bounding box center [85, 199] width 124 height 69
click at [73, 187] on div at bounding box center [85, 199] width 124 height 69
click at [76, 193] on div at bounding box center [85, 199] width 124 height 69
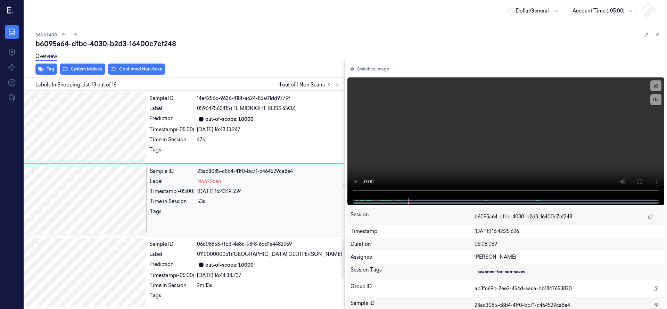
click at [76, 192] on div at bounding box center [85, 199] width 124 height 69
click at [103, 121] on div at bounding box center [85, 126] width 124 height 69
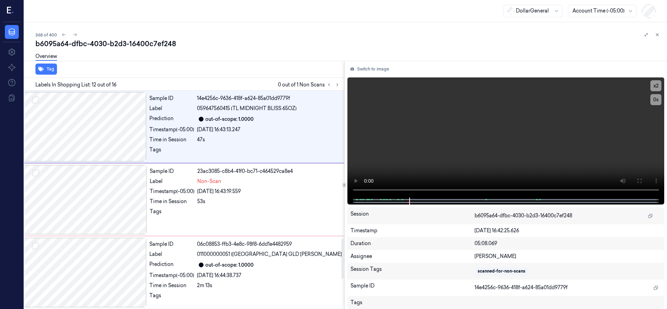
scroll to position [730, 11]
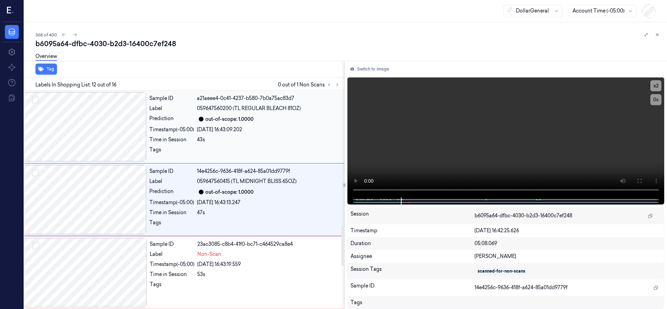
click at [106, 139] on div at bounding box center [85, 126] width 124 height 69
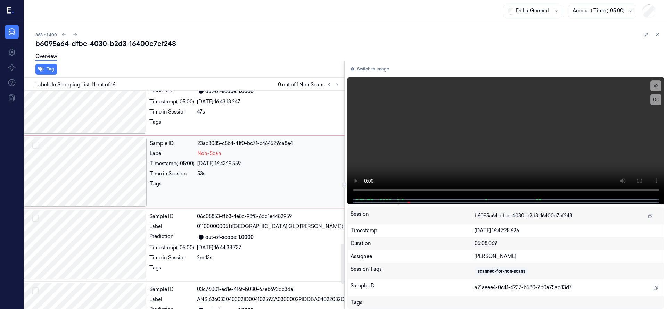
click at [107, 170] on div at bounding box center [85, 171] width 124 height 69
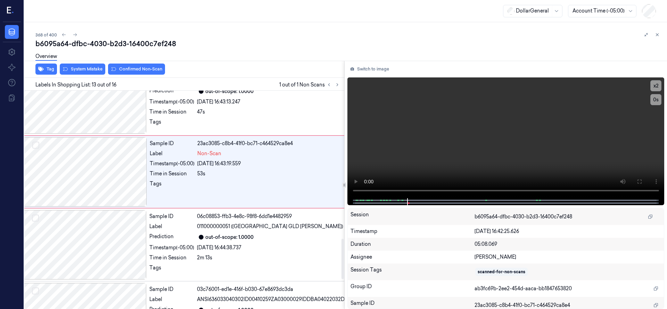
scroll to position [803, 11]
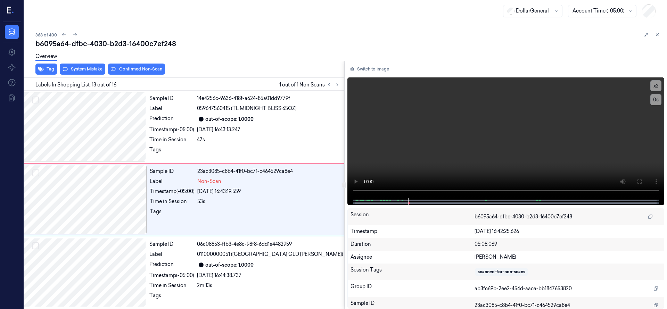
click at [96, 65] on div "Overview" at bounding box center [348, 58] width 626 height 18
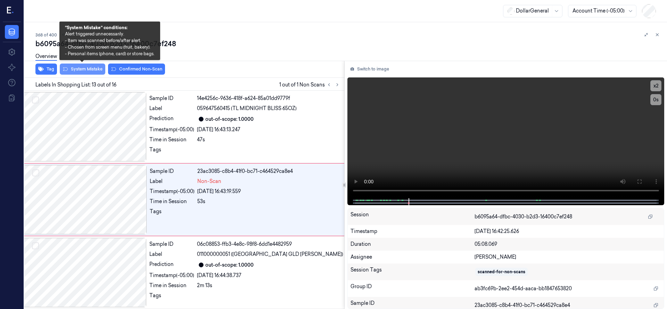
click at [96, 73] on button "System Mistake" at bounding box center [83, 69] width 46 height 11
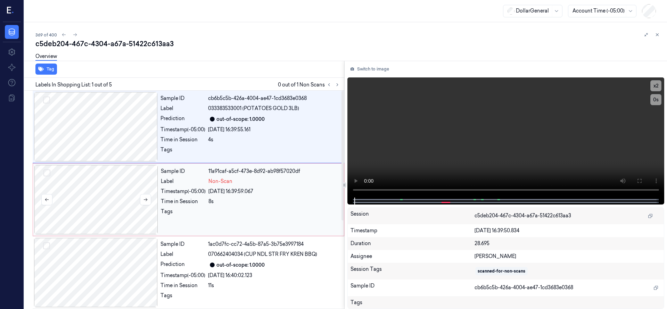
click at [113, 175] on div at bounding box center [96, 199] width 124 height 69
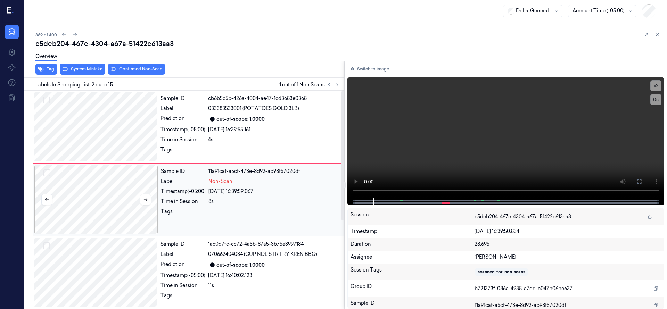
click at [114, 188] on div at bounding box center [96, 199] width 124 height 69
click at [131, 177] on div at bounding box center [96, 199] width 124 height 69
click at [107, 121] on div at bounding box center [96, 126] width 124 height 69
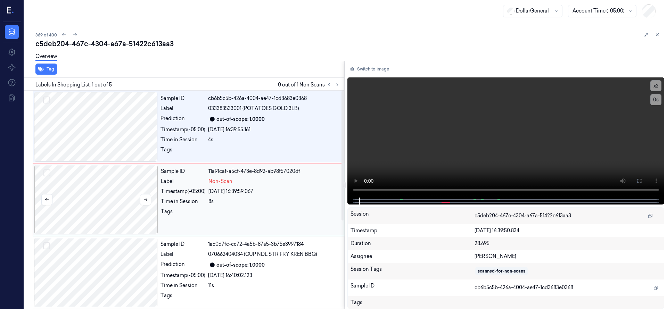
click at [108, 189] on div at bounding box center [96, 199] width 124 height 69
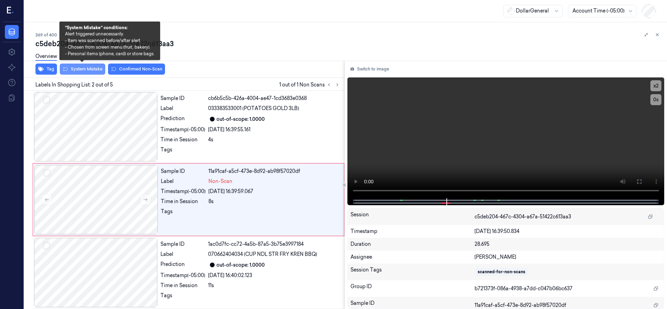
click at [90, 72] on button "System Mistake" at bounding box center [83, 69] width 46 height 11
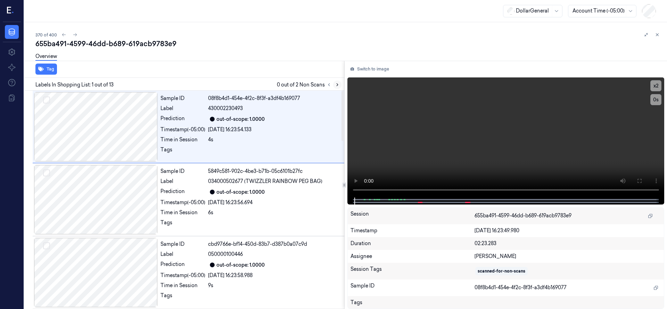
click at [337, 83] on icon at bounding box center [337, 84] width 5 height 5
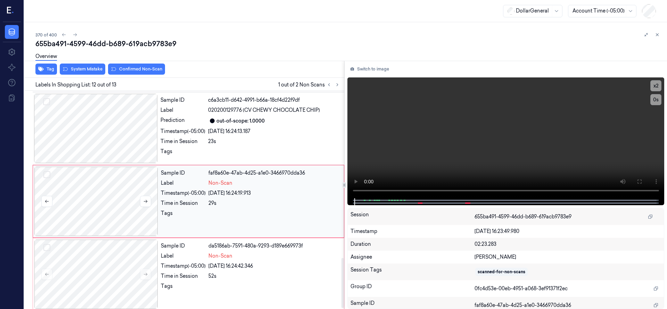
scroll to position [730, 0]
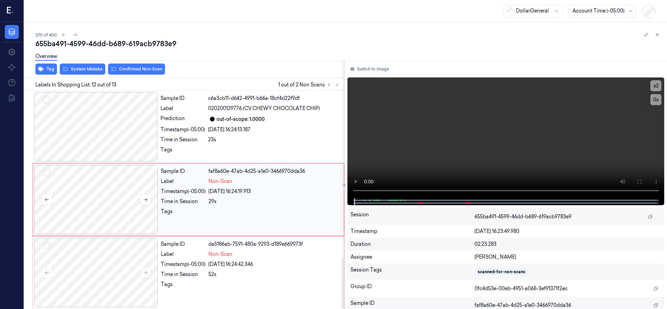
click at [119, 181] on div at bounding box center [96, 199] width 124 height 69
click at [95, 203] on div at bounding box center [96, 199] width 124 height 69
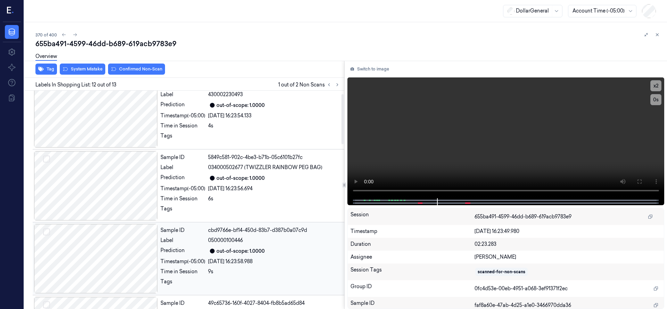
scroll to position [0, 0]
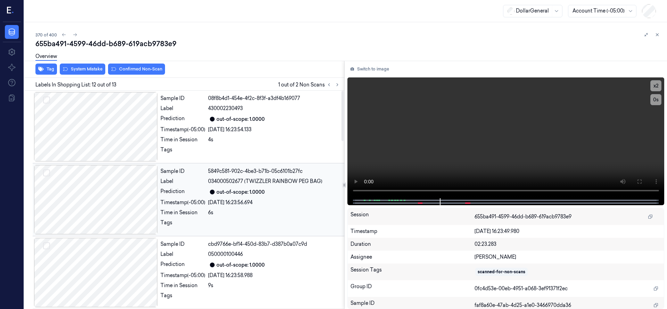
click at [114, 203] on div at bounding box center [96, 199] width 124 height 69
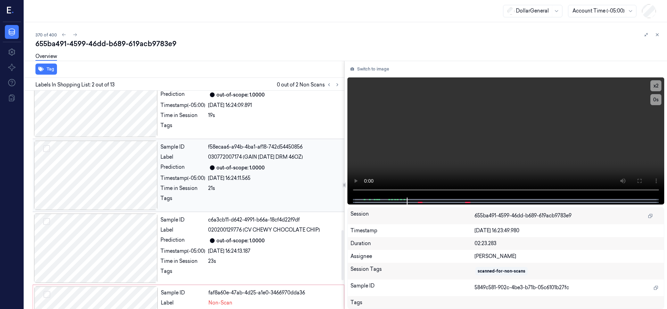
click at [120, 183] on div at bounding box center [96, 175] width 124 height 69
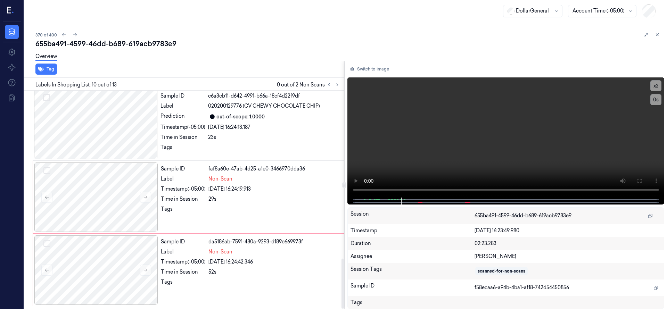
click at [120, 183] on div at bounding box center [96, 197] width 124 height 69
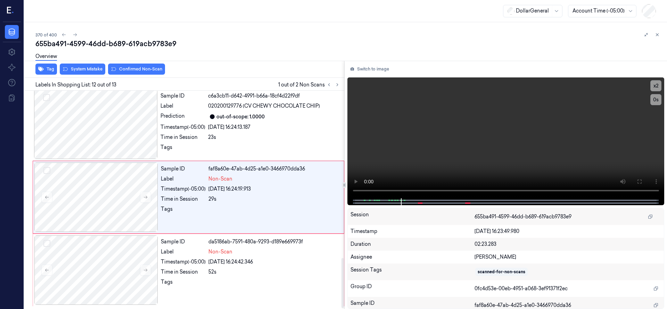
scroll to position [730, 0]
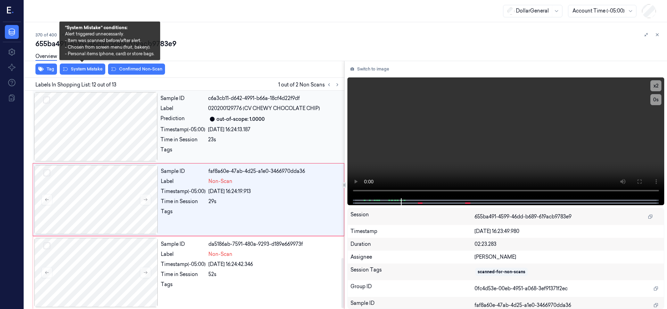
drag, startPoint x: 89, startPoint y: 67, endPoint x: 90, endPoint y: 147, distance: 79.6
click at [89, 67] on button "System Mistake" at bounding box center [83, 69] width 46 height 11
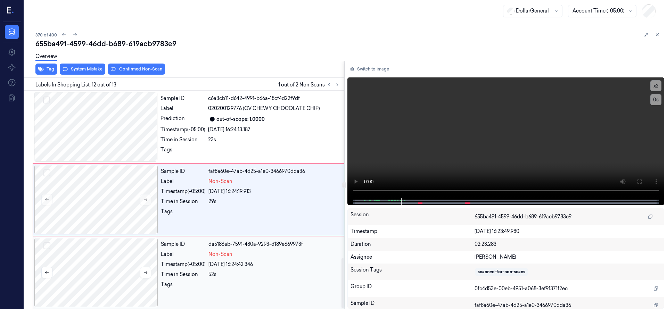
drag, startPoint x: 101, startPoint y: 257, endPoint x: 101, endPoint y: 252, distance: 4.5
click at [101, 256] on div at bounding box center [96, 272] width 124 height 69
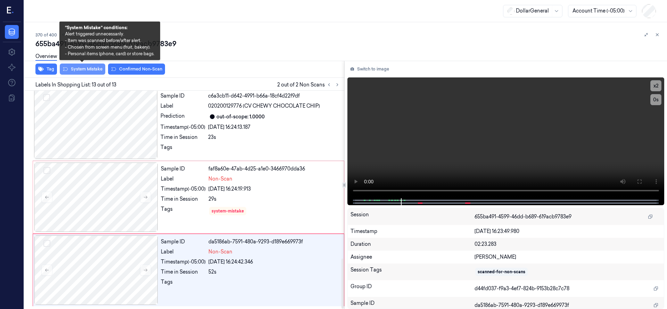
click at [98, 66] on button "System Mistake" at bounding box center [83, 69] width 46 height 11
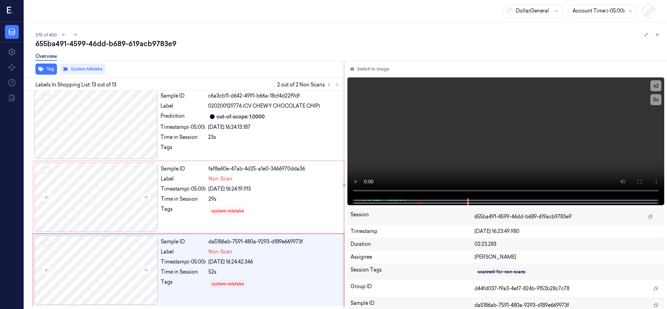
click at [235, 59] on div "Overview" at bounding box center [348, 58] width 626 height 18
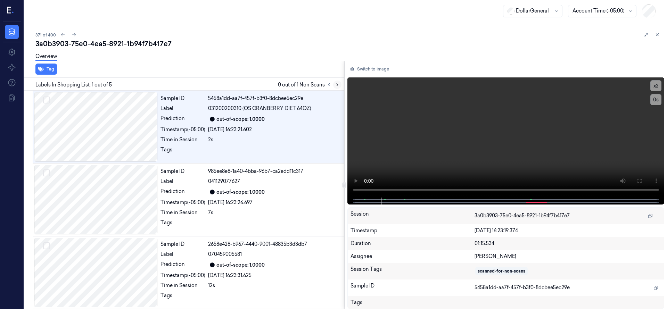
click at [338, 83] on icon at bounding box center [337, 84] width 5 height 5
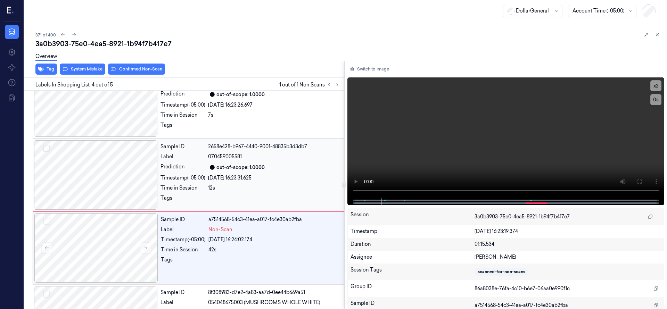
scroll to position [146, 0]
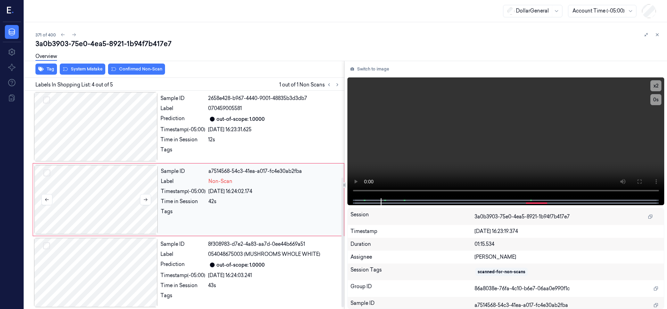
click at [97, 196] on div at bounding box center [96, 199] width 124 height 69
click at [102, 204] on div at bounding box center [96, 199] width 124 height 69
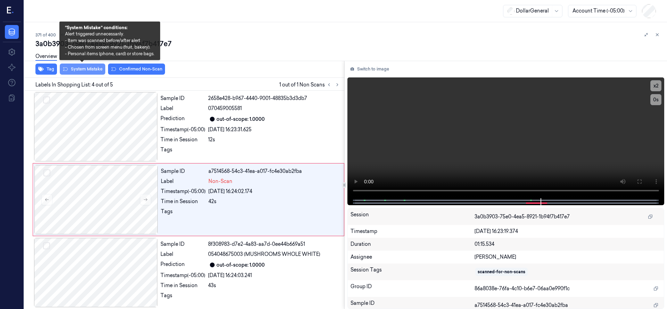
click at [80, 70] on button "System Mistake" at bounding box center [83, 69] width 46 height 11
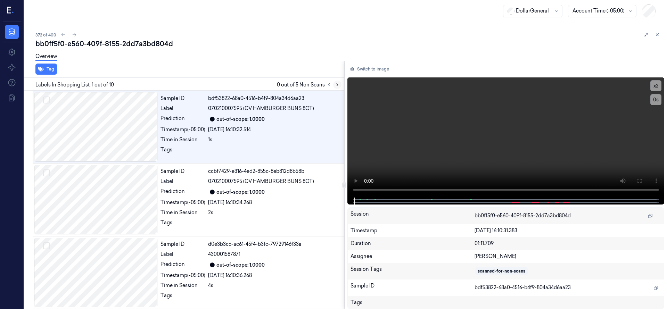
click at [337, 84] on icon at bounding box center [337, 85] width 1 height 2
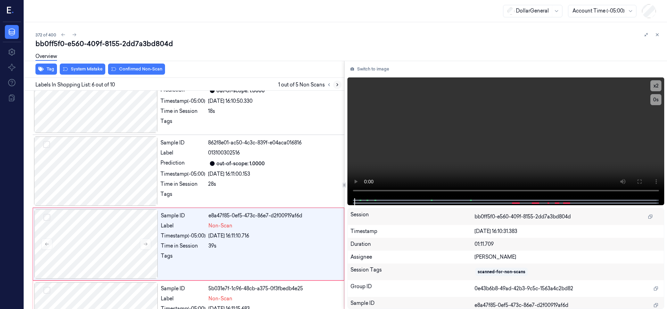
scroll to position [292, 0]
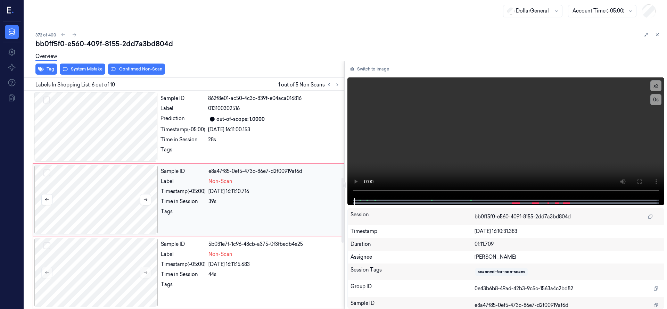
click at [100, 199] on div at bounding box center [96, 199] width 124 height 69
click at [103, 195] on div at bounding box center [96, 199] width 124 height 69
click at [92, 198] on div at bounding box center [96, 199] width 124 height 69
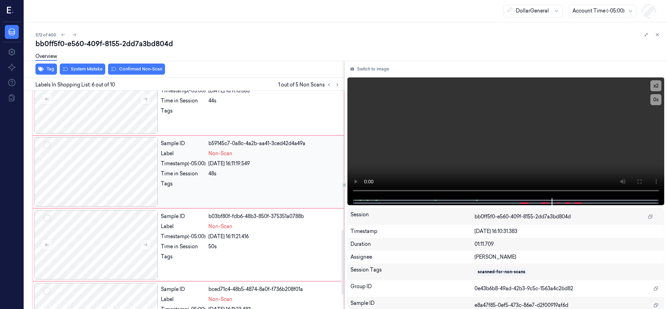
scroll to position [513, 0]
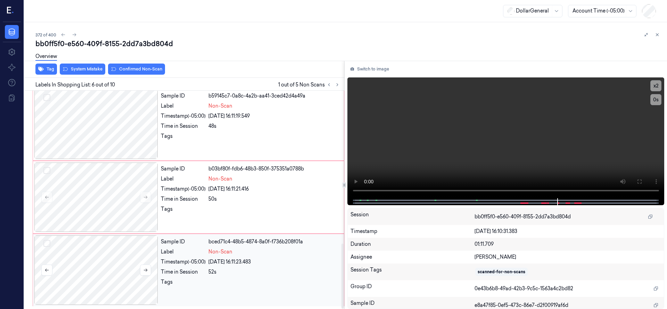
click at [47, 245] on button "Select row" at bounding box center [46, 243] width 7 height 7
click at [47, 170] on button "Select row" at bounding box center [46, 170] width 7 height 7
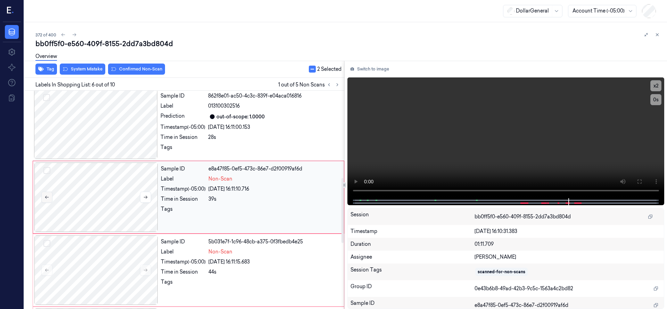
scroll to position [292, 0]
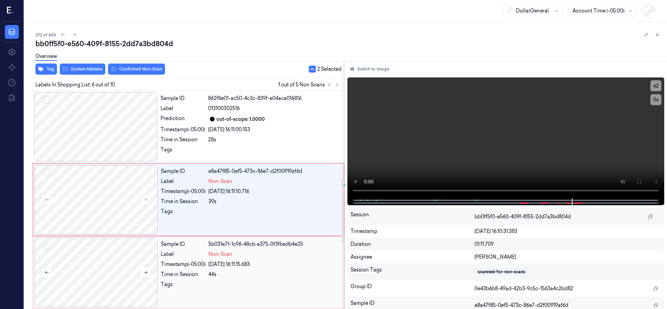
click at [48, 247] on button "Select row" at bounding box center [46, 246] width 7 height 7
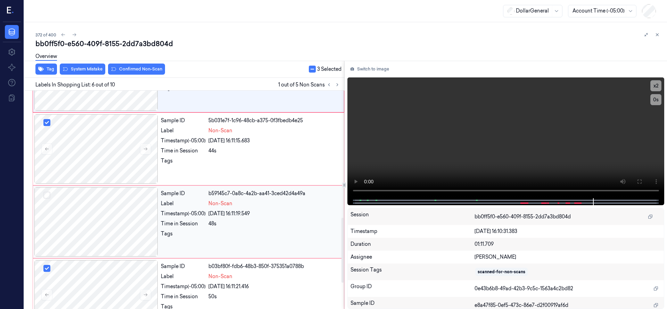
scroll to position [426, 0]
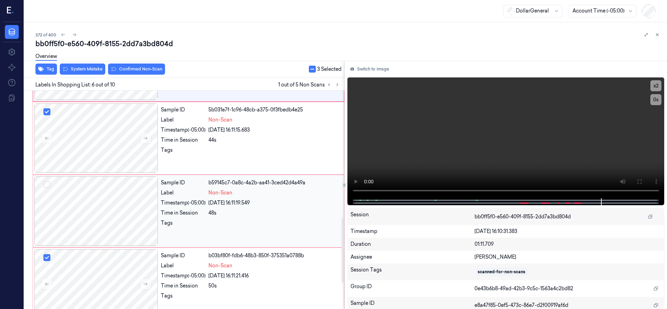
click at [44, 183] on button "Select row" at bounding box center [46, 184] width 7 height 7
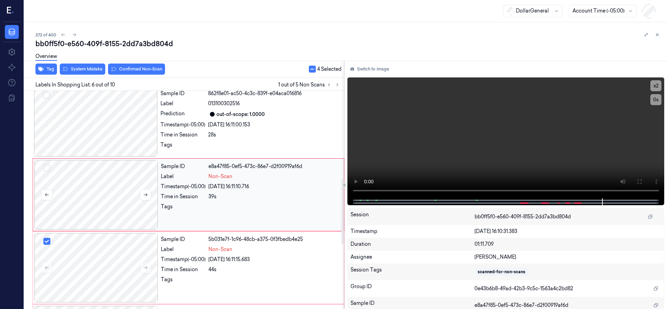
scroll to position [292, 0]
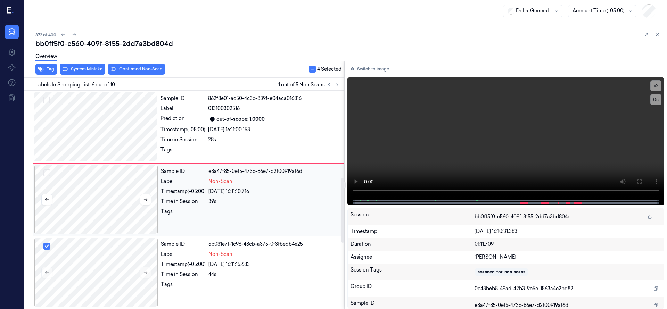
click at [47, 171] on button "Select row" at bounding box center [46, 173] width 7 height 7
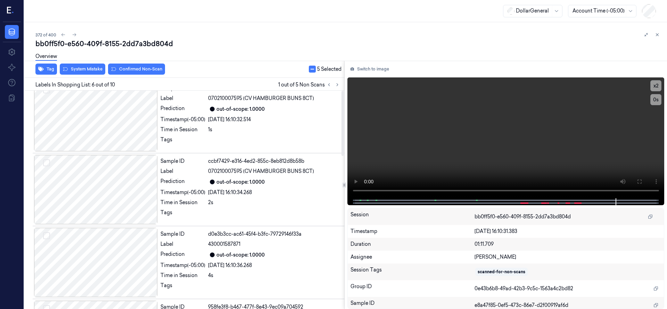
scroll to position [0, 0]
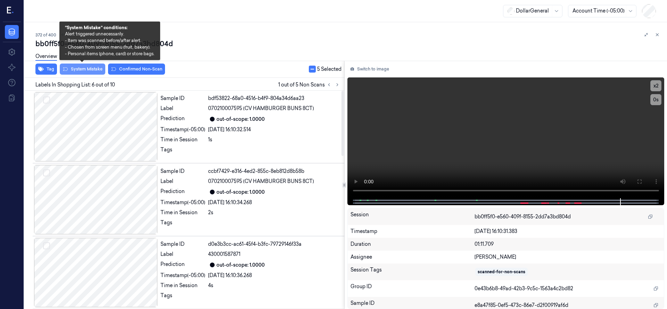
click at [96, 70] on button "System Mistake" at bounding box center [83, 69] width 46 height 11
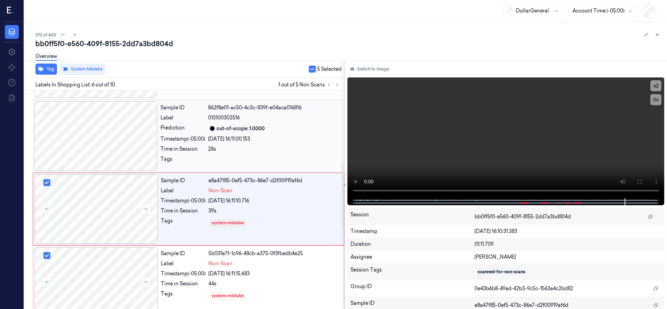
scroll to position [292, 0]
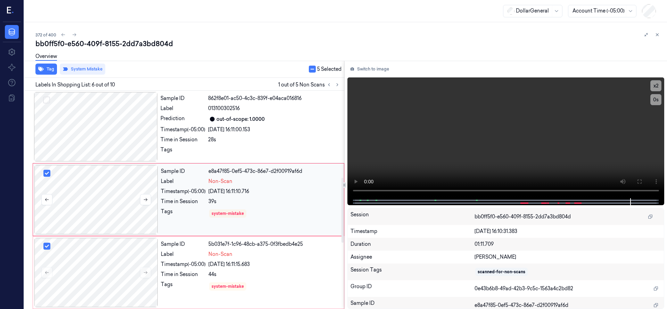
click at [106, 179] on div at bounding box center [96, 199] width 124 height 69
click at [311, 71] on button "button" at bounding box center [312, 69] width 7 height 7
click at [307, 68] on button "button" at bounding box center [310, 69] width 7 height 7
click at [109, 178] on div at bounding box center [96, 199] width 124 height 69
click at [101, 186] on div at bounding box center [96, 199] width 124 height 69
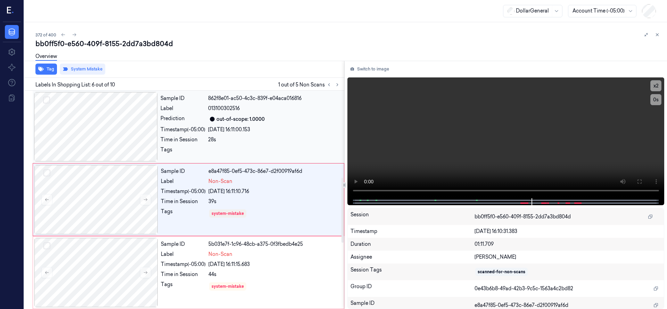
click at [101, 146] on div at bounding box center [96, 126] width 124 height 69
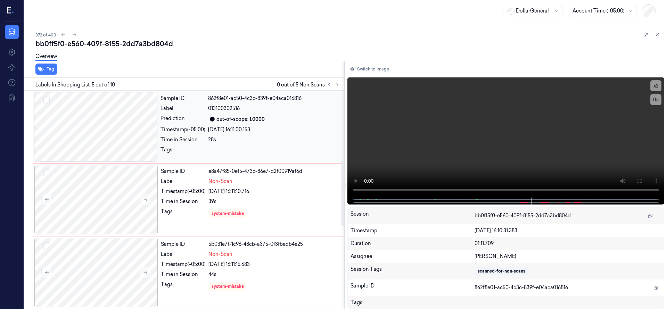
scroll to position [219, 0]
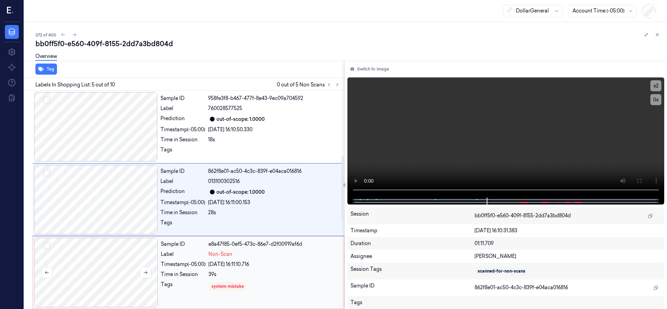
click at [119, 258] on div at bounding box center [96, 272] width 124 height 69
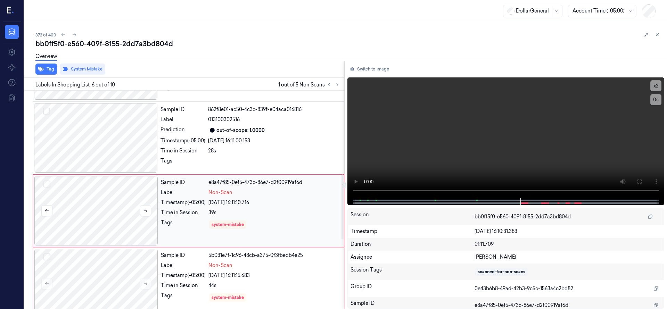
scroll to position [292, 0]
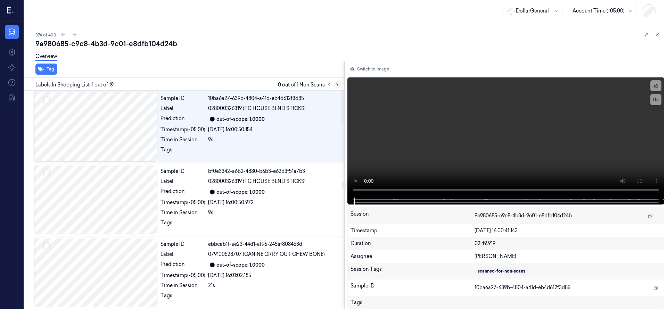
click at [336, 84] on icon at bounding box center [337, 84] width 5 height 5
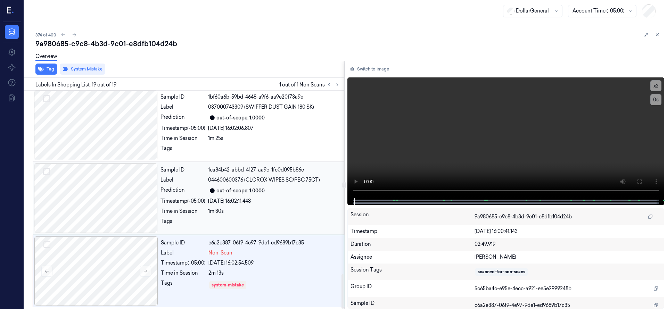
scroll to position [1170, 0]
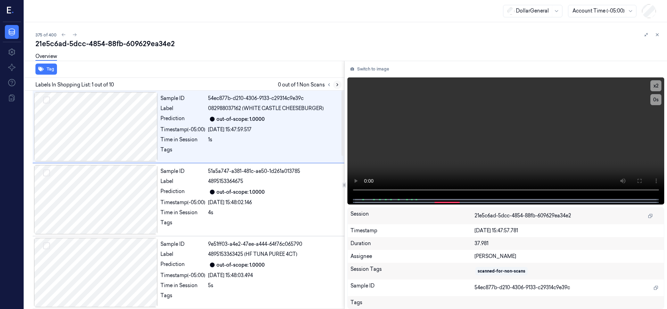
click at [335, 84] on icon at bounding box center [337, 84] width 5 height 5
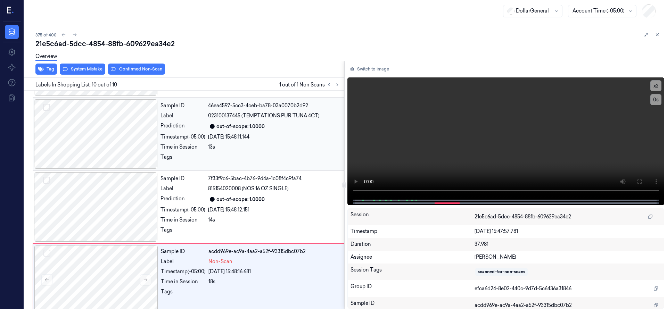
scroll to position [513, 0]
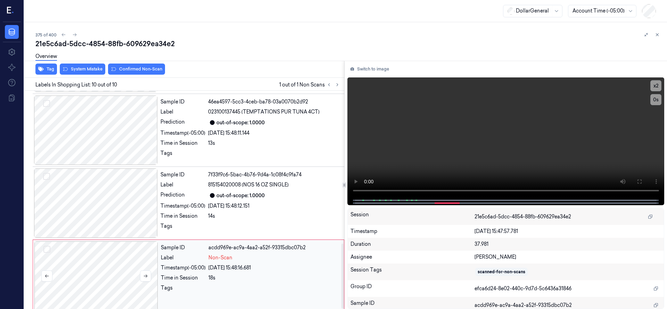
click at [93, 257] on div at bounding box center [96, 275] width 124 height 69
click at [106, 251] on div at bounding box center [96, 275] width 124 height 69
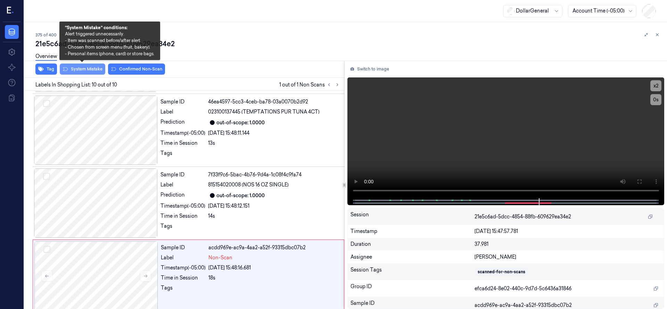
click at [88, 69] on button "System Mistake" at bounding box center [83, 69] width 46 height 11
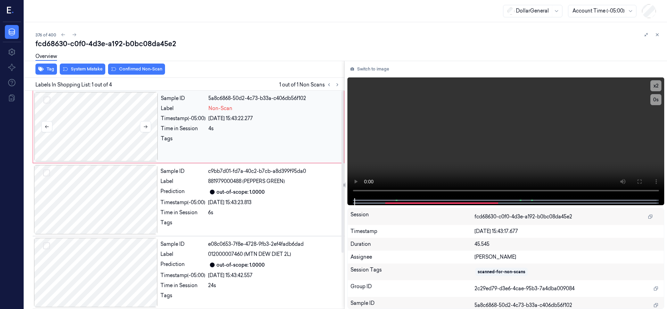
click at [110, 112] on div at bounding box center [96, 126] width 124 height 69
click at [115, 198] on div at bounding box center [96, 199] width 124 height 69
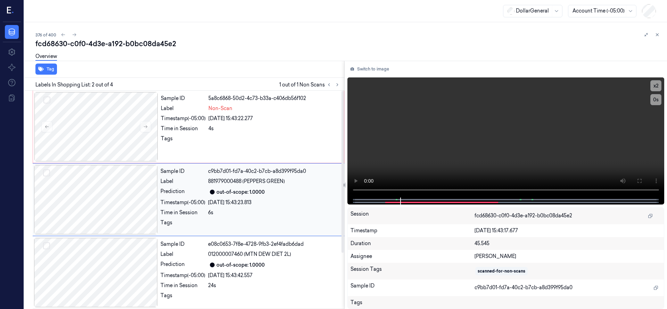
click at [116, 196] on div at bounding box center [96, 199] width 124 height 69
click at [108, 256] on div at bounding box center [96, 272] width 124 height 69
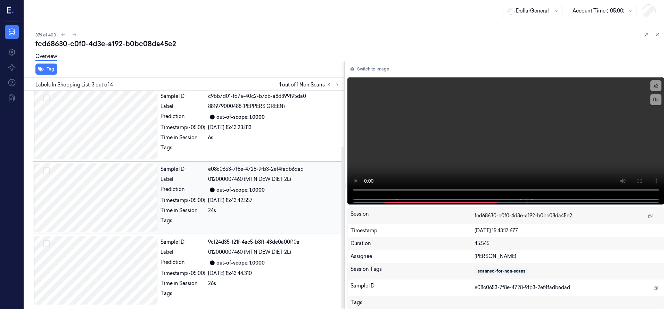
scroll to position [75, 0]
click at [115, 258] on div at bounding box center [96, 270] width 124 height 69
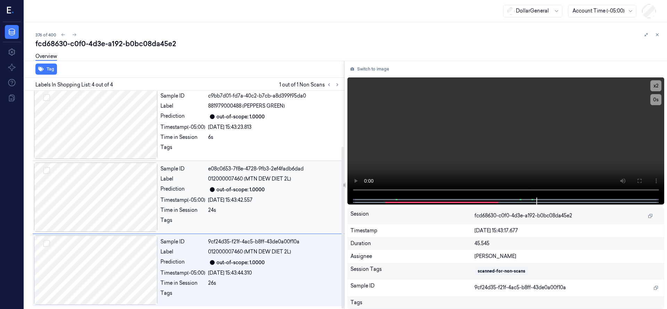
drag, startPoint x: 117, startPoint y: 257, endPoint x: 123, endPoint y: 227, distance: 31.2
click at [117, 256] on div at bounding box center [96, 270] width 124 height 69
click at [121, 193] on div at bounding box center [96, 197] width 124 height 69
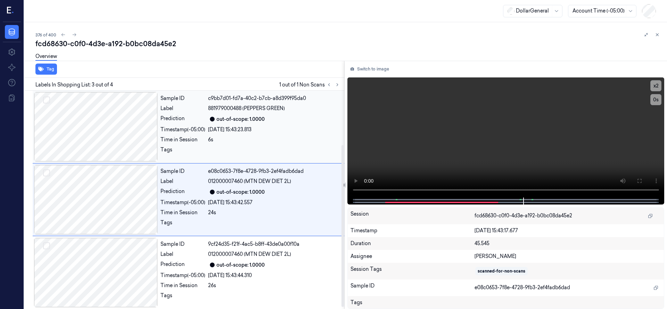
click at [121, 136] on div at bounding box center [96, 126] width 124 height 69
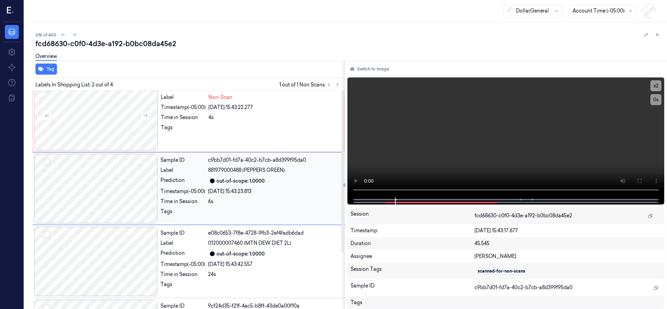
scroll to position [0, 0]
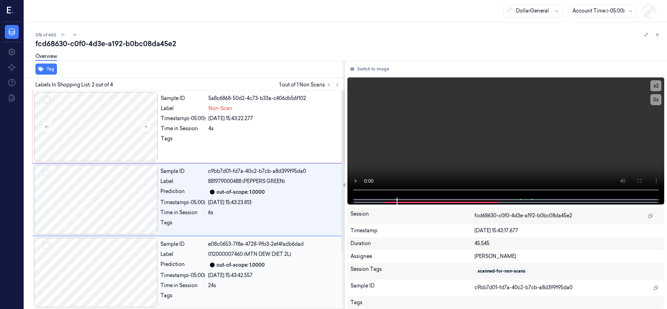
click at [126, 243] on div at bounding box center [96, 272] width 124 height 69
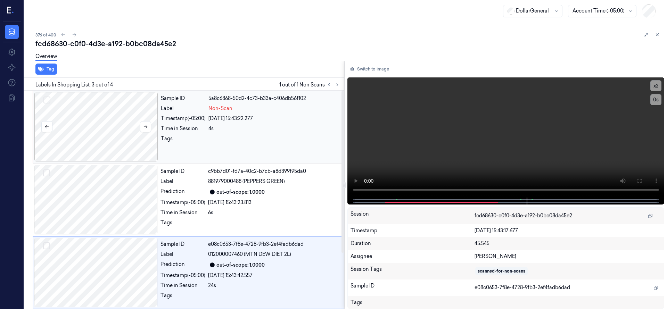
click at [115, 128] on div at bounding box center [96, 126] width 124 height 69
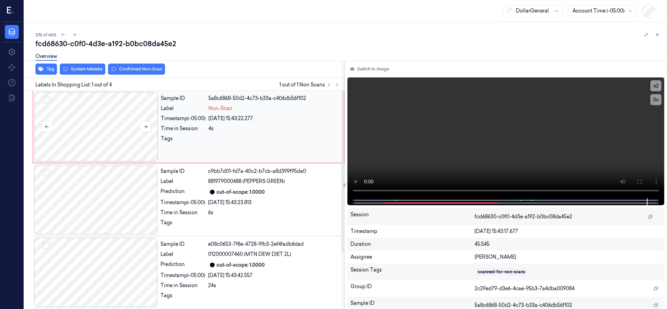
click at [102, 122] on div at bounding box center [96, 126] width 124 height 69
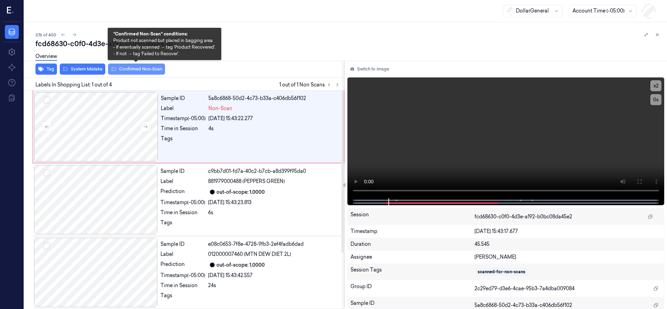
click at [128, 71] on button "Confirmed Non-Scan" at bounding box center [136, 69] width 57 height 11
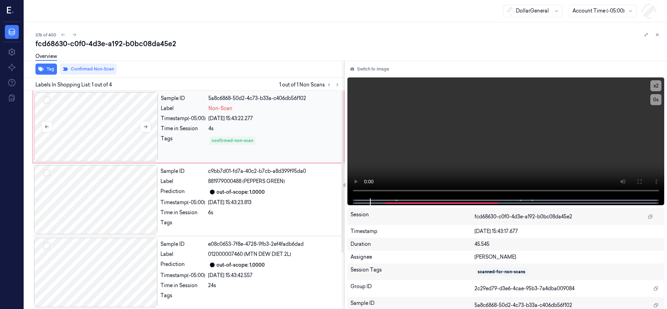
click at [90, 126] on div at bounding box center [96, 126] width 124 height 69
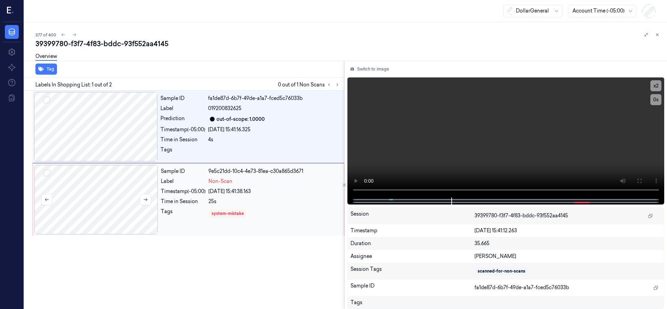
click at [98, 200] on div at bounding box center [96, 199] width 124 height 69
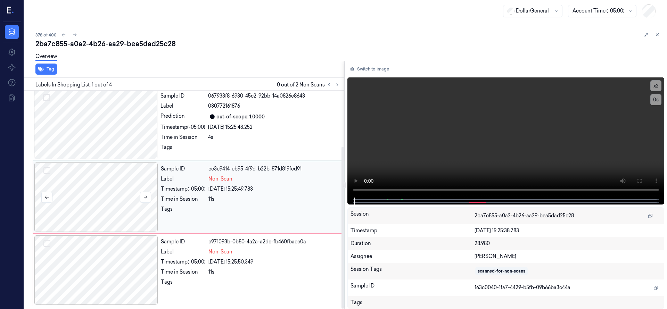
click at [104, 190] on div at bounding box center [96, 197] width 124 height 69
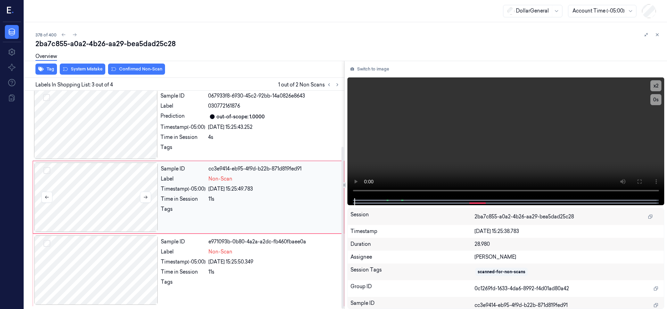
scroll to position [73, 0]
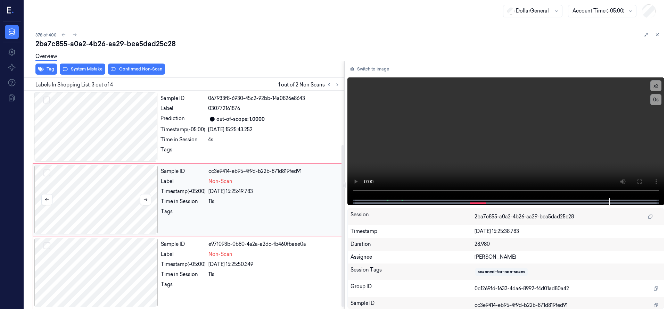
click at [107, 187] on div at bounding box center [96, 199] width 124 height 69
click at [230, 216] on div "Tag System Mistake Confirmed Non-Scan Labels In Shopping List: 3 out of 4 1 out…" at bounding box center [345, 185] width 646 height 248
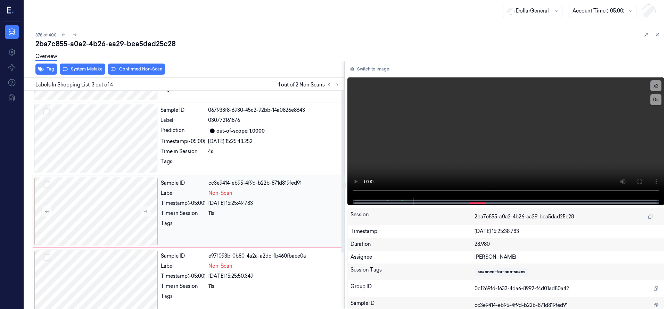
scroll to position [75, 0]
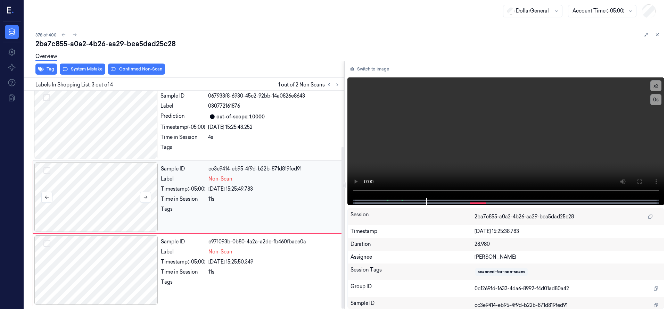
click at [100, 199] on div at bounding box center [96, 197] width 124 height 69
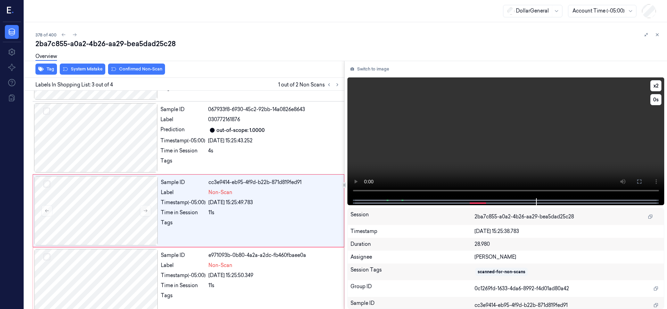
scroll to position [73, 0]
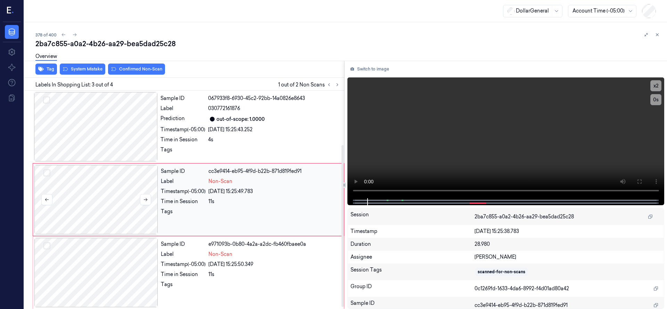
click at [109, 212] on div at bounding box center [96, 199] width 124 height 69
click at [121, 259] on div at bounding box center [96, 272] width 124 height 69
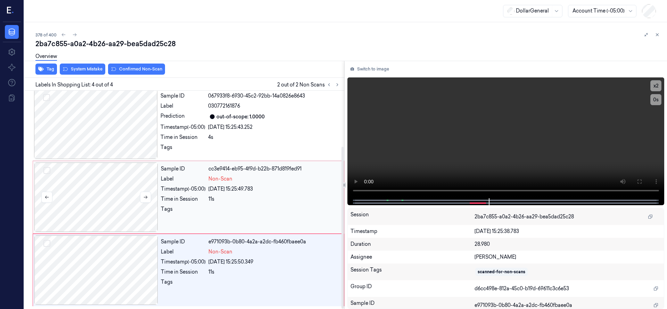
click at [45, 171] on button "Select row" at bounding box center [46, 170] width 7 height 7
click at [48, 244] on button "Select row" at bounding box center [46, 243] width 7 height 7
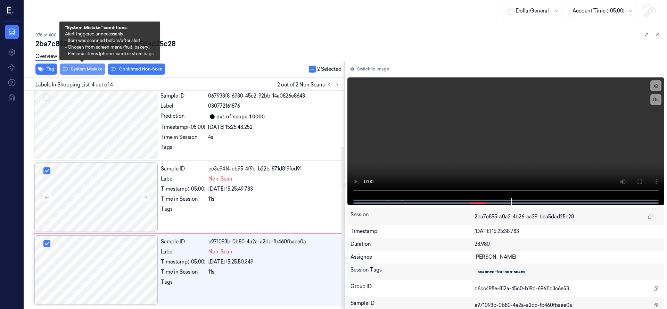
click at [93, 69] on button "System Mistake" at bounding box center [83, 69] width 46 height 11
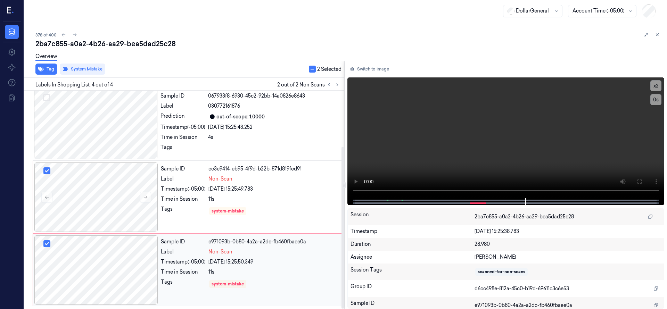
click at [84, 270] on div at bounding box center [96, 270] width 124 height 69
click at [112, 211] on div at bounding box center [96, 197] width 124 height 69
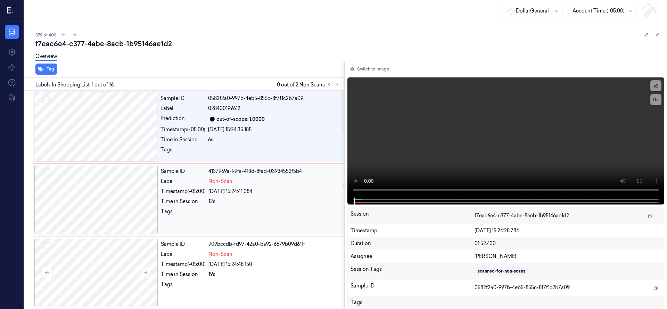
click at [77, 205] on div at bounding box center [96, 199] width 124 height 69
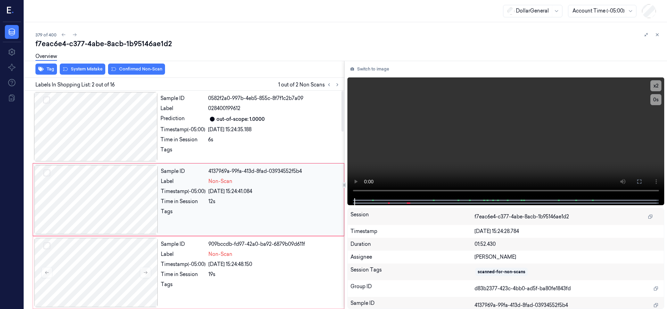
click at [104, 205] on div at bounding box center [96, 199] width 124 height 69
click at [105, 147] on div at bounding box center [96, 126] width 124 height 69
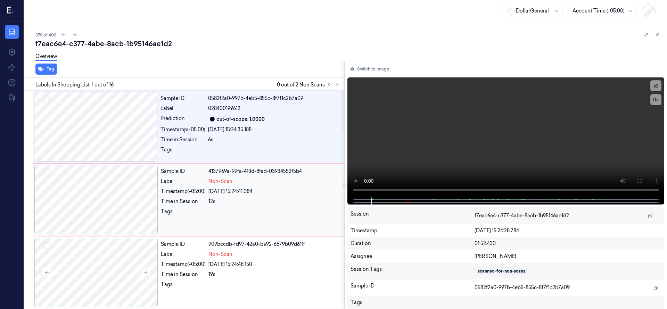
click at [96, 202] on div at bounding box center [96, 199] width 124 height 69
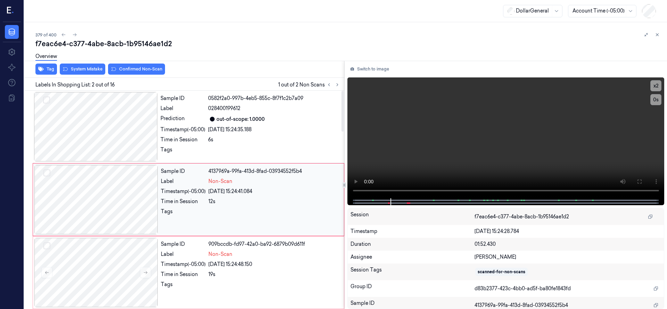
click at [49, 172] on button "Select row" at bounding box center [46, 173] width 7 height 7
click at [50, 246] on button "Select row" at bounding box center [46, 246] width 7 height 7
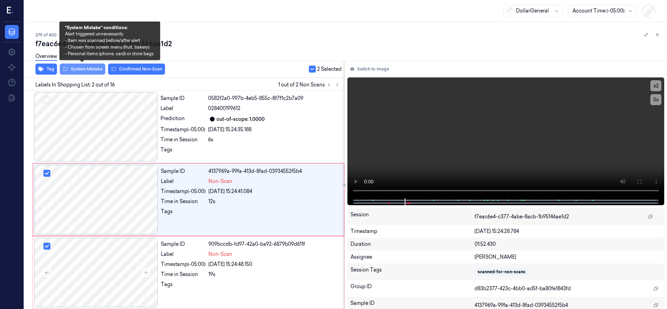
click at [90, 71] on button "System Mistake" at bounding box center [83, 69] width 46 height 11
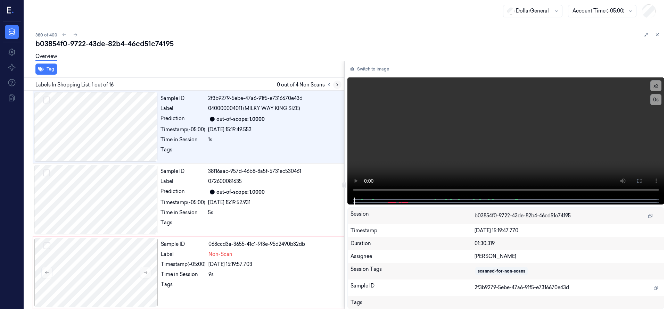
click at [341, 83] on button at bounding box center [337, 85] width 8 height 8
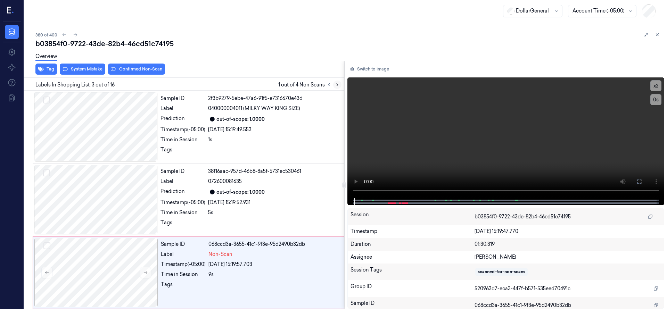
scroll to position [73, 0]
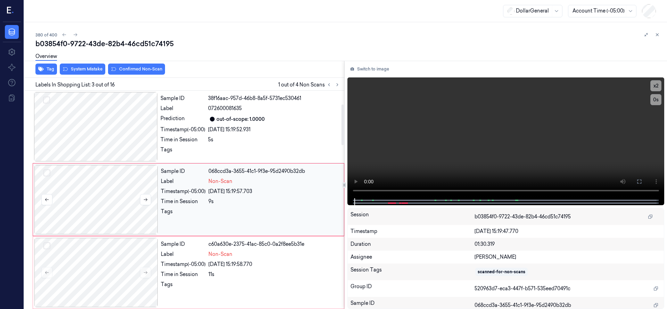
click at [115, 180] on div at bounding box center [96, 199] width 124 height 69
click at [100, 182] on div at bounding box center [96, 199] width 124 height 69
click at [88, 180] on div at bounding box center [96, 199] width 124 height 69
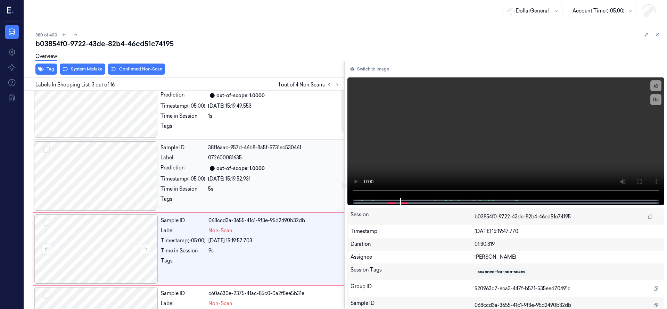
scroll to position [0, 0]
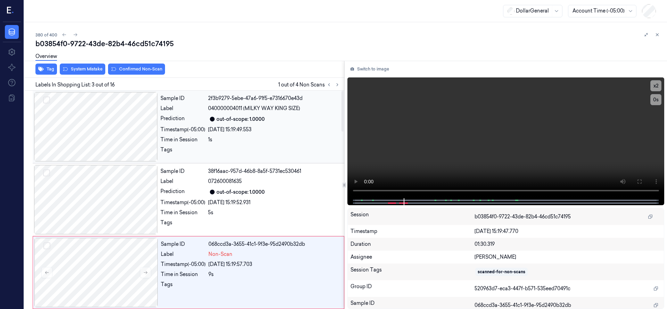
click at [109, 128] on div at bounding box center [96, 126] width 124 height 69
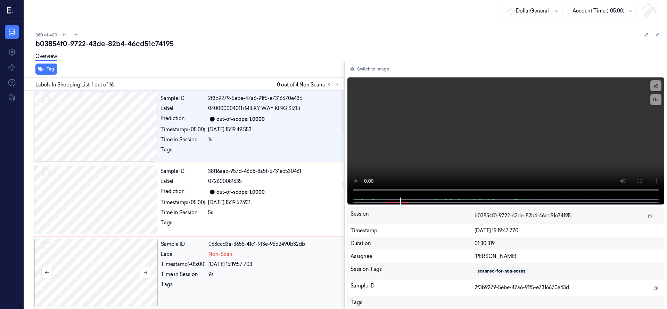
click at [111, 248] on div at bounding box center [96, 272] width 124 height 69
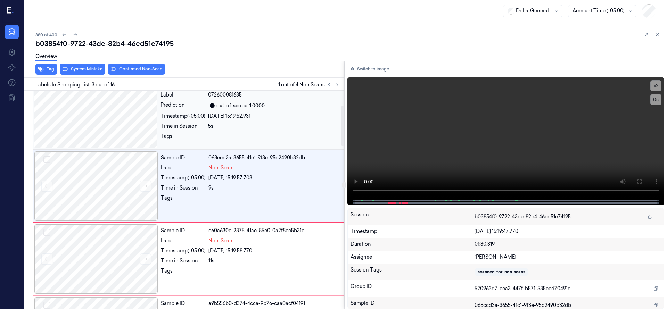
scroll to position [73, 0]
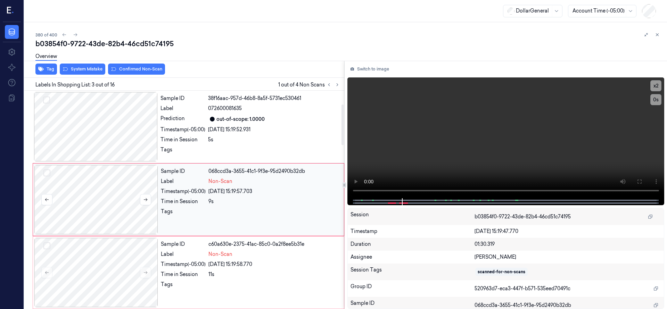
click at [43, 171] on button "Select row" at bounding box center [46, 173] width 7 height 7
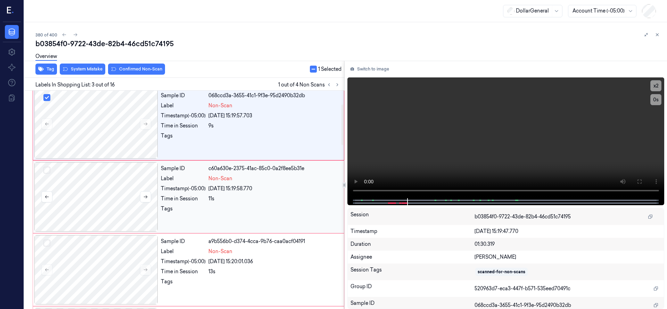
scroll to position [160, 0]
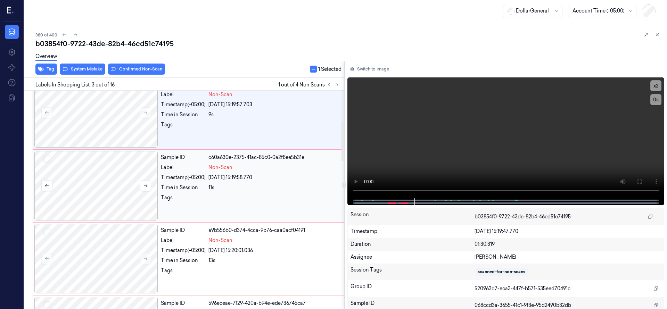
click at [46, 159] on button "Select row" at bounding box center [46, 159] width 7 height 7
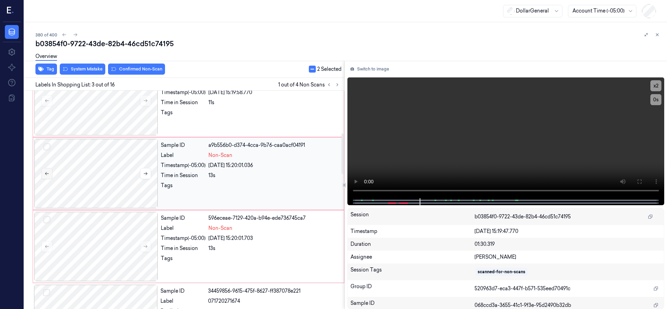
scroll to position [247, 0]
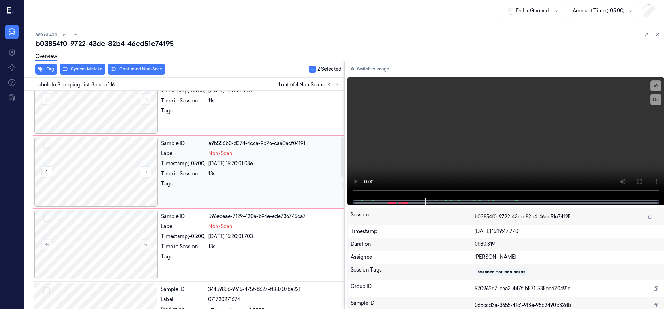
click at [48, 144] on button "Select row" at bounding box center [46, 145] width 7 height 7
click at [49, 218] on button "Select row" at bounding box center [46, 218] width 7 height 7
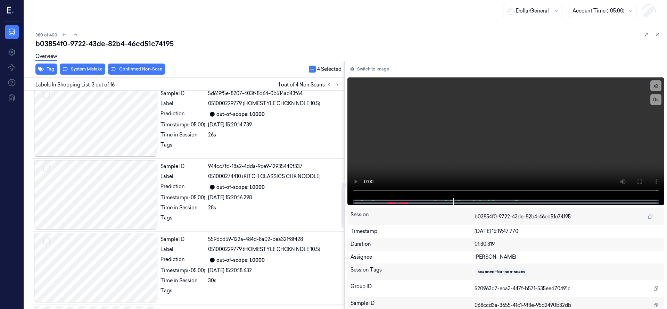
scroll to position [951, 0]
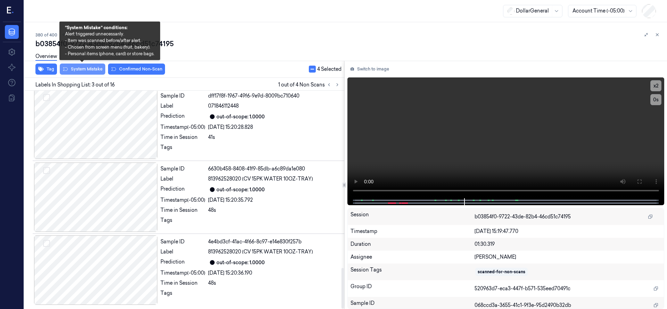
click at [94, 71] on button "System Mistake" at bounding box center [83, 69] width 46 height 11
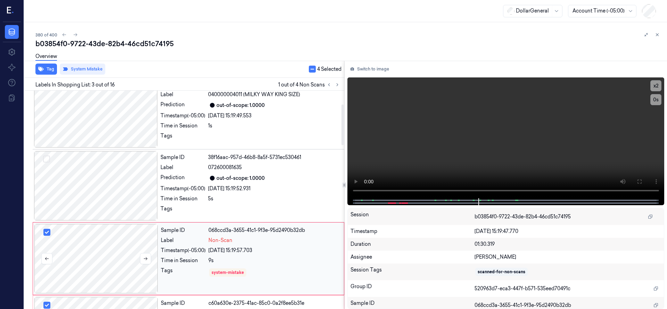
scroll to position [0, 0]
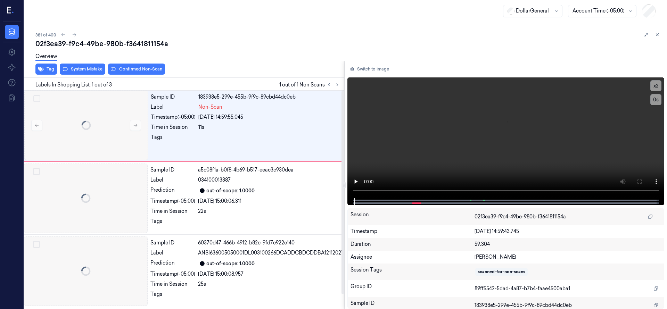
scroll to position [0, 11]
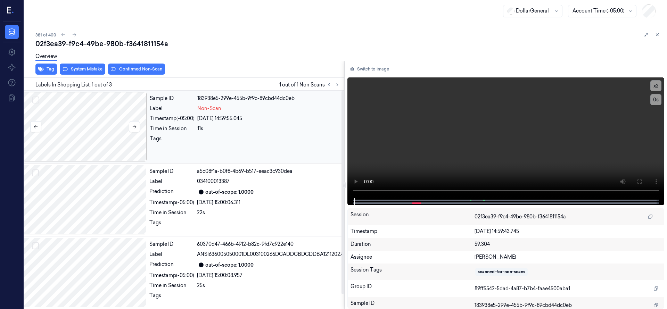
click at [94, 118] on div at bounding box center [85, 126] width 124 height 69
click at [93, 114] on div at bounding box center [85, 126] width 124 height 69
click at [101, 122] on div at bounding box center [85, 126] width 124 height 69
click at [83, 72] on button "System Mistake" at bounding box center [83, 69] width 46 height 11
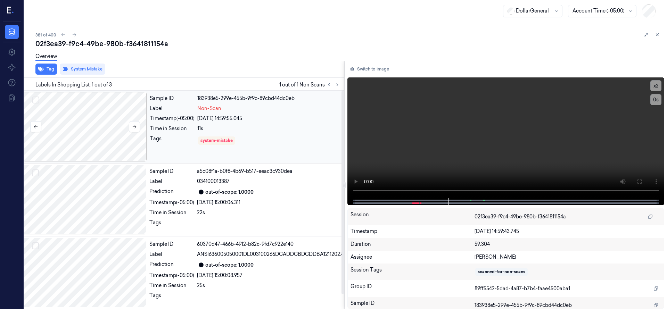
click at [106, 116] on div at bounding box center [85, 126] width 124 height 69
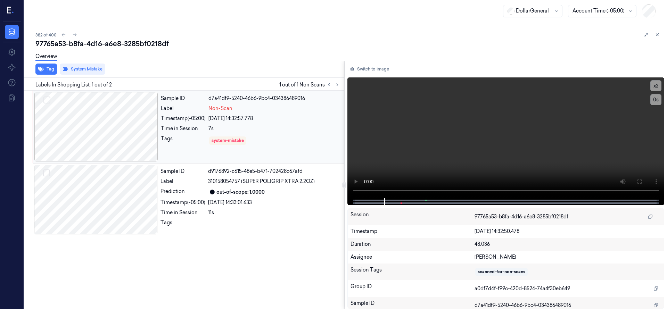
click at [110, 126] on div at bounding box center [96, 126] width 124 height 69
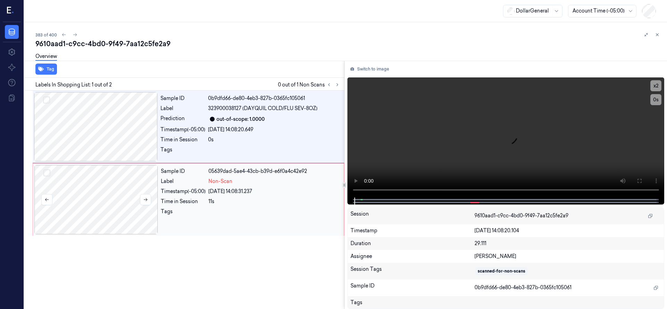
click at [101, 193] on div at bounding box center [96, 199] width 124 height 69
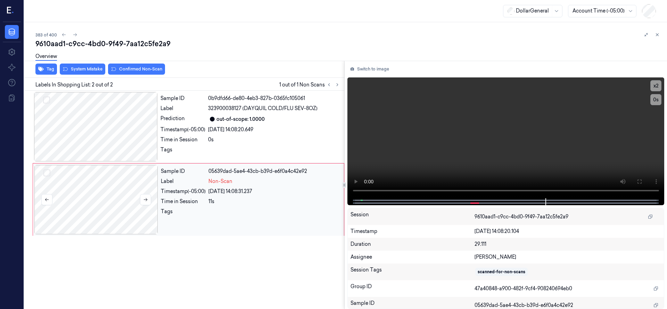
click at [113, 206] on div at bounding box center [96, 199] width 124 height 69
click at [122, 187] on div at bounding box center [96, 199] width 124 height 69
click at [116, 199] on div at bounding box center [96, 199] width 124 height 69
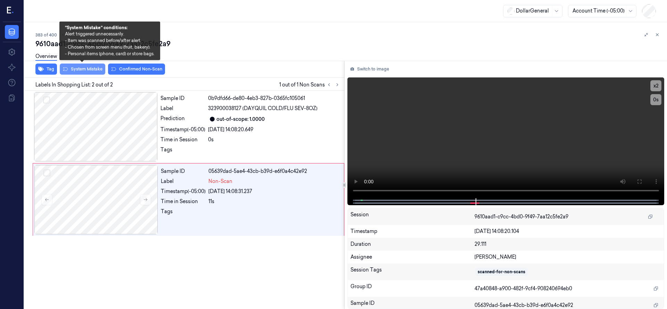
click at [98, 67] on button "System Mistake" at bounding box center [83, 69] width 46 height 11
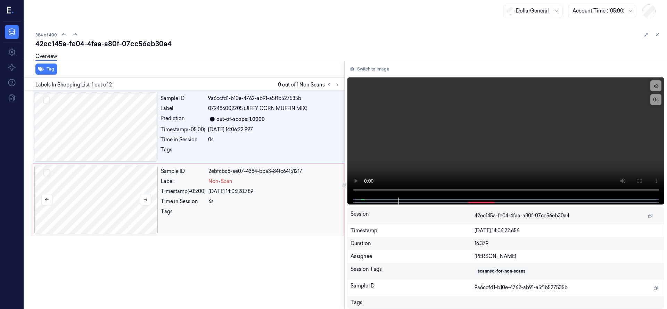
click at [108, 189] on div at bounding box center [96, 199] width 124 height 69
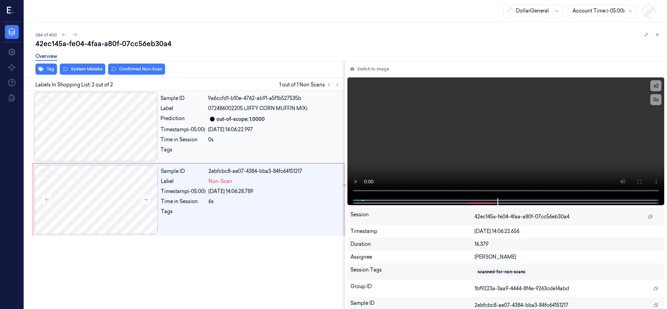
click at [119, 129] on div at bounding box center [96, 126] width 124 height 69
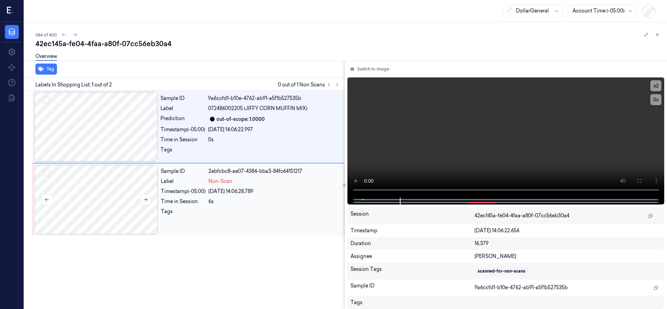
click at [92, 187] on div at bounding box center [96, 199] width 124 height 69
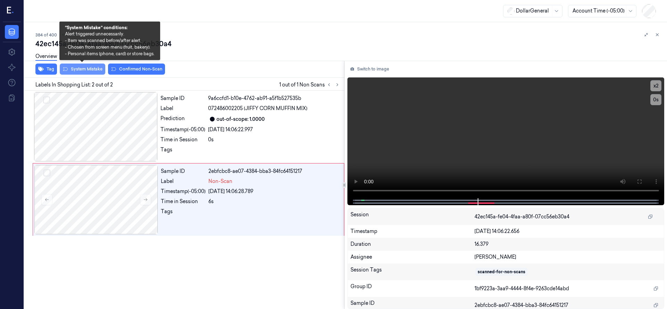
click at [82, 72] on button "System Mistake" at bounding box center [83, 69] width 46 height 11
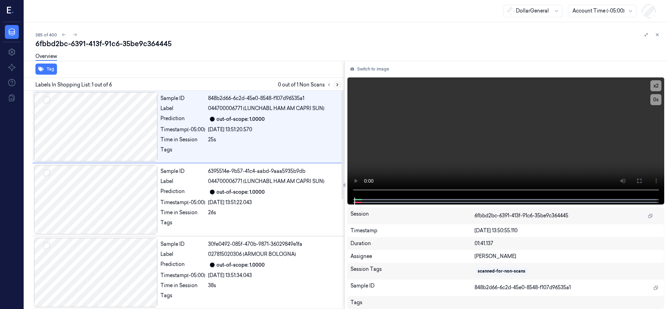
click at [337, 87] on icon at bounding box center [337, 84] width 5 height 5
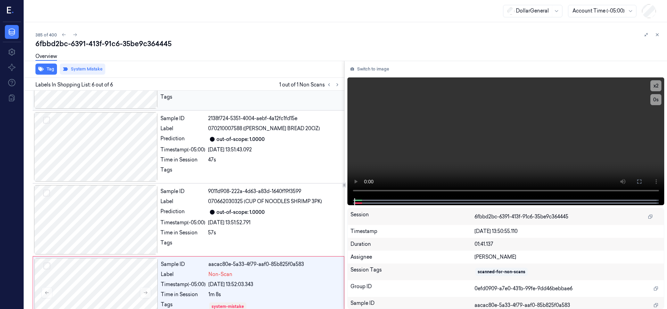
scroll to position [221, 0]
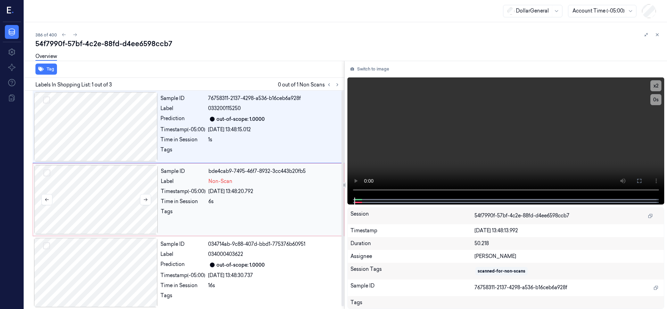
click at [93, 211] on div at bounding box center [96, 199] width 124 height 69
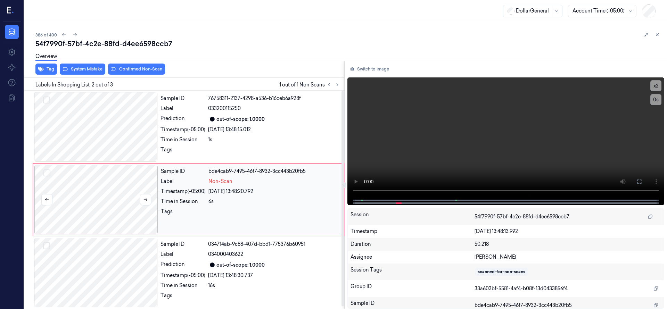
click at [120, 196] on div at bounding box center [96, 199] width 124 height 69
click at [89, 181] on div at bounding box center [96, 199] width 124 height 69
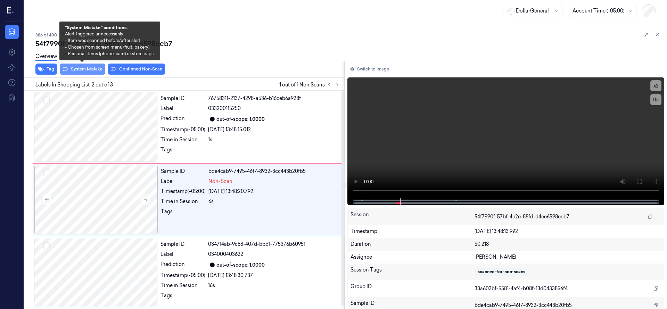
click at [92, 71] on button "System Mistake" at bounding box center [83, 69] width 46 height 11
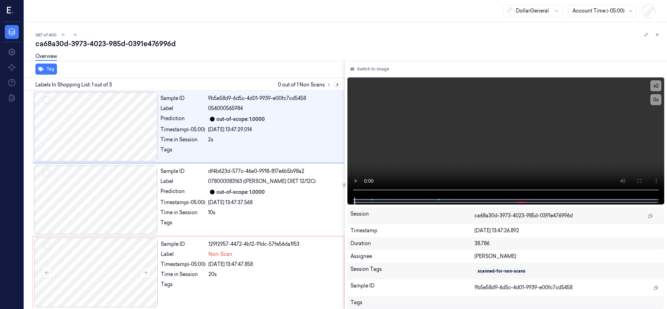
click at [336, 85] on icon at bounding box center [337, 84] width 5 height 5
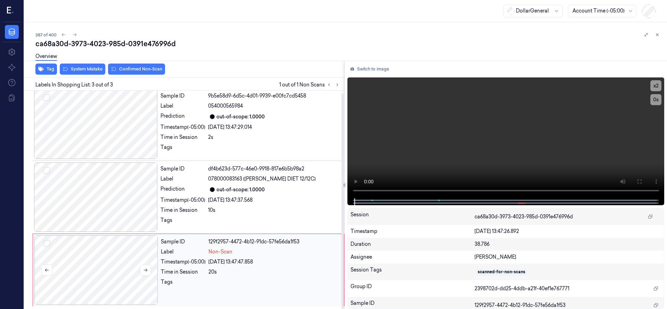
click at [80, 252] on div at bounding box center [96, 270] width 124 height 69
click at [92, 264] on div at bounding box center [96, 270] width 124 height 69
click at [112, 254] on div at bounding box center [96, 270] width 124 height 69
click at [96, 261] on div at bounding box center [96, 270] width 124 height 69
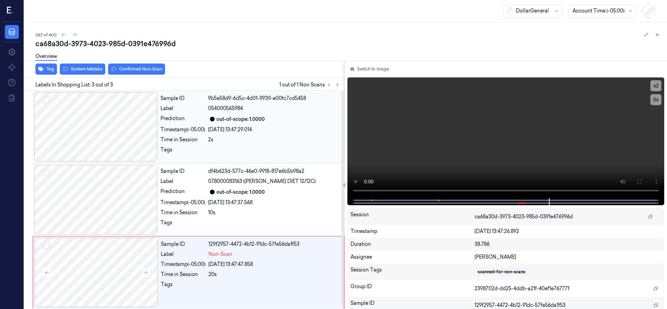
click at [117, 125] on div at bounding box center [96, 126] width 124 height 69
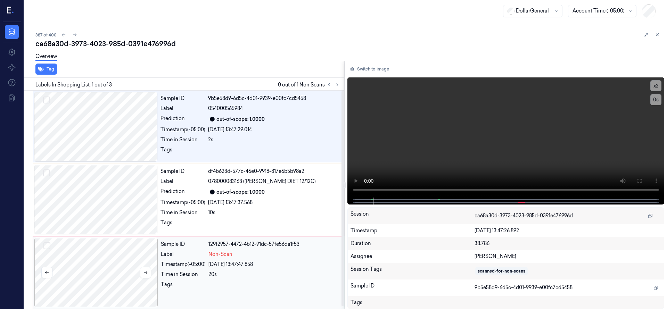
click at [112, 262] on div at bounding box center [96, 272] width 124 height 69
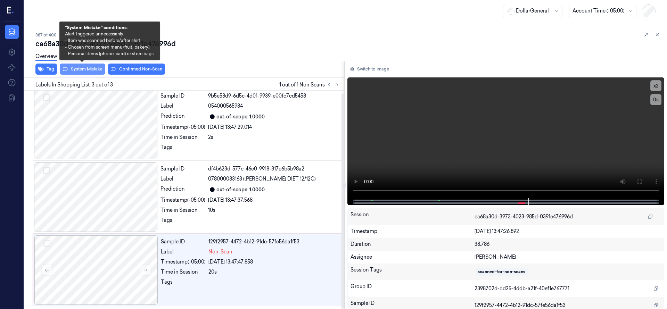
click at [99, 70] on button "System Mistake" at bounding box center [83, 69] width 46 height 11
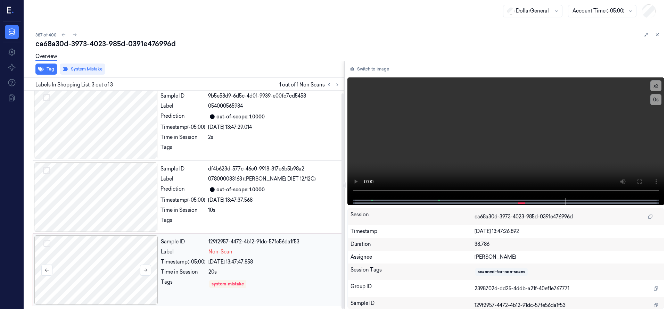
click at [103, 255] on div at bounding box center [96, 270] width 124 height 69
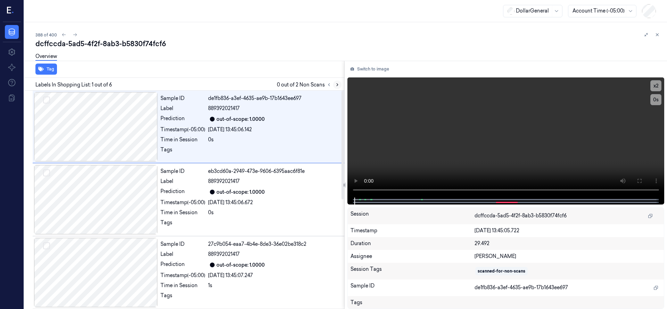
click at [339, 87] on icon at bounding box center [337, 84] width 5 height 5
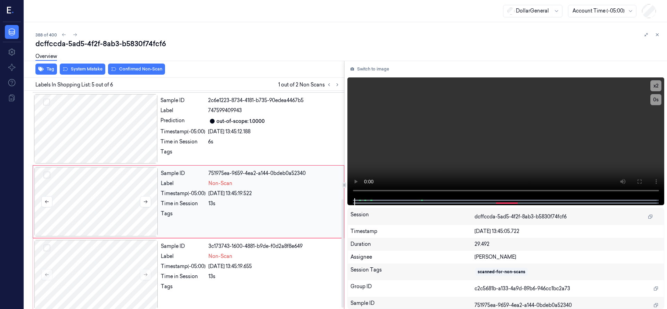
scroll to position [219, 0]
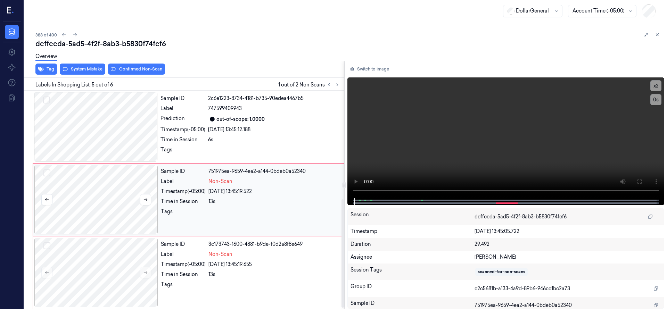
click at [100, 179] on div at bounding box center [96, 199] width 124 height 69
click at [97, 179] on div at bounding box center [96, 199] width 124 height 69
click at [109, 187] on div at bounding box center [96, 199] width 124 height 69
click at [119, 129] on div at bounding box center [96, 126] width 124 height 69
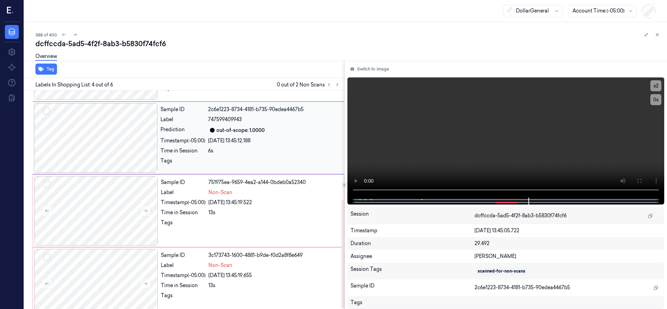
scroll to position [221, 0]
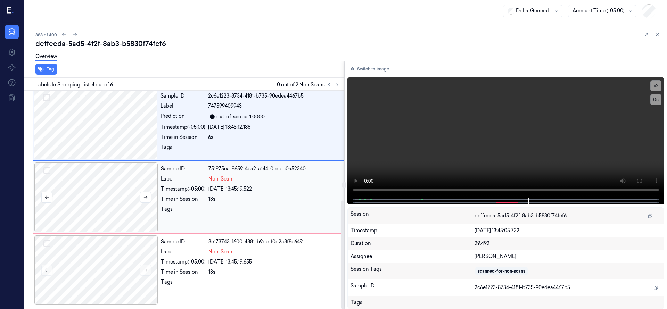
click at [47, 171] on button "Select row" at bounding box center [46, 170] width 7 height 7
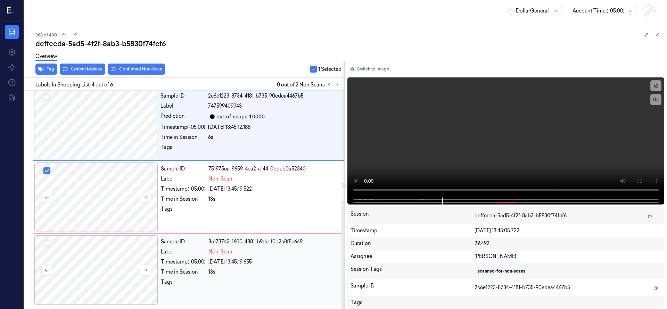
click at [50, 244] on button "Select row" at bounding box center [46, 243] width 7 height 7
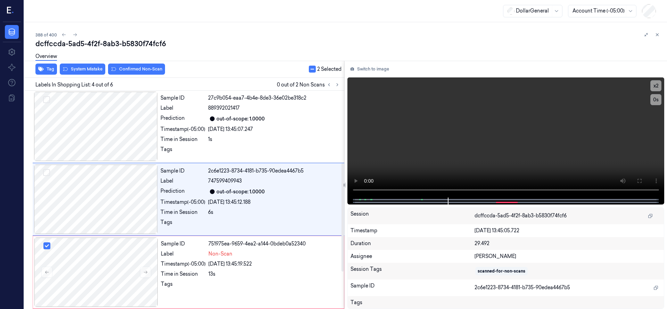
scroll to position [146, 0]
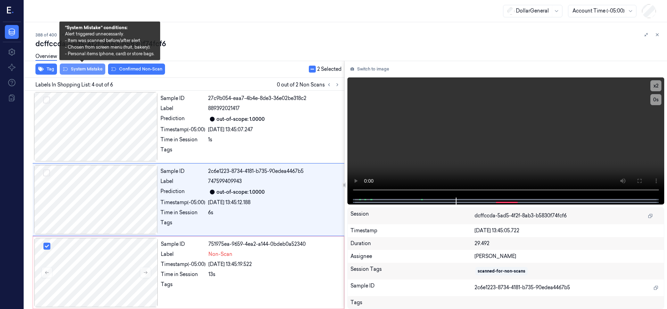
click at [93, 71] on button "System Mistake" at bounding box center [83, 69] width 46 height 11
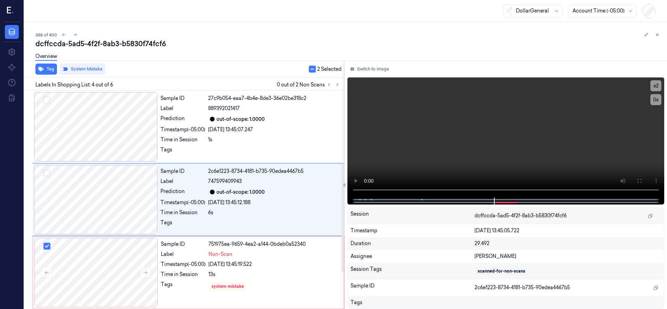
click at [93, 282] on div at bounding box center [96, 272] width 124 height 69
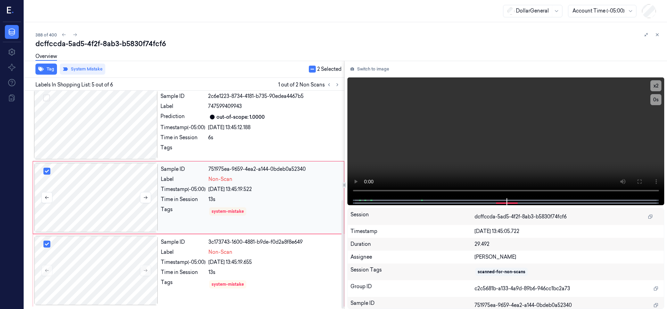
scroll to position [221, 0]
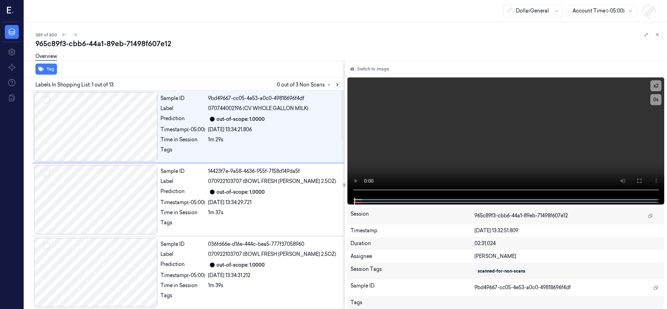
click at [335, 87] on icon at bounding box center [337, 84] width 5 height 5
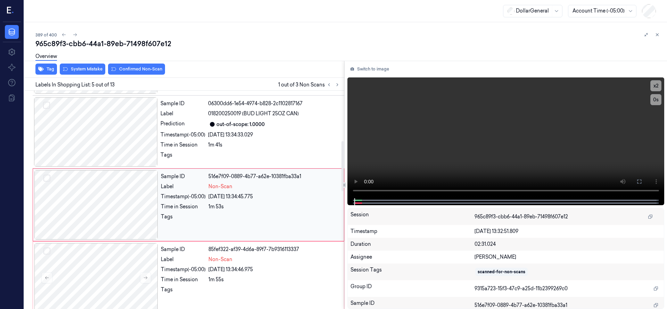
scroll to position [219, 0]
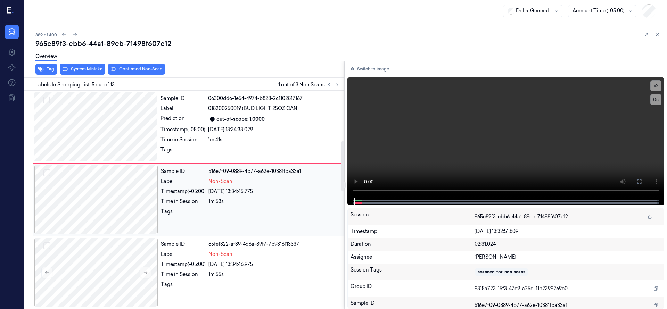
click at [114, 195] on div at bounding box center [96, 199] width 124 height 69
click at [107, 133] on div at bounding box center [96, 126] width 124 height 69
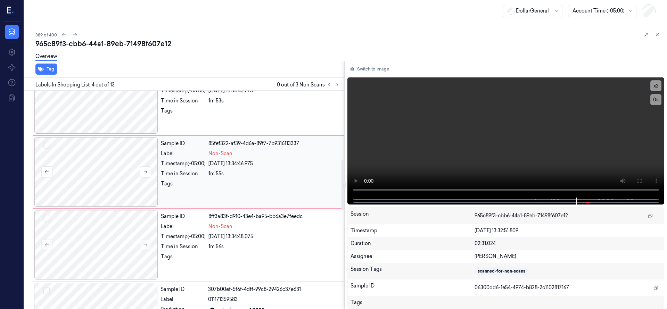
scroll to position [233, 0]
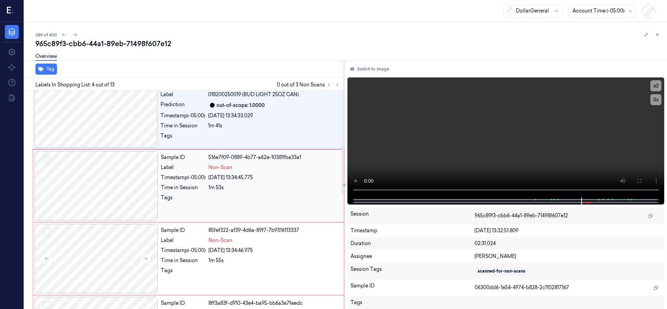
click at [44, 159] on button "Select row" at bounding box center [46, 159] width 7 height 7
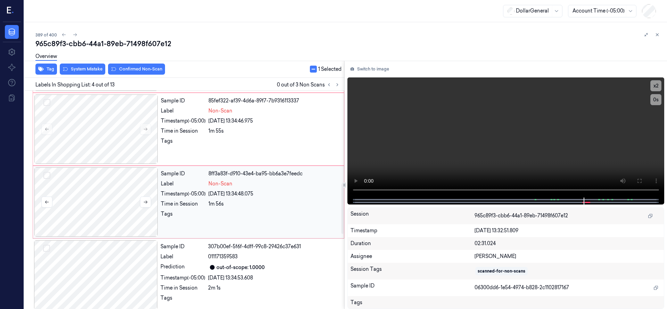
scroll to position [407, 0]
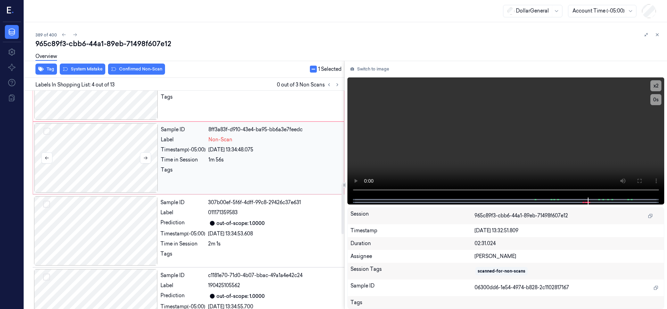
click at [47, 136] on div at bounding box center [46, 132] width 7 height 8
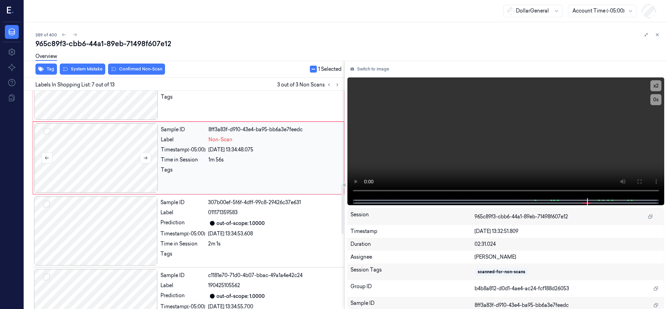
scroll to position [365, 0]
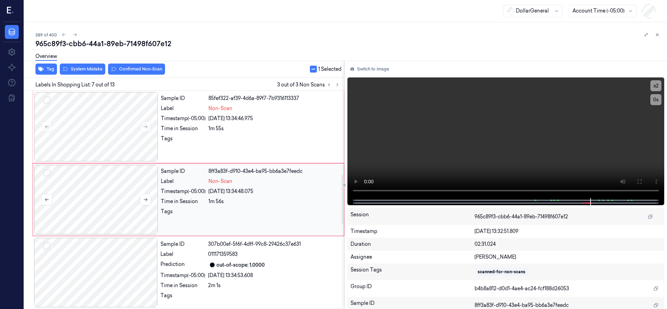
click at [47, 172] on button "Select row" at bounding box center [46, 173] width 7 height 7
click at [47, 98] on button "Select row" at bounding box center [46, 100] width 7 height 7
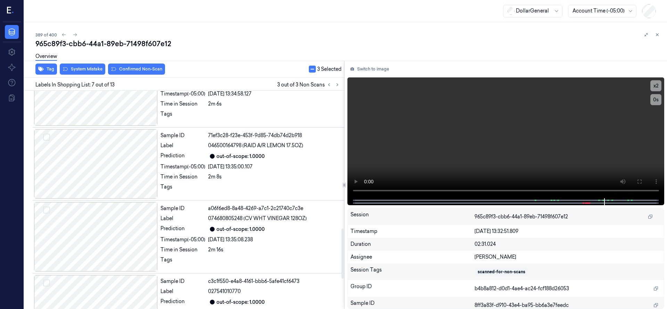
scroll to position [732, 0]
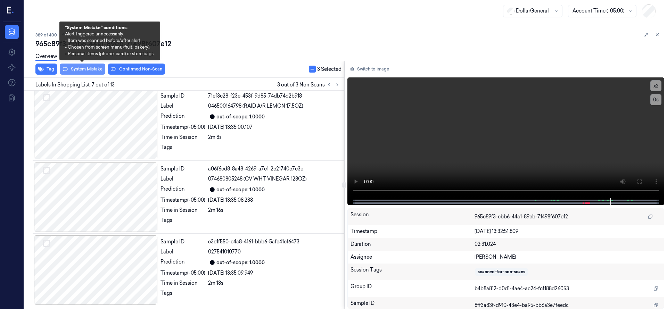
click at [71, 72] on button "System Mistake" at bounding box center [83, 69] width 46 height 11
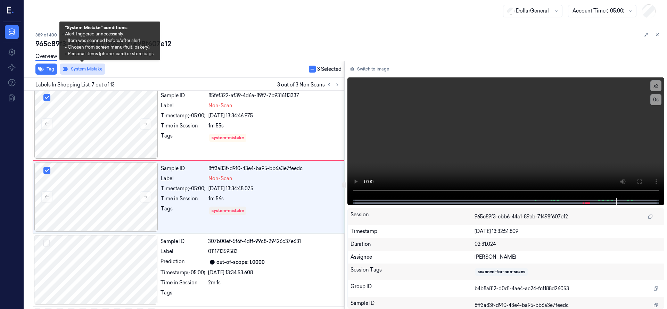
scroll to position [365, 0]
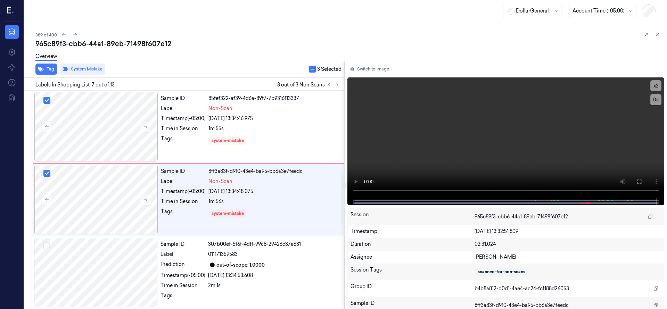
click at [233, 23] on div "389 of 400 965c89f3-cbb6-44a1-89eb-71498f607e12 Overview Tag System Mistake 3 S…" at bounding box center [345, 165] width 643 height 287
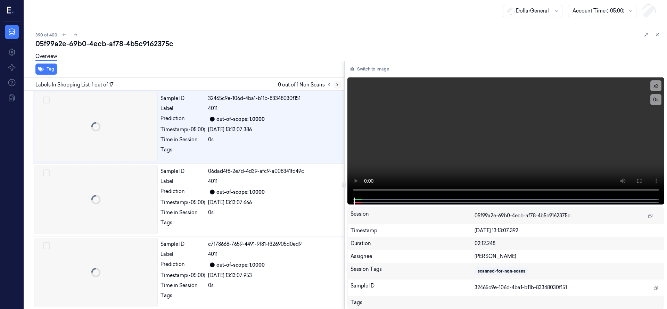
click at [338, 84] on icon at bounding box center [337, 84] width 5 height 5
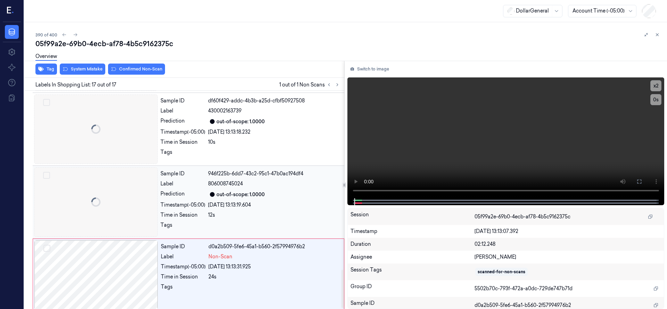
scroll to position [1024, 0]
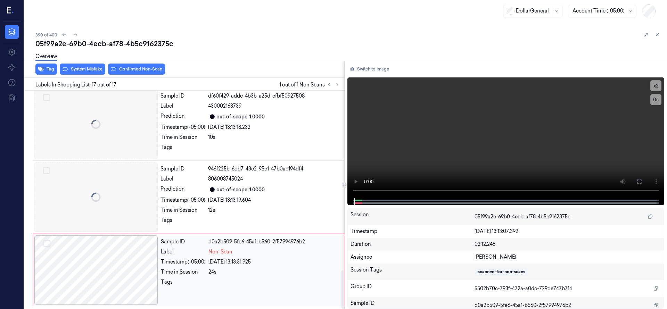
click at [119, 269] on div at bounding box center [96, 270] width 124 height 69
click at [93, 181] on div at bounding box center [96, 197] width 124 height 69
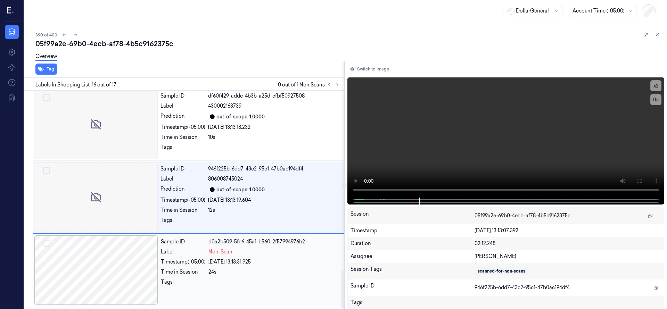
click at [107, 264] on div at bounding box center [96, 270] width 124 height 69
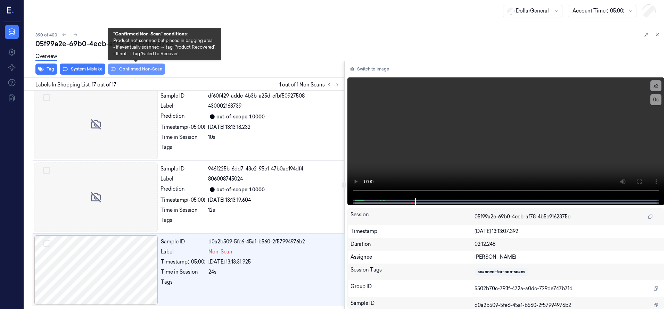
click at [148, 71] on button "Confirmed Non-Scan" at bounding box center [136, 69] width 57 height 11
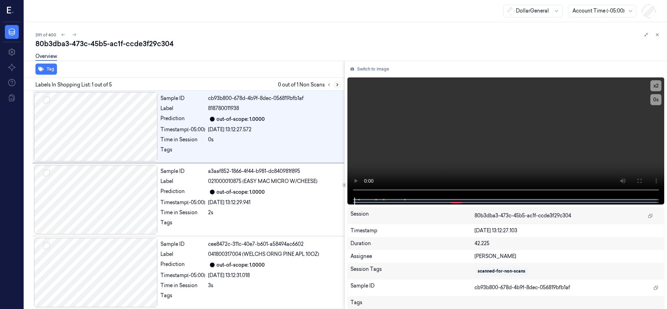
click at [334, 85] on button at bounding box center [337, 85] width 8 height 8
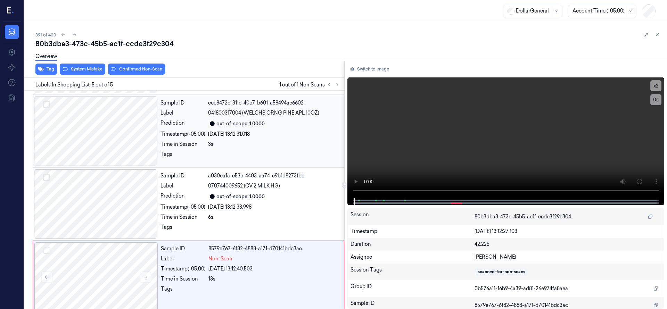
scroll to position [148, 0]
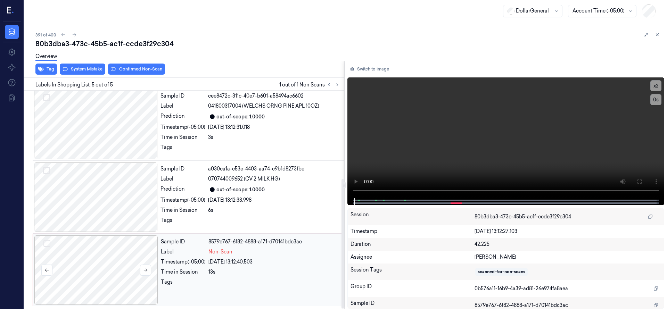
click at [100, 250] on div at bounding box center [96, 270] width 124 height 69
click at [111, 263] on div at bounding box center [96, 270] width 124 height 69
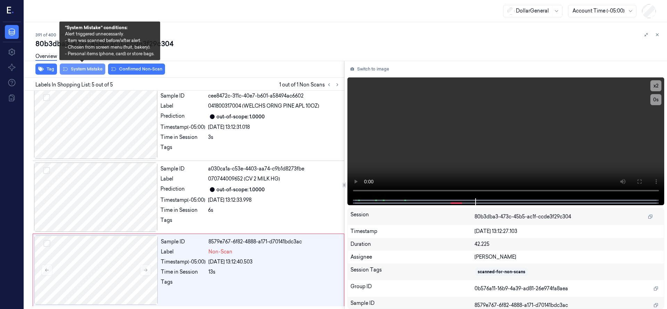
click at [88, 69] on button "System Mistake" at bounding box center [83, 69] width 46 height 11
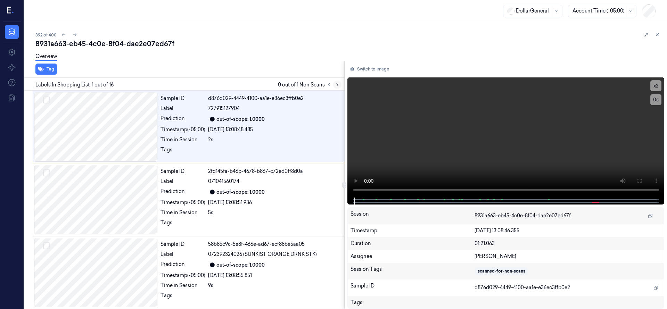
click at [341, 85] on button at bounding box center [337, 85] width 8 height 8
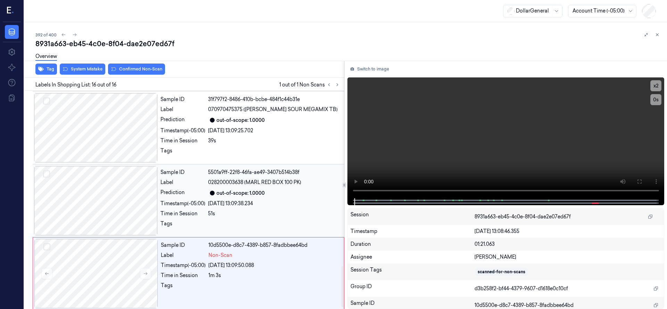
scroll to position [951, 0]
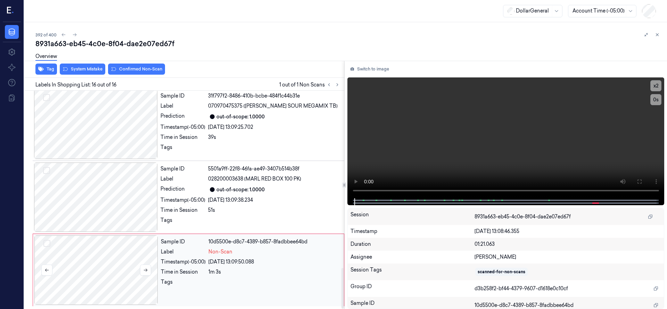
click at [73, 283] on div at bounding box center [96, 270] width 124 height 69
click at [84, 263] on div at bounding box center [96, 270] width 124 height 69
click at [98, 254] on div at bounding box center [96, 270] width 124 height 69
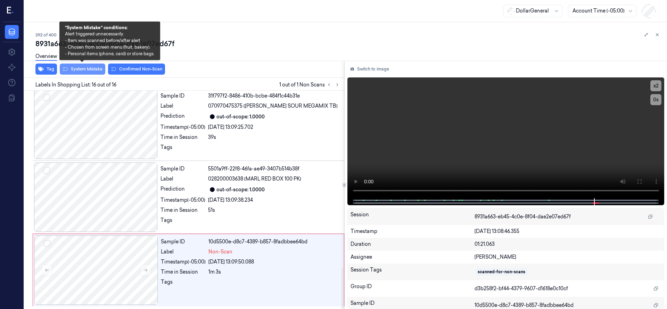
click at [91, 71] on button "System Mistake" at bounding box center [83, 69] width 46 height 11
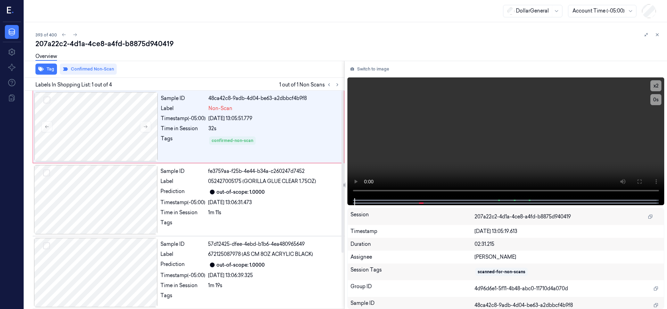
click at [278, 23] on div "393 of 400 207a22c2-4d1a-4ce8-a4fd-b8875d940419 Overview Tag Confirmed Non-Scan…" at bounding box center [345, 165] width 643 height 287
click at [74, 35] on icon at bounding box center [75, 34] width 5 height 5
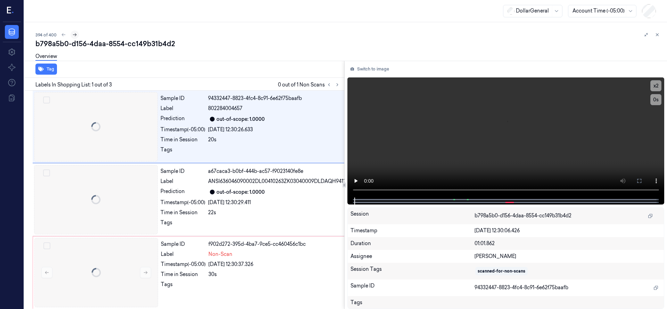
scroll to position [0, 11]
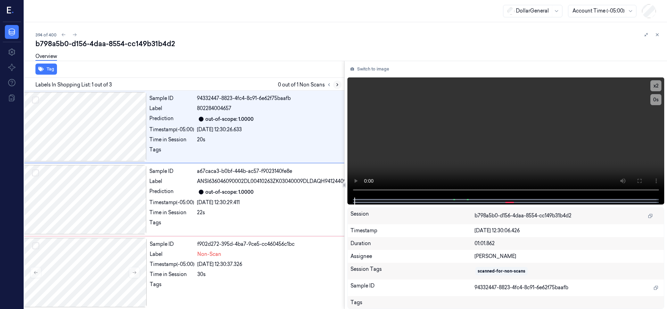
click at [339, 86] on icon at bounding box center [337, 84] width 5 height 5
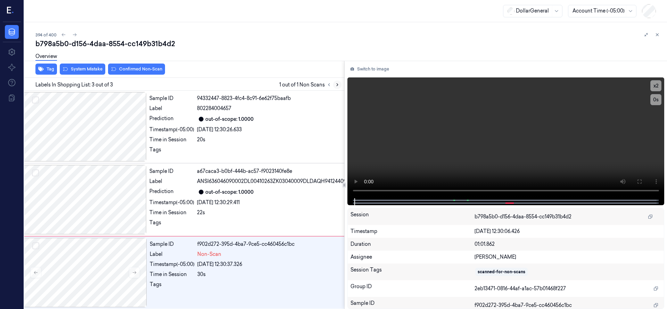
scroll to position [16, 11]
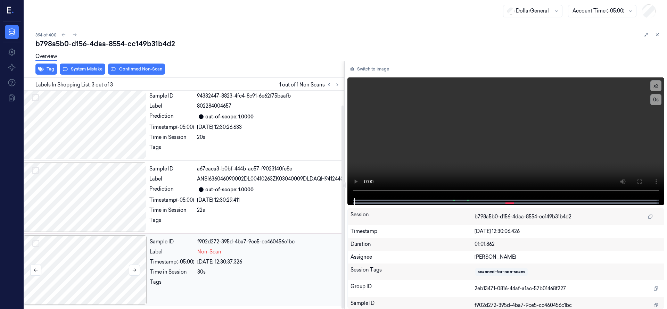
click at [104, 272] on div at bounding box center [85, 270] width 124 height 69
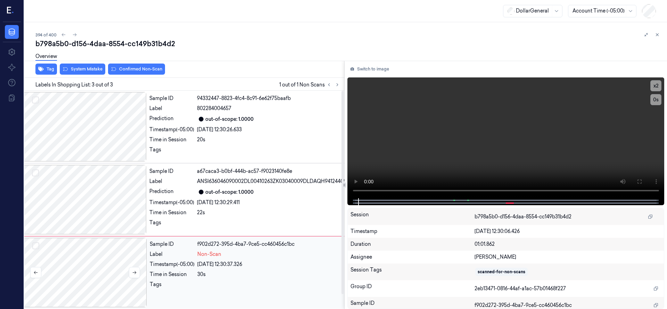
click at [56, 265] on div at bounding box center [85, 272] width 124 height 69
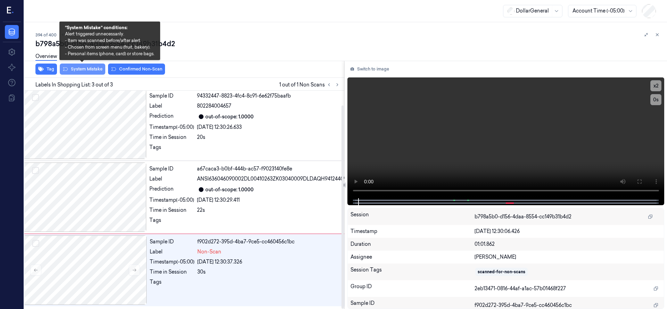
click at [98, 70] on button "System Mistake" at bounding box center [83, 69] width 46 height 11
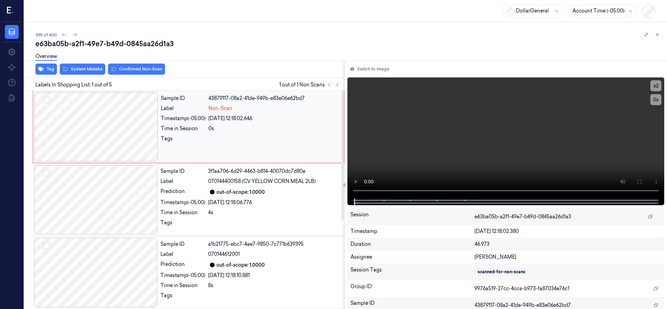
click at [110, 128] on div at bounding box center [96, 126] width 124 height 69
click at [106, 109] on div at bounding box center [96, 126] width 124 height 69
click at [100, 109] on div at bounding box center [96, 126] width 124 height 69
click at [90, 117] on div at bounding box center [96, 126] width 124 height 69
click at [90, 71] on button "System Mistake" at bounding box center [83, 69] width 46 height 11
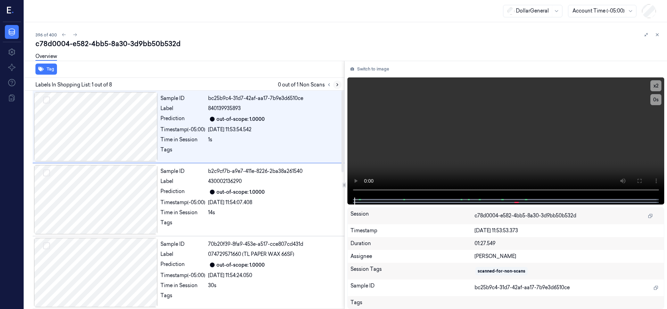
click at [337, 84] on icon at bounding box center [337, 84] width 5 height 5
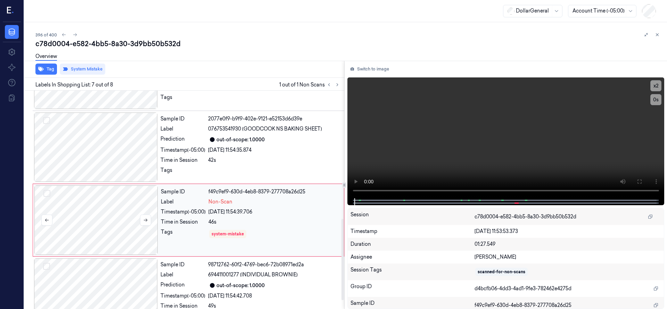
scroll to position [365, 0]
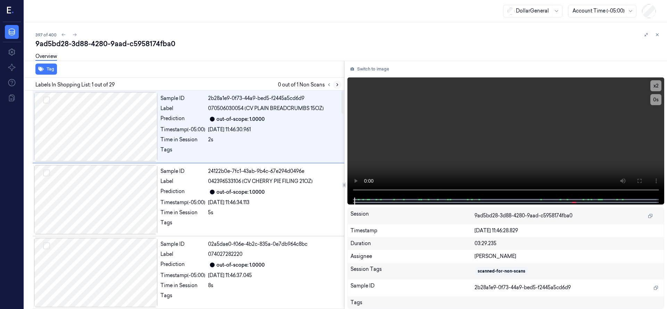
click at [339, 84] on icon at bounding box center [337, 84] width 5 height 5
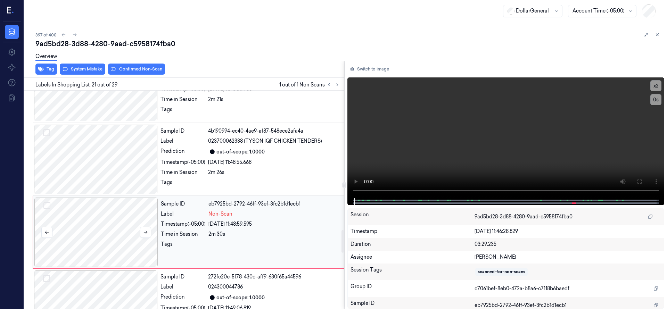
scroll to position [1386, 0]
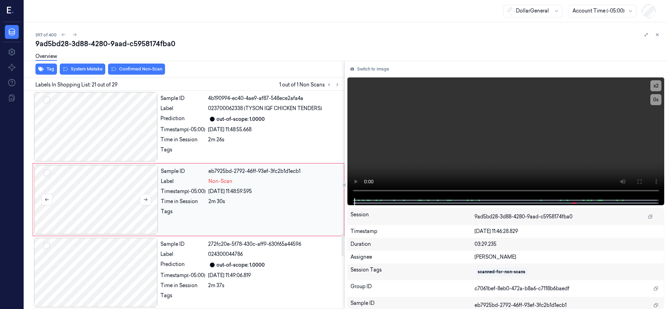
click at [122, 188] on div at bounding box center [96, 199] width 124 height 69
click at [111, 179] on div at bounding box center [96, 199] width 124 height 69
click at [104, 188] on div at bounding box center [96, 199] width 124 height 69
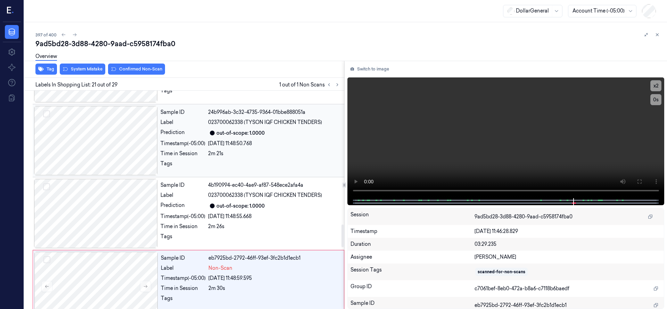
click at [109, 144] on div at bounding box center [96, 140] width 124 height 69
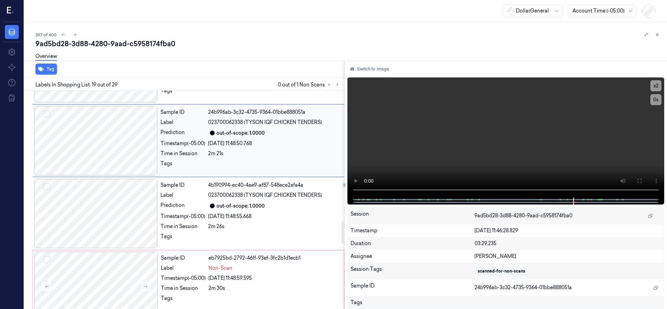
scroll to position [1240, 0]
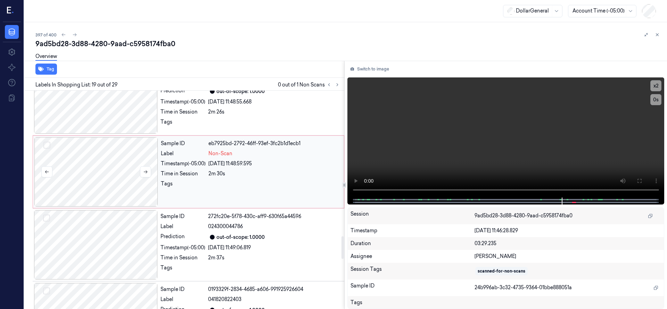
click at [110, 167] on div at bounding box center [96, 171] width 124 height 69
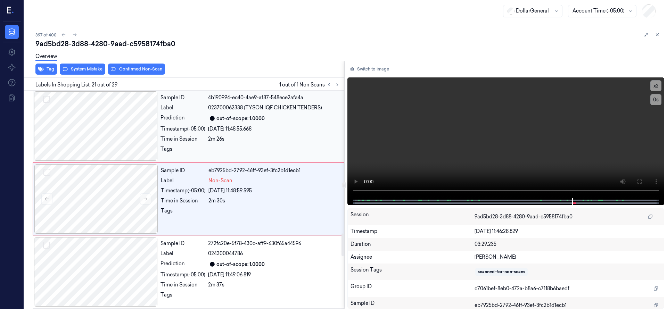
scroll to position [1386, 0]
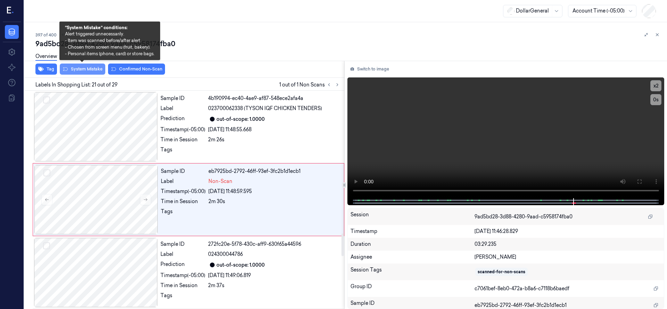
click at [97, 67] on button "System Mistake" at bounding box center [83, 69] width 46 height 11
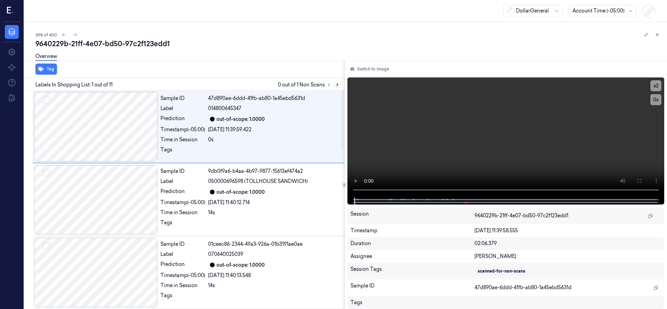
click at [336, 84] on icon at bounding box center [337, 84] width 5 height 5
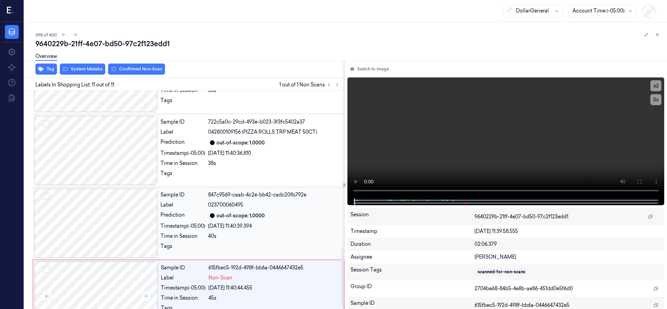
scroll to position [586, 0]
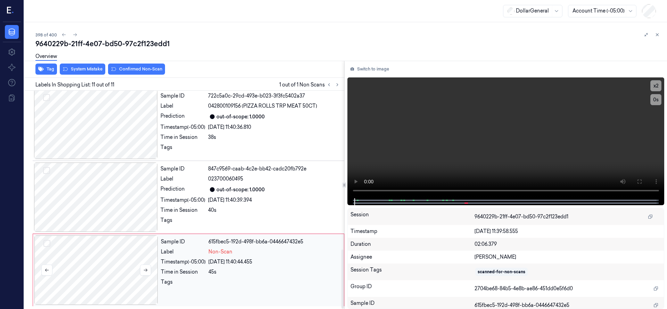
click at [119, 264] on div at bounding box center [96, 270] width 124 height 69
click at [130, 245] on div at bounding box center [96, 270] width 124 height 69
click at [108, 188] on div at bounding box center [96, 197] width 124 height 69
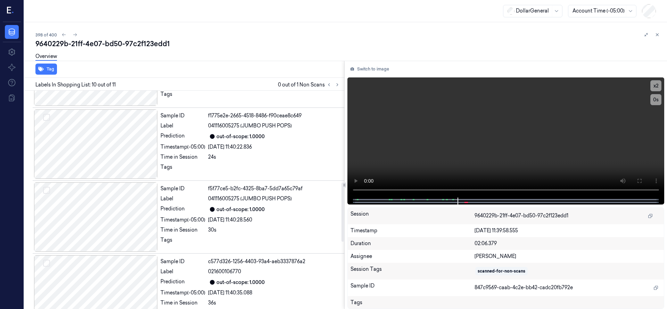
scroll to position [0, 0]
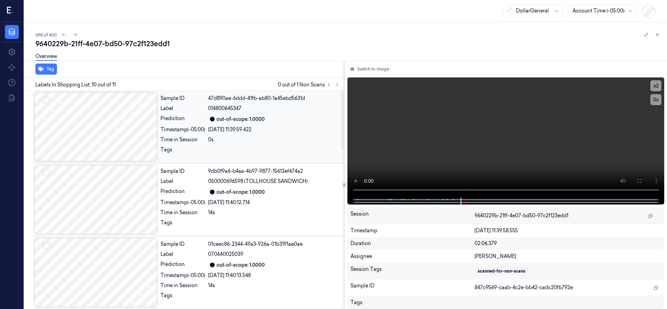
click at [127, 140] on div at bounding box center [96, 126] width 124 height 69
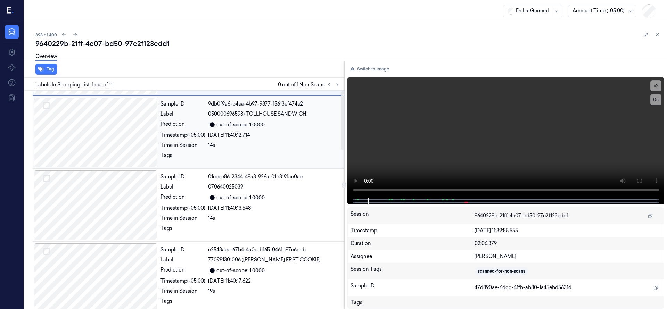
scroll to position [87, 0]
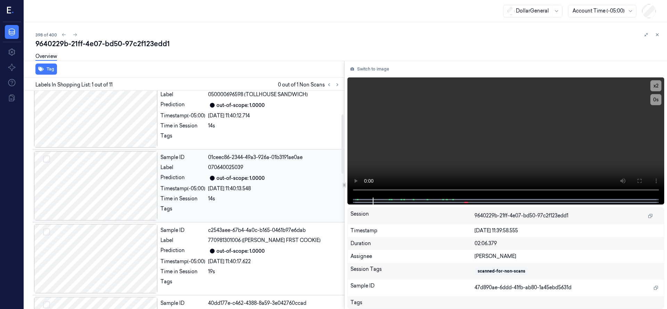
click at [101, 186] on div at bounding box center [96, 185] width 124 height 69
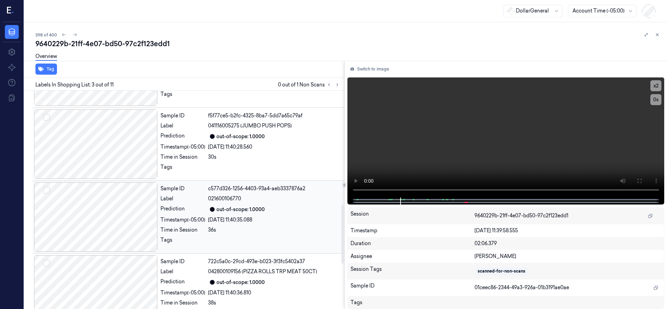
click at [85, 204] on div at bounding box center [96, 216] width 124 height 69
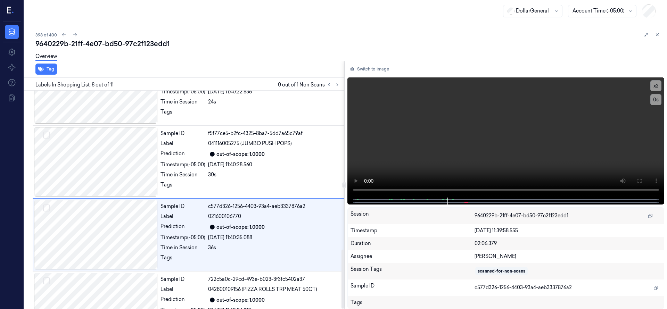
scroll to position [586, 0]
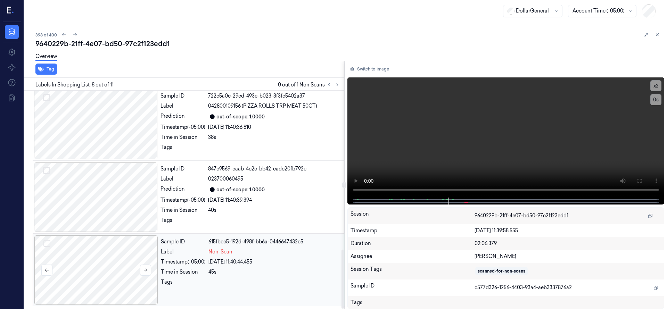
click at [112, 296] on div at bounding box center [96, 270] width 124 height 69
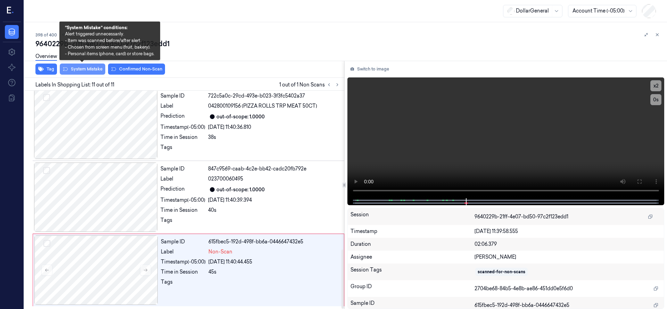
click at [99, 72] on button "System Mistake" at bounding box center [83, 69] width 46 height 11
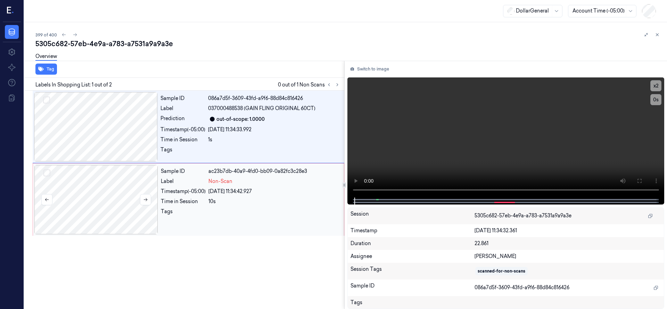
click at [103, 196] on div at bounding box center [96, 199] width 124 height 69
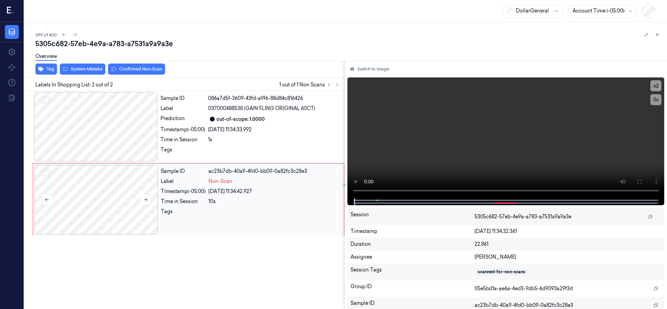
click at [113, 192] on div at bounding box center [96, 199] width 124 height 69
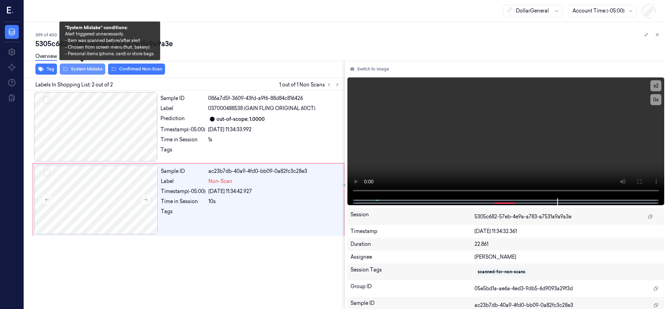
click at [90, 71] on button "System Mistake" at bounding box center [83, 69] width 46 height 11
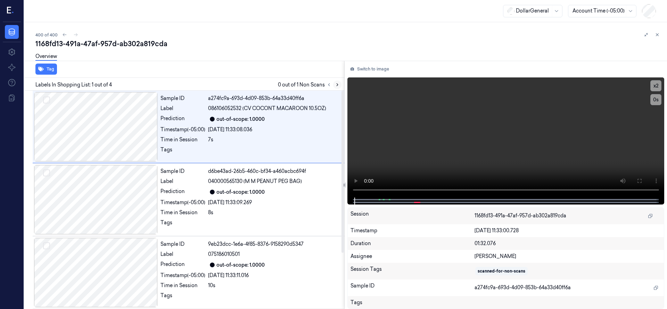
click at [338, 85] on icon at bounding box center [337, 84] width 5 height 5
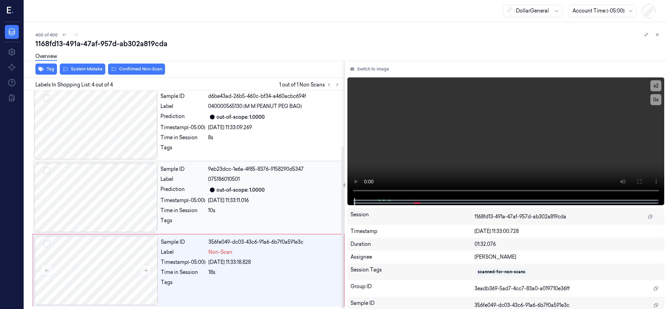
scroll to position [75, 0]
click at [102, 259] on div at bounding box center [96, 270] width 124 height 69
click at [107, 256] on div at bounding box center [96, 270] width 124 height 69
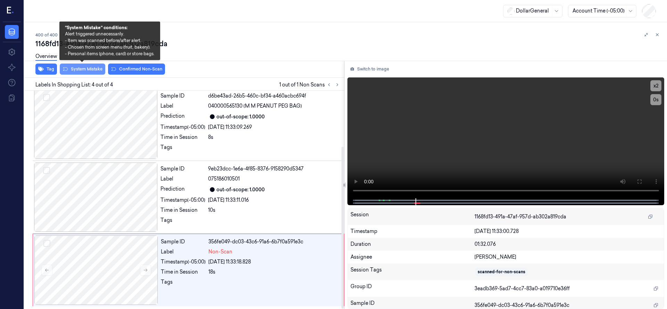
click at [67, 69] on icon at bounding box center [66, 69] width 6 height 6
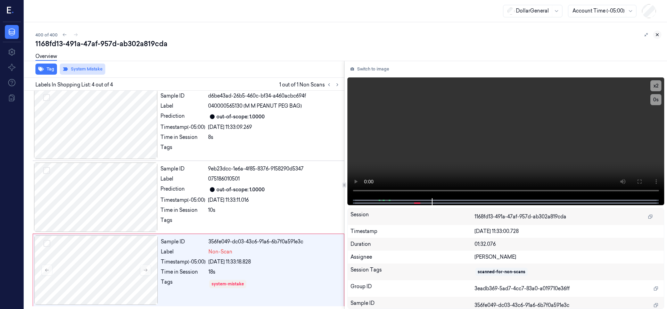
click at [655, 35] on icon at bounding box center [657, 34] width 5 height 5
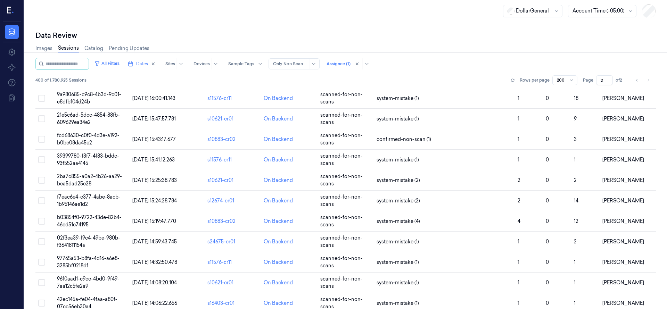
scroll to position [3869, 0]
click at [635, 81] on icon "Go to previous page" at bounding box center [637, 80] width 4 height 6
type input "1"
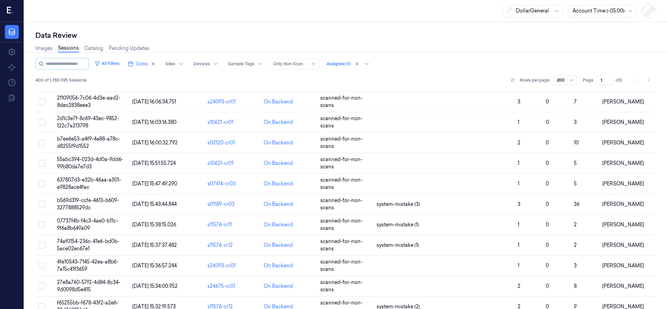
scroll to position [2740, 0]
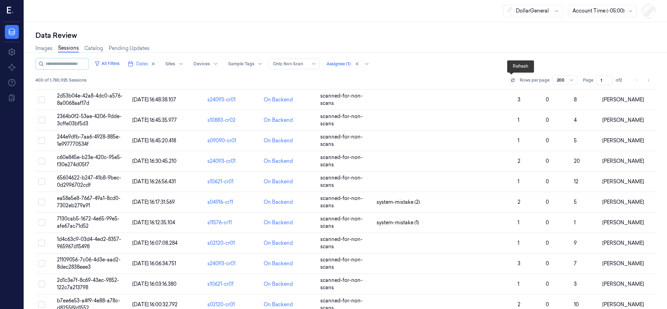
click at [511, 83] on button at bounding box center [513, 80] width 8 height 8
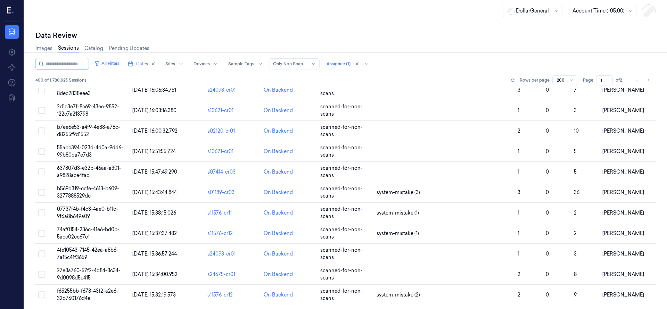
scroll to position [3869, 0]
